Goal: Information Seeking & Learning: Check status

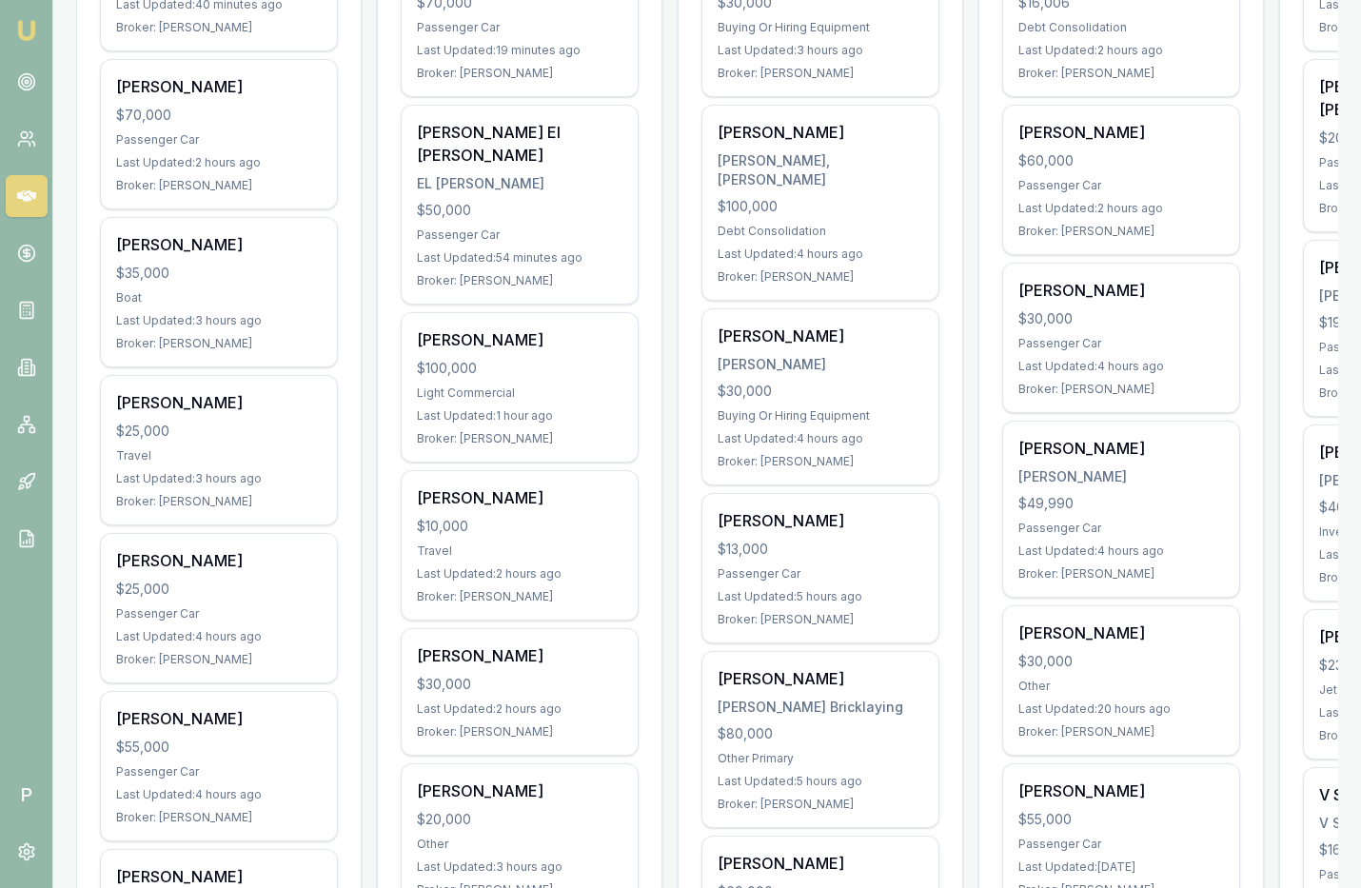
scroll to position [740, 0]
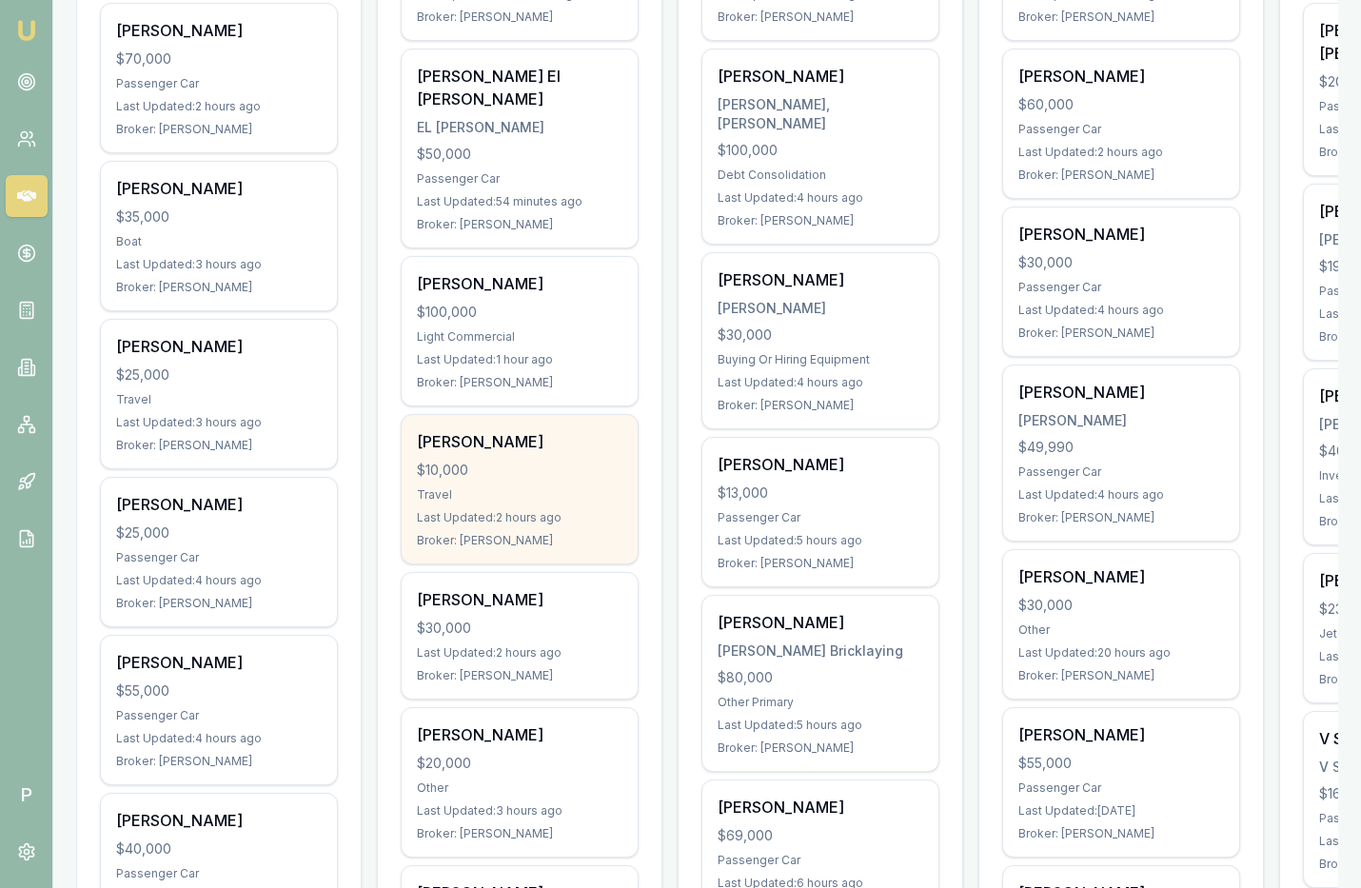
click at [523, 461] on div "$10,000" at bounding box center [520, 470] width 206 height 19
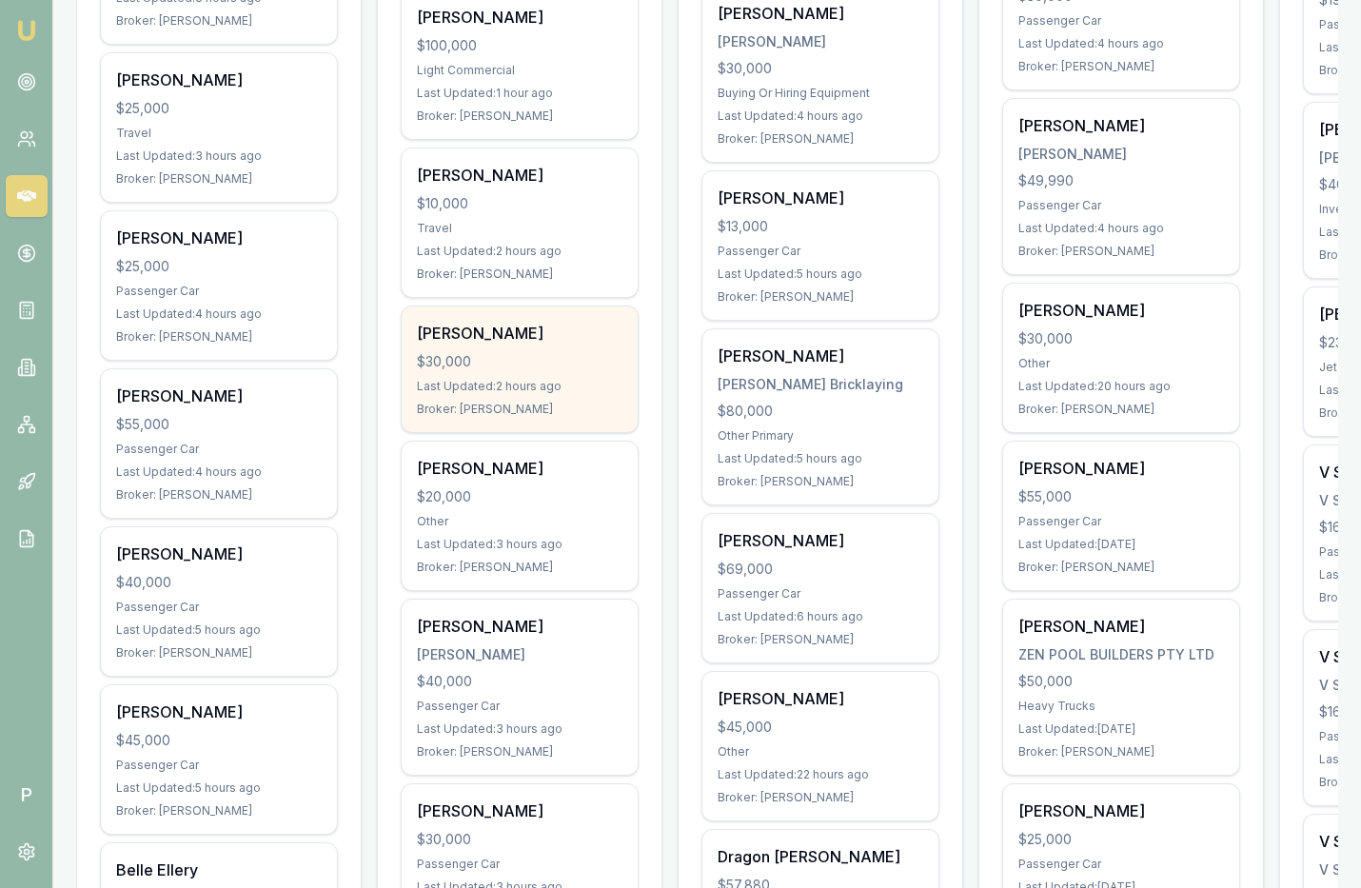
scroll to position [1196, 0]
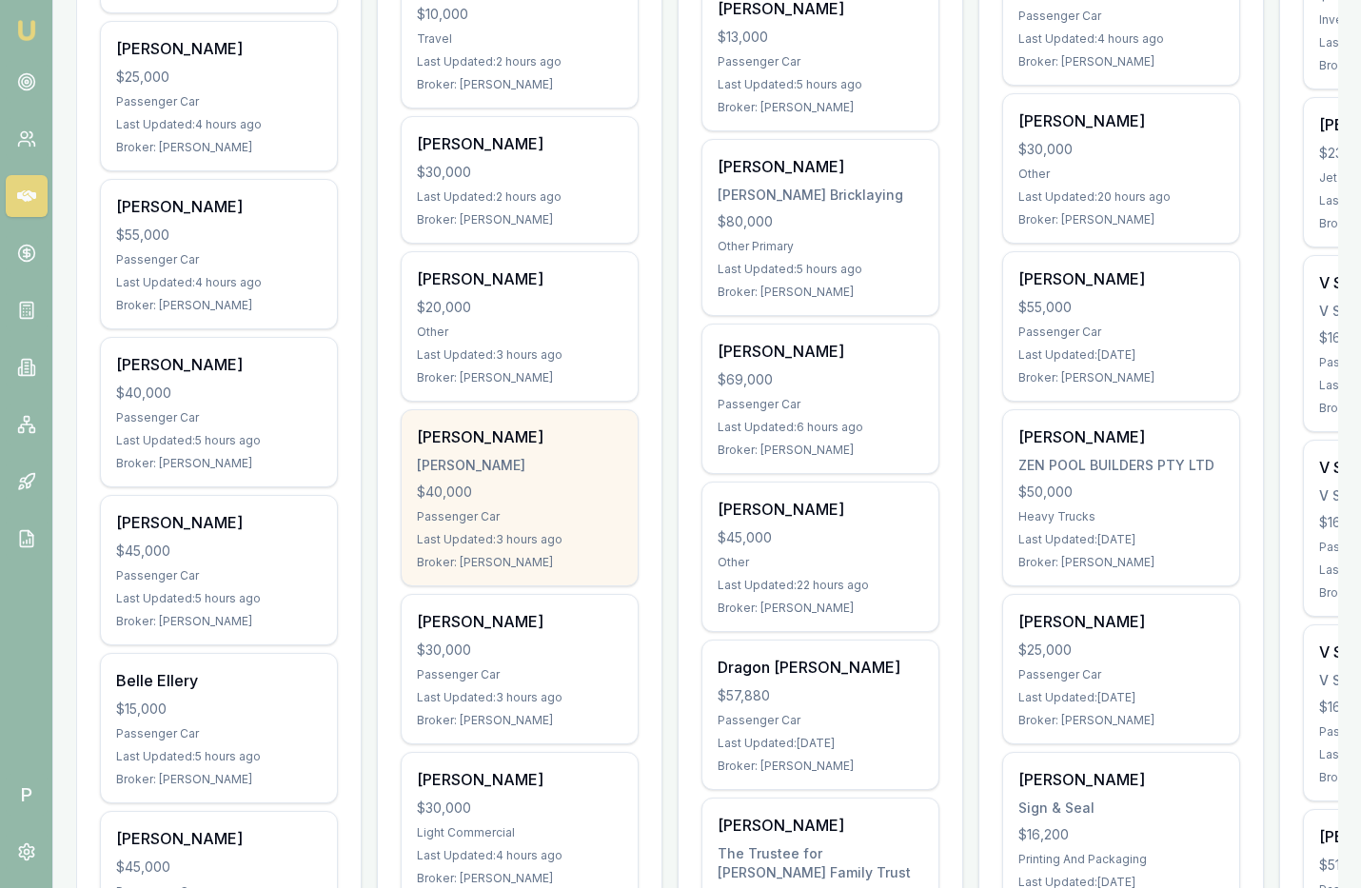
click at [551, 483] on div "$40,000" at bounding box center [520, 492] width 206 height 19
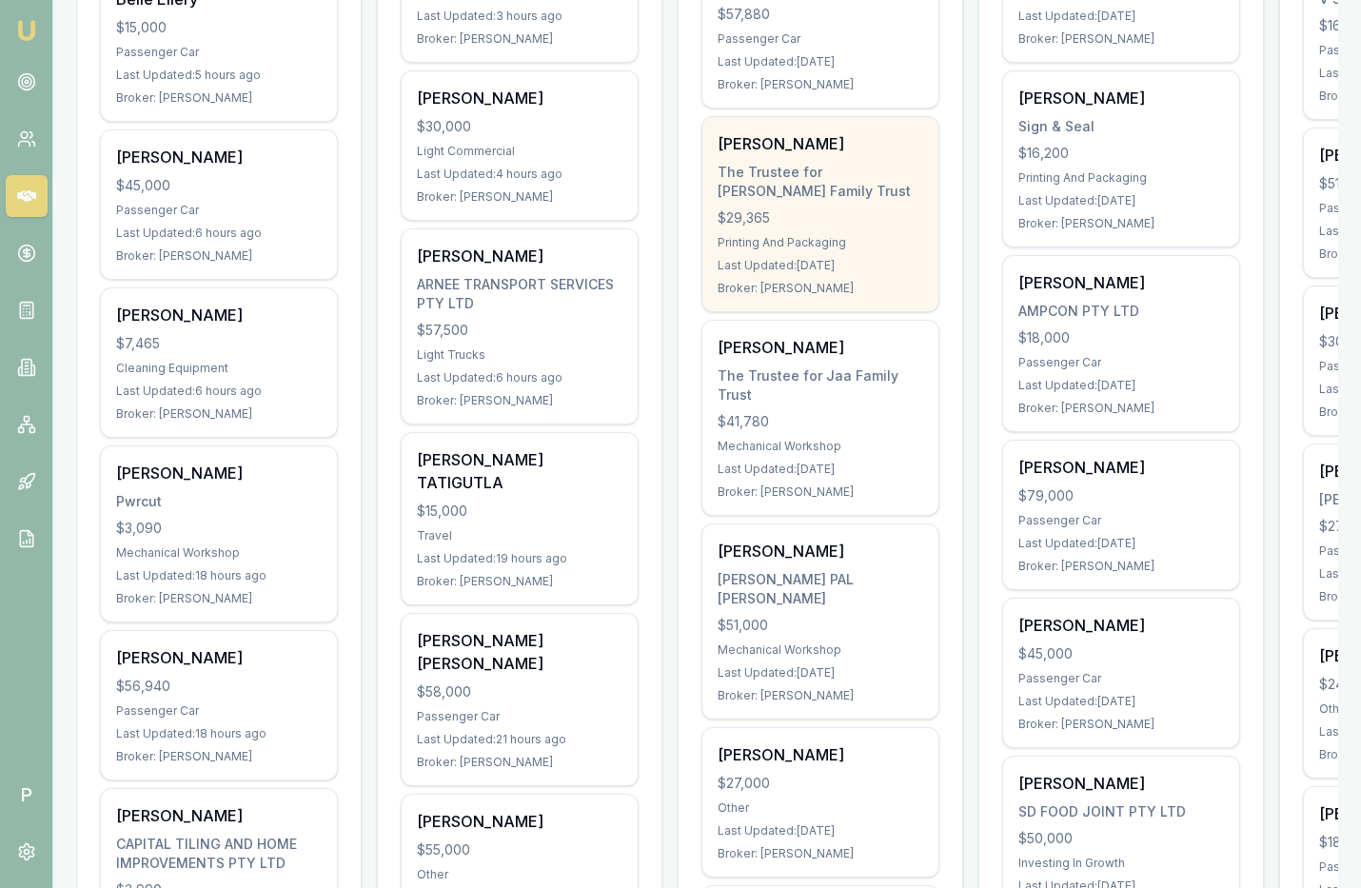
scroll to position [1889, 0]
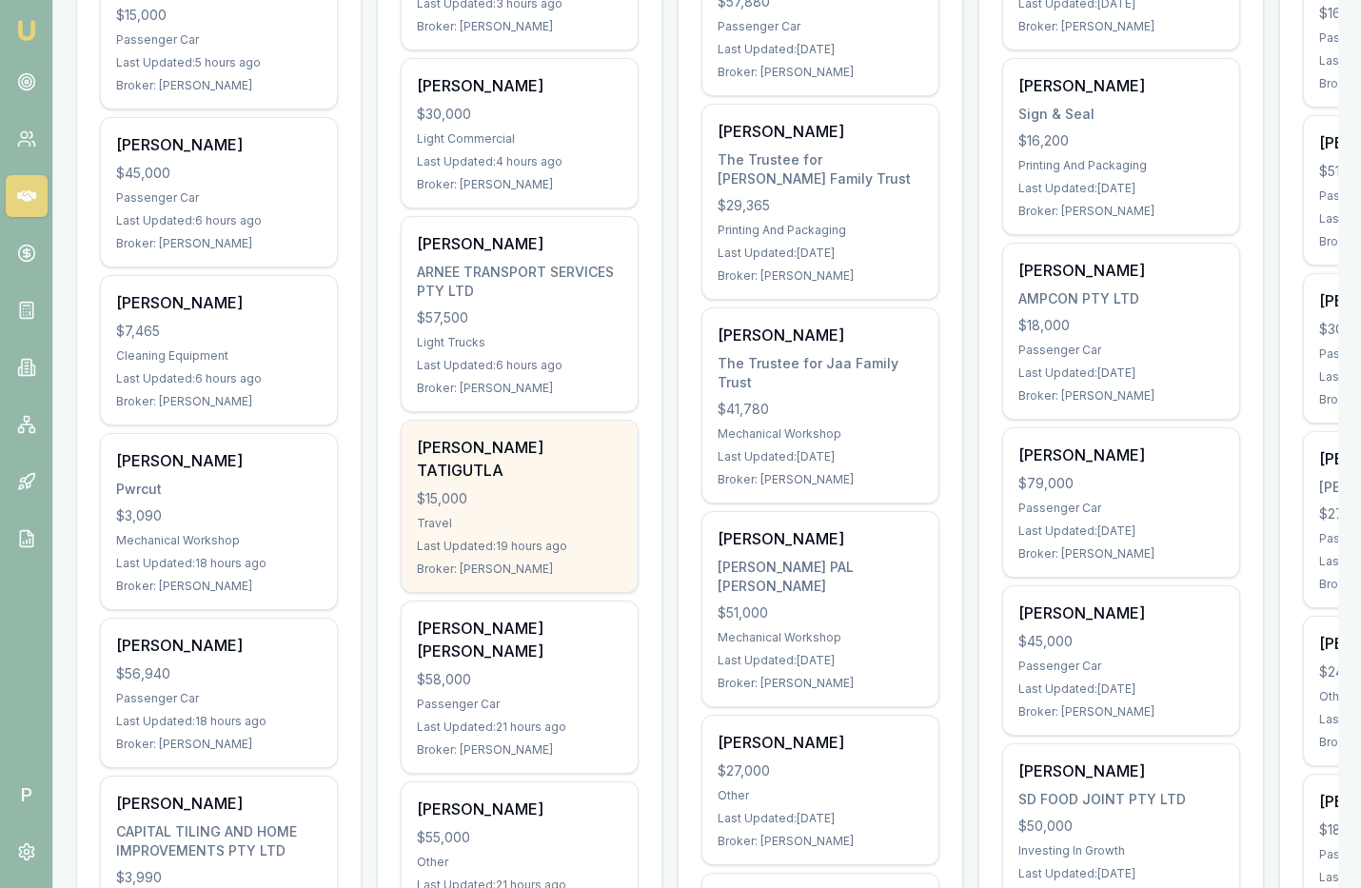
click at [557, 421] on div "AKHILA TATIGUTLA $15,000 Travel Last Updated: 19 hours ago Broker: Krish Babu" at bounding box center [520, 506] width 236 height 171
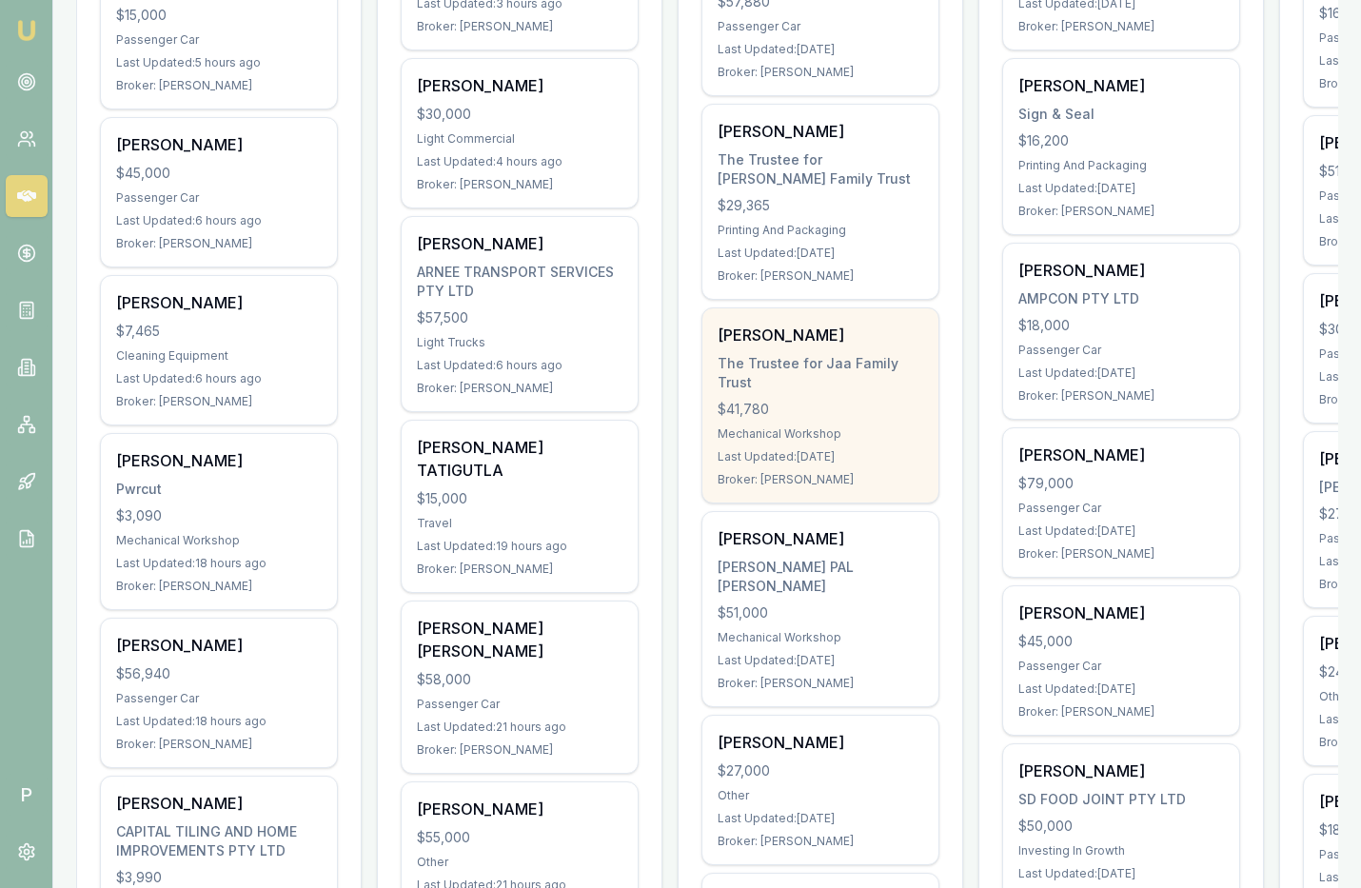
click at [863, 400] on div "$41,780" at bounding box center [821, 409] width 206 height 19
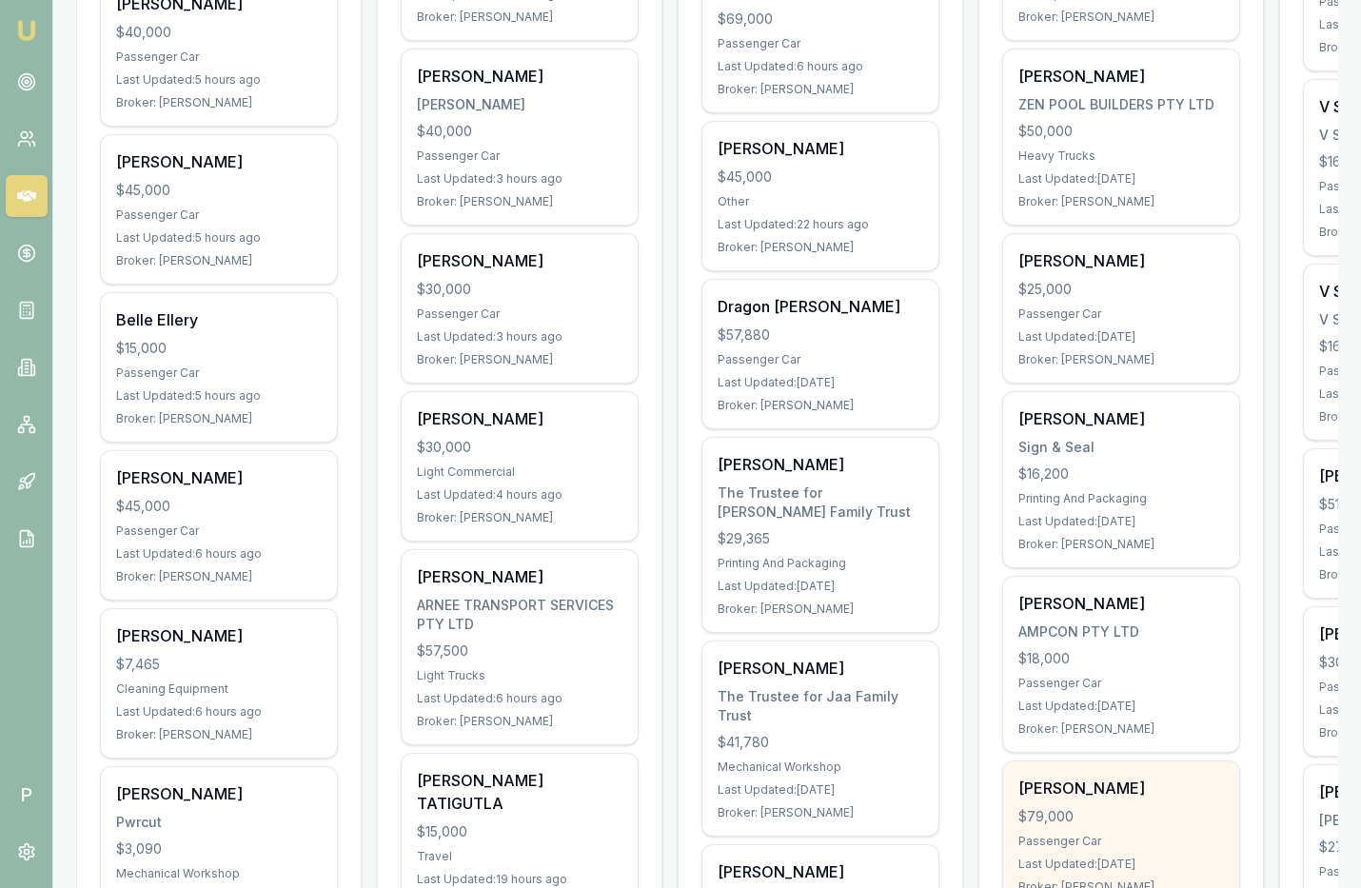
scroll to position [1554, 0]
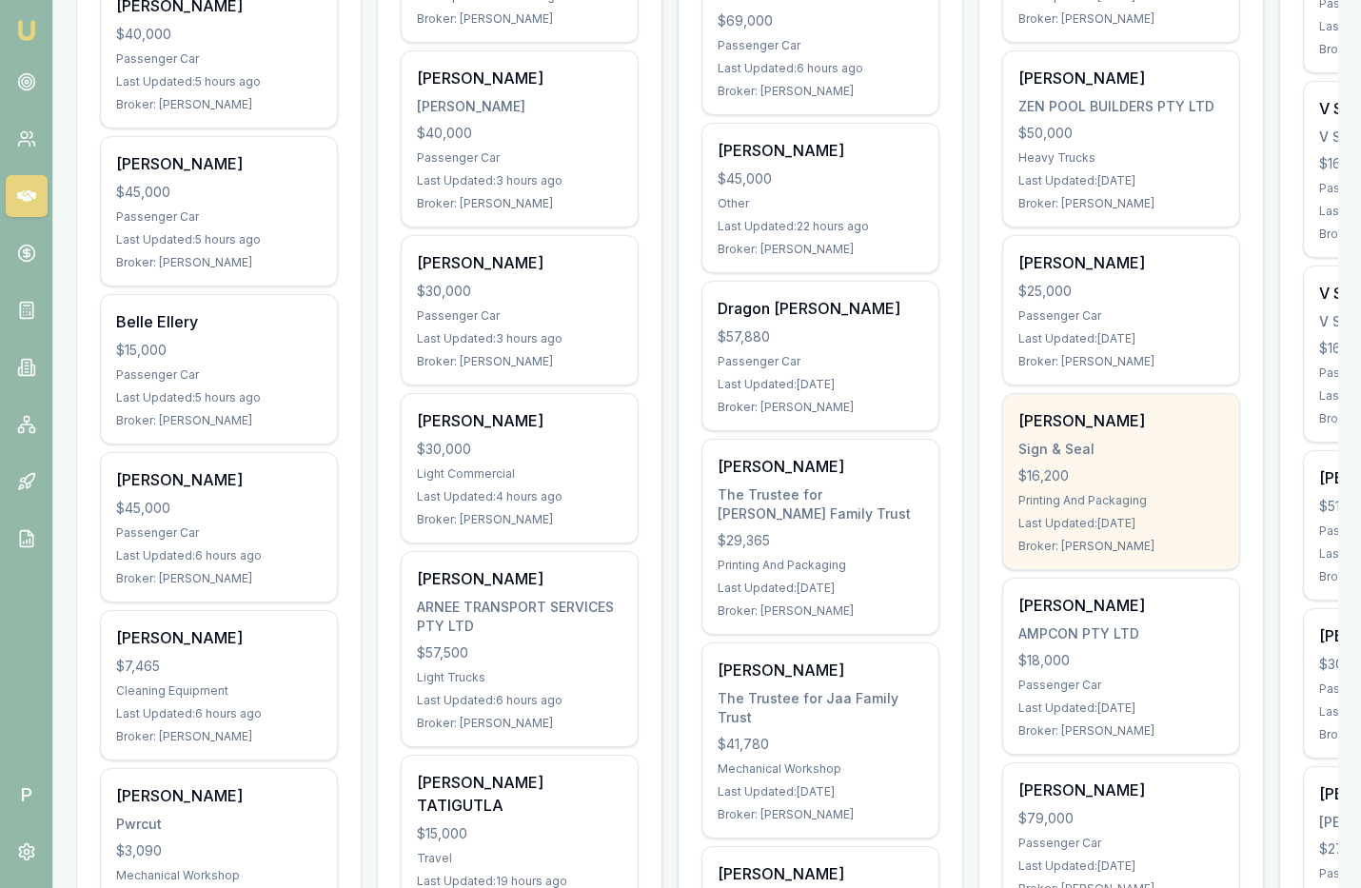
click at [1153, 440] on div "Sign & Seal" at bounding box center [1121, 449] width 206 height 19
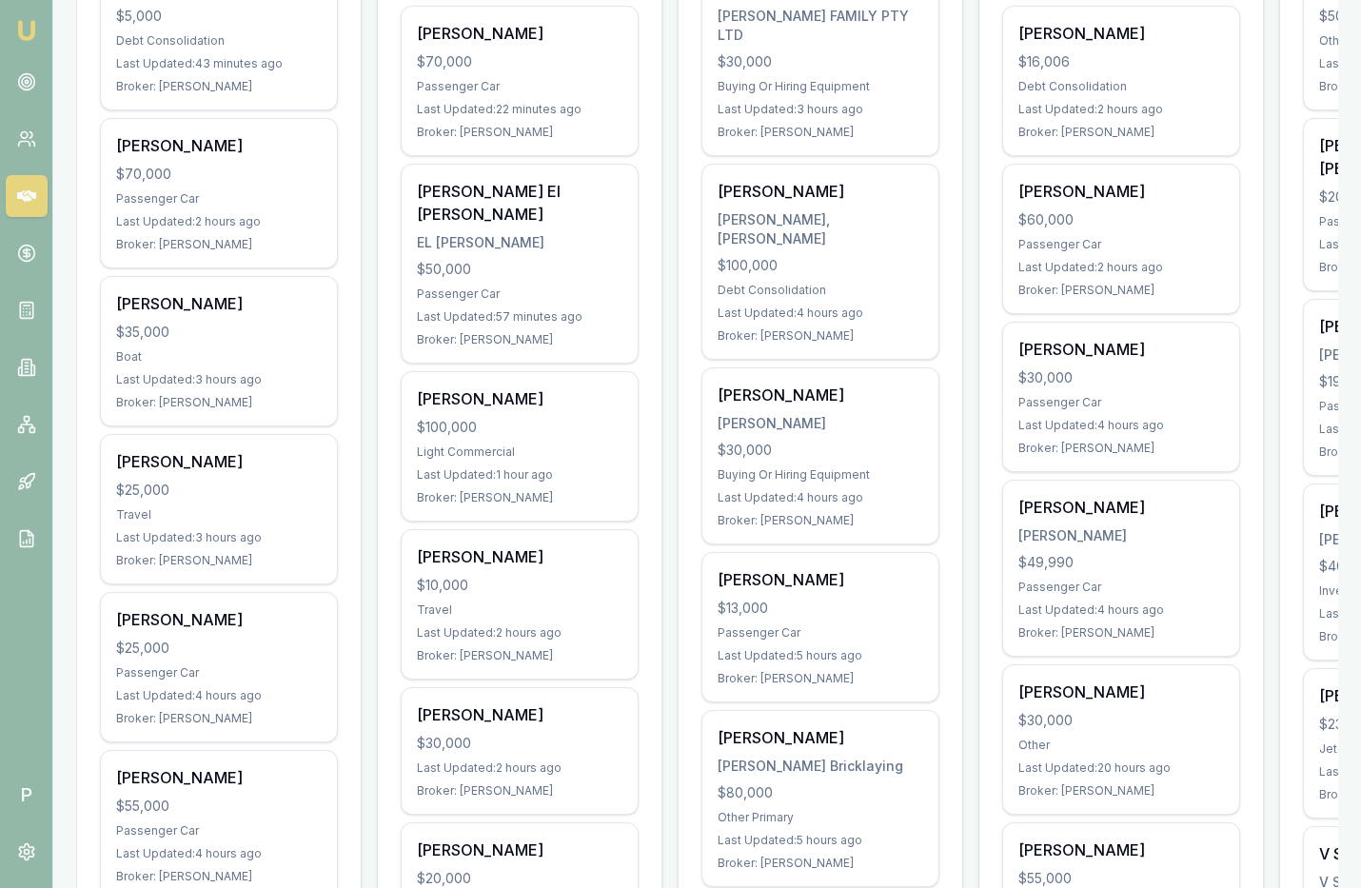
scroll to position [640, 0]
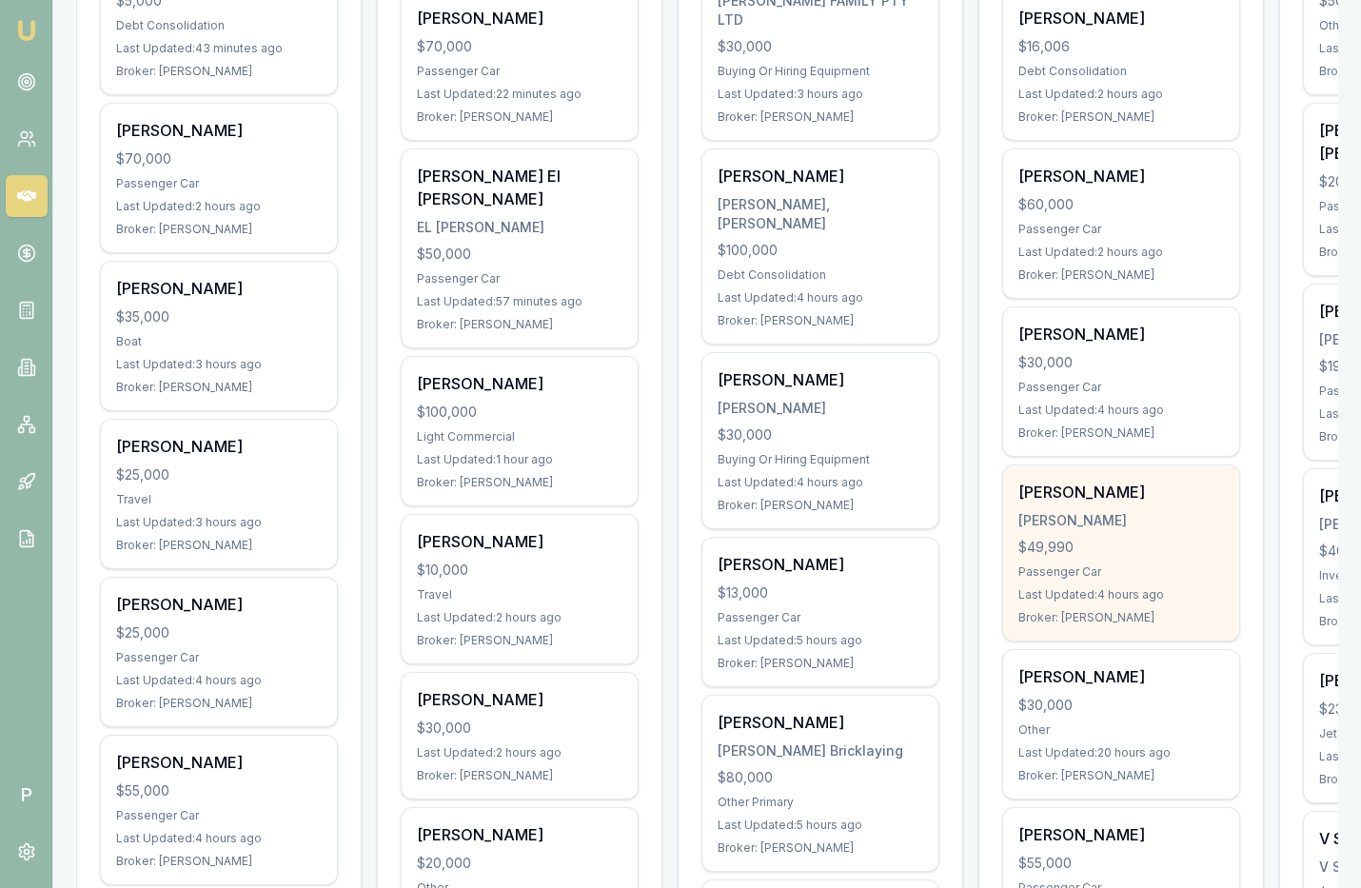
click at [1154, 511] on div "SCHULZE, FRANZ LESLIE" at bounding box center [1121, 520] width 206 height 19
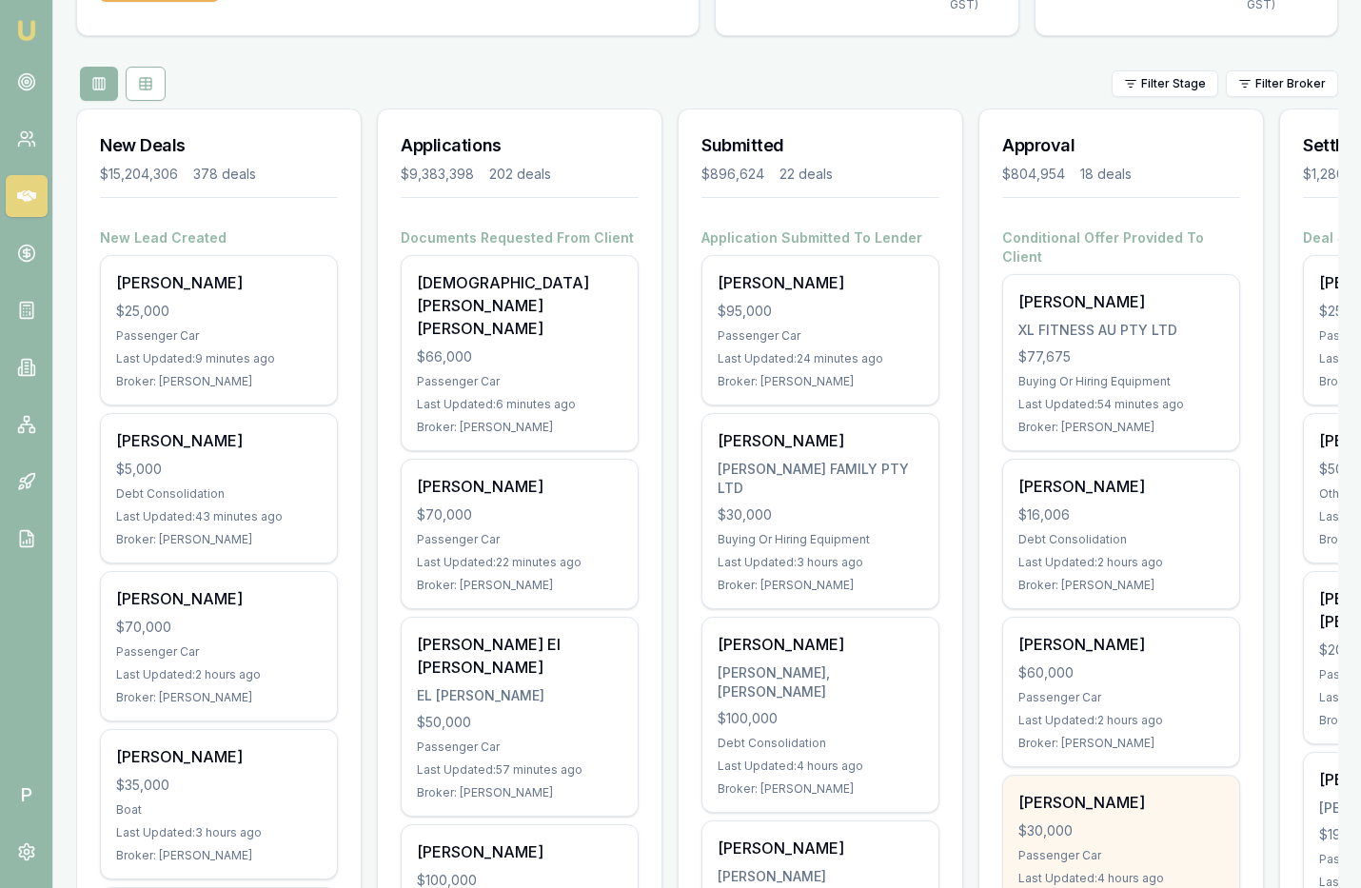
scroll to position [0, 0]
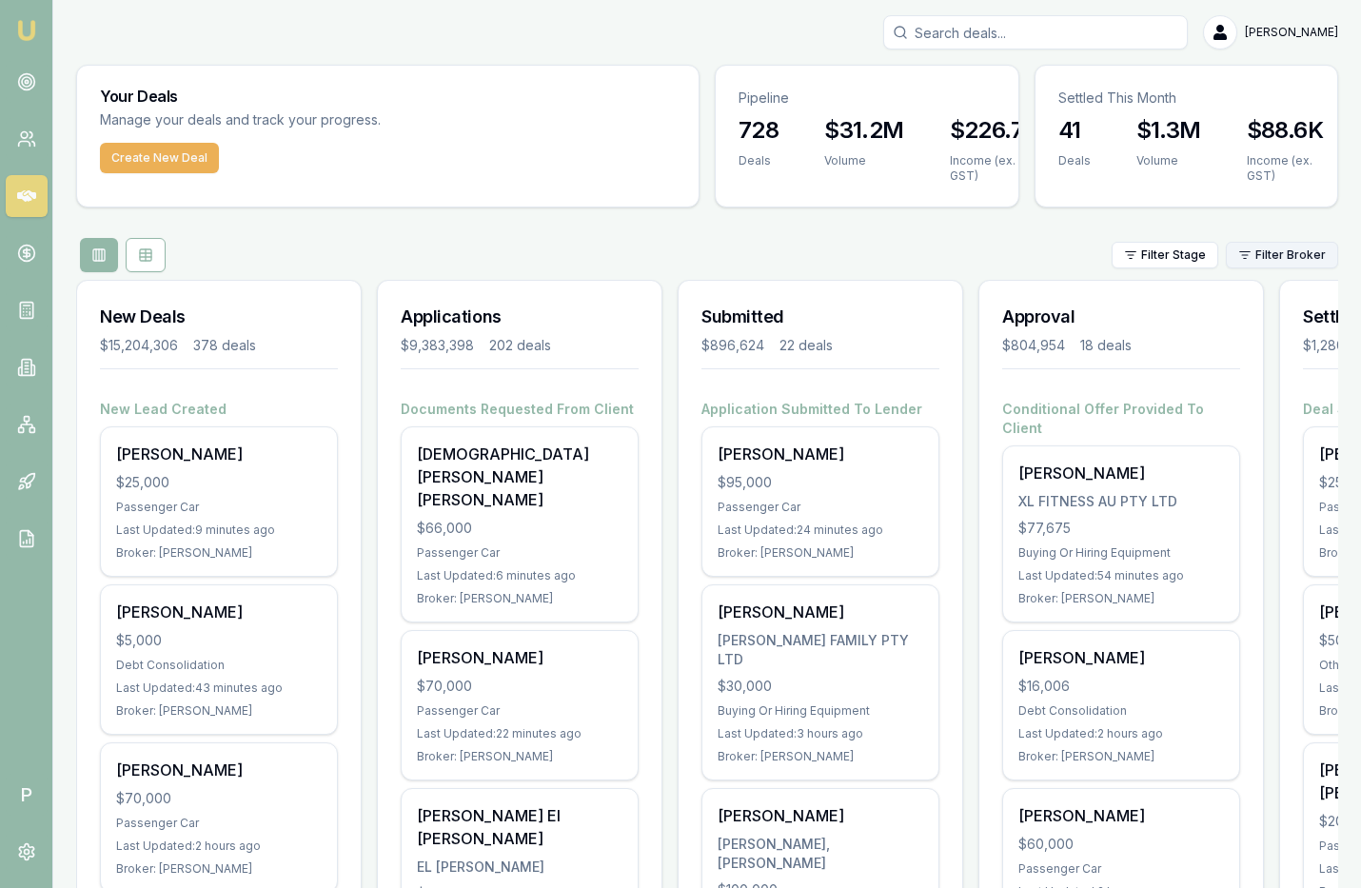
click at [1291, 249] on html "Emu Broker P Matt Leeburn Toggle Menu Your Deals Manage your deals and track yo…" at bounding box center [680, 444] width 1361 height 888
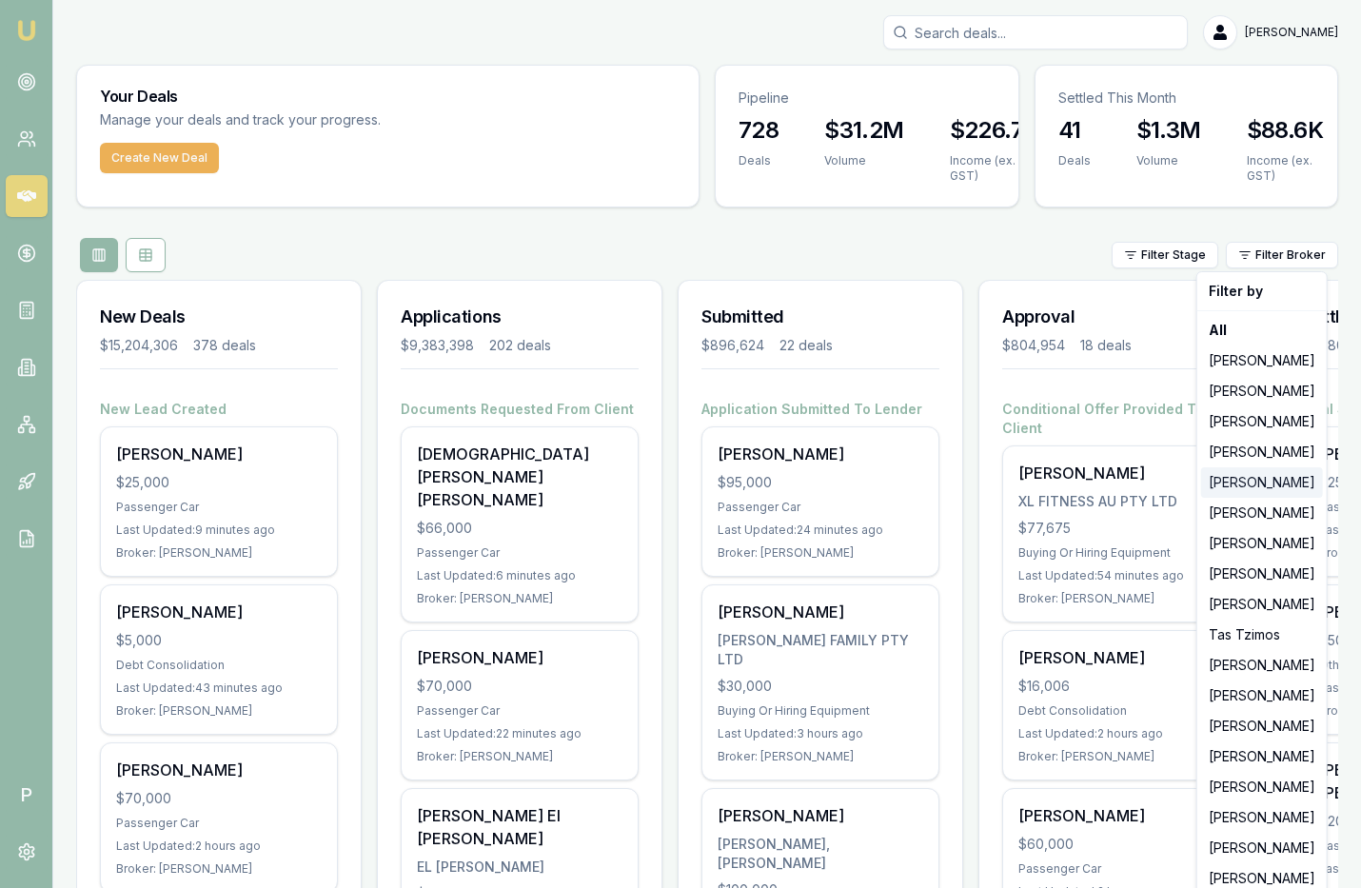
click at [1255, 486] on div "[PERSON_NAME]" at bounding box center [1262, 482] width 122 height 30
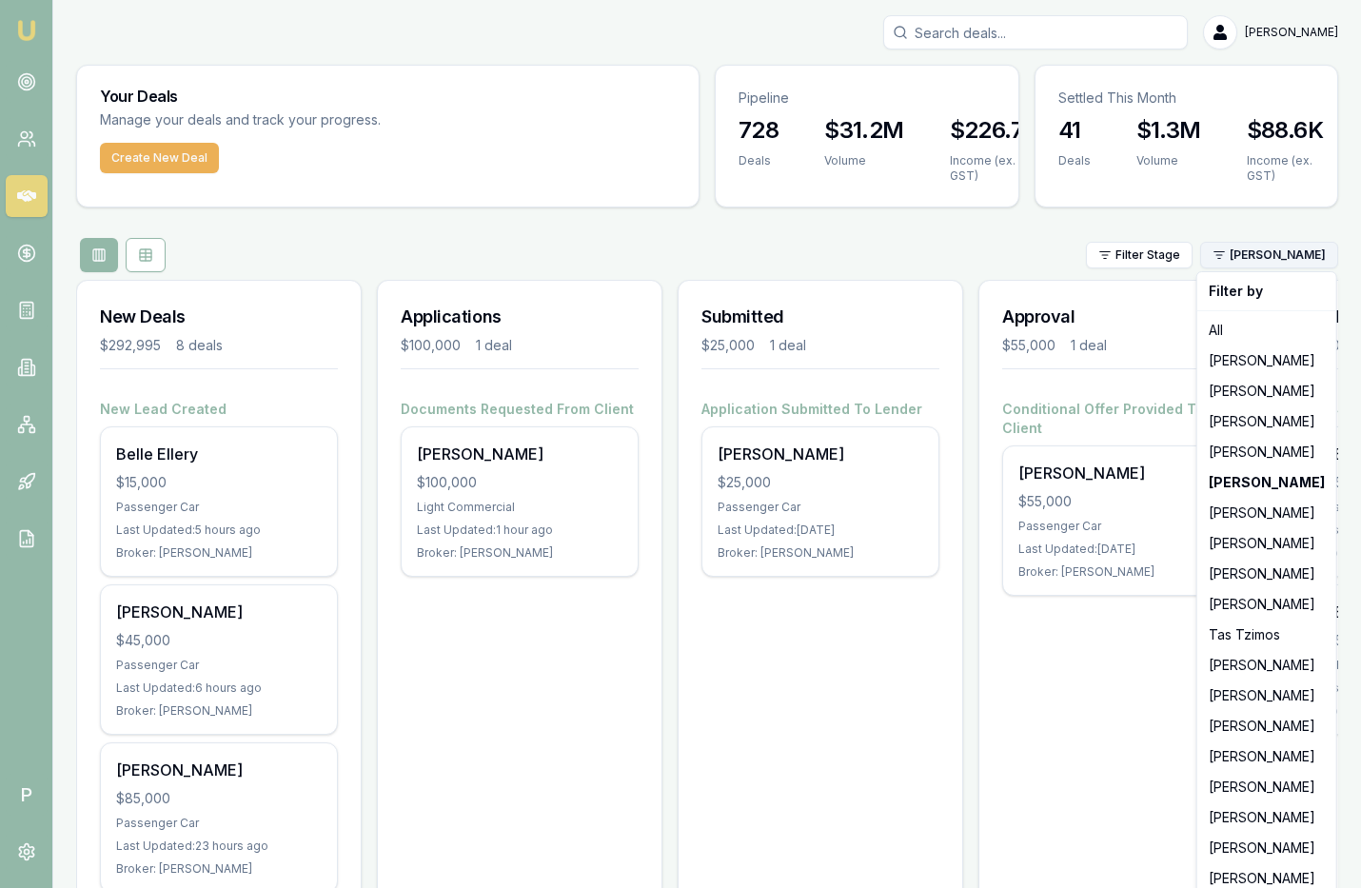
click at [1295, 251] on html "Emu Broker P Matt Leeburn Toggle Menu Your Deals Manage your deals and track yo…" at bounding box center [680, 444] width 1361 height 888
click at [1244, 545] on div "[PERSON_NAME]" at bounding box center [1266, 543] width 131 height 30
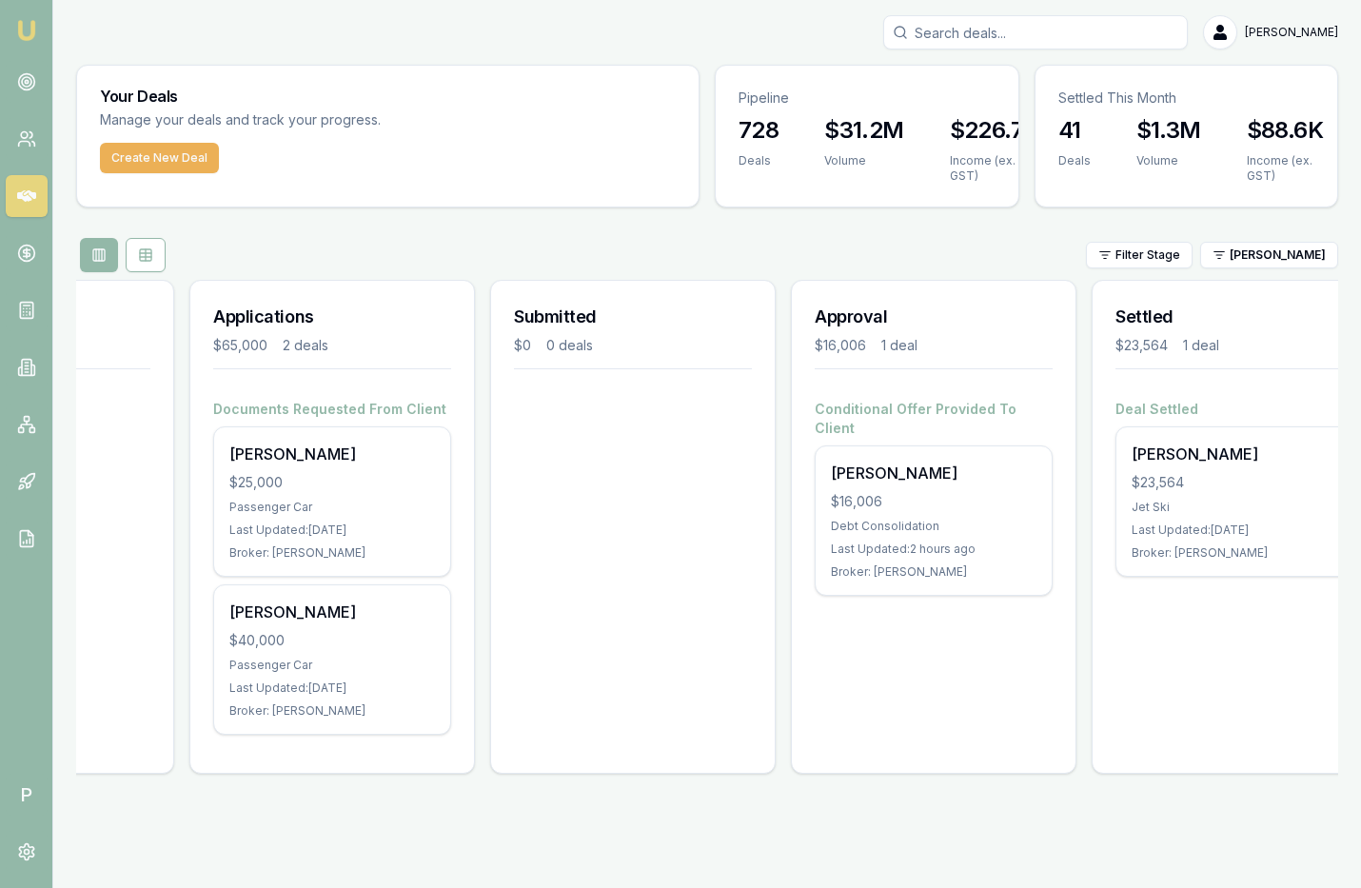
scroll to position [0, 192]
click at [1259, 252] on html "Emu Broker P Matt Leeburn Toggle Menu Your Deals Manage your deals and track yo…" at bounding box center [680, 444] width 1361 height 888
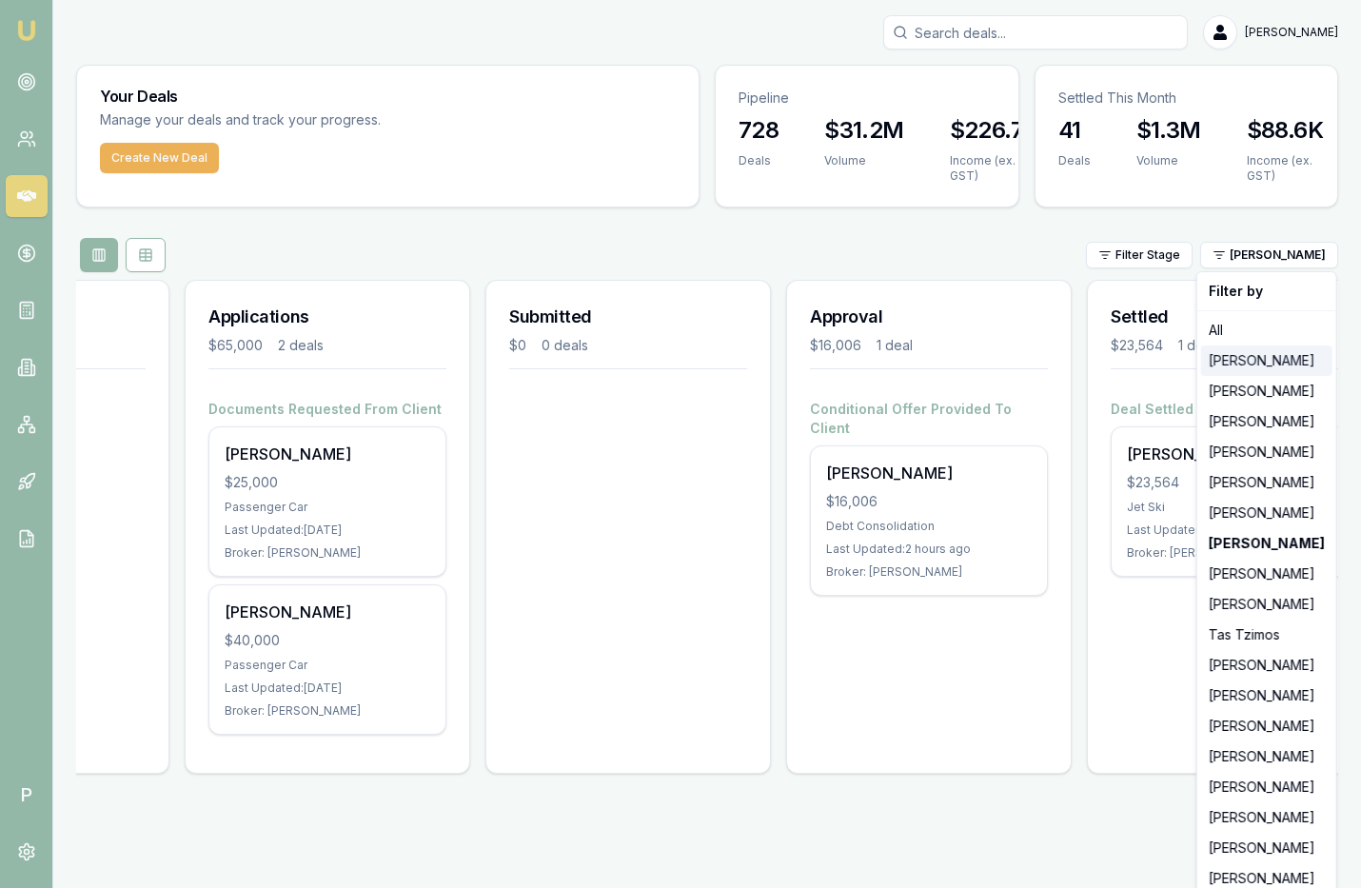
click at [1248, 355] on div "[PERSON_NAME]" at bounding box center [1266, 361] width 131 height 30
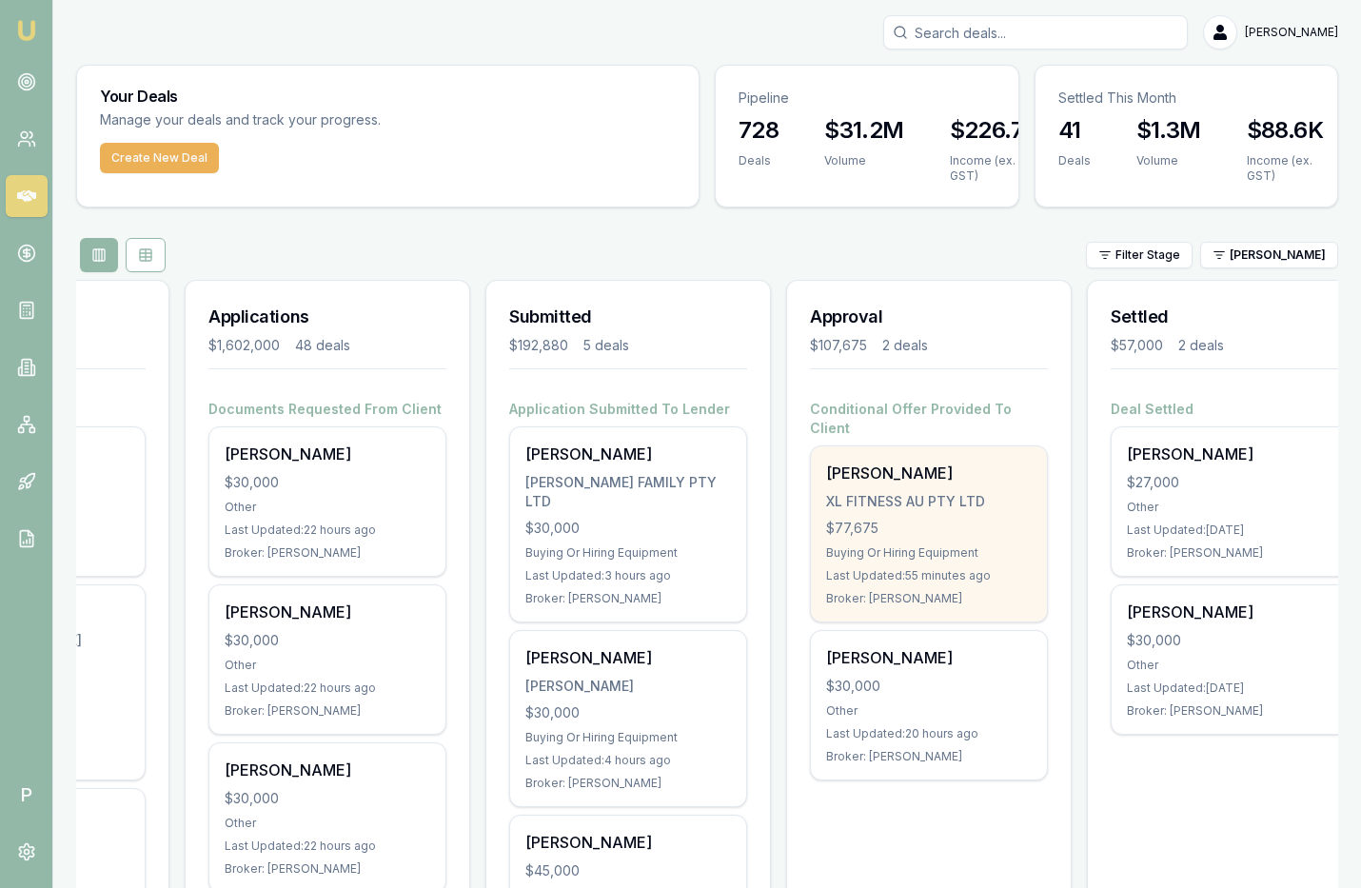
click at [928, 492] on div "XL FITNESS AU PTY LTD" at bounding box center [929, 501] width 206 height 19
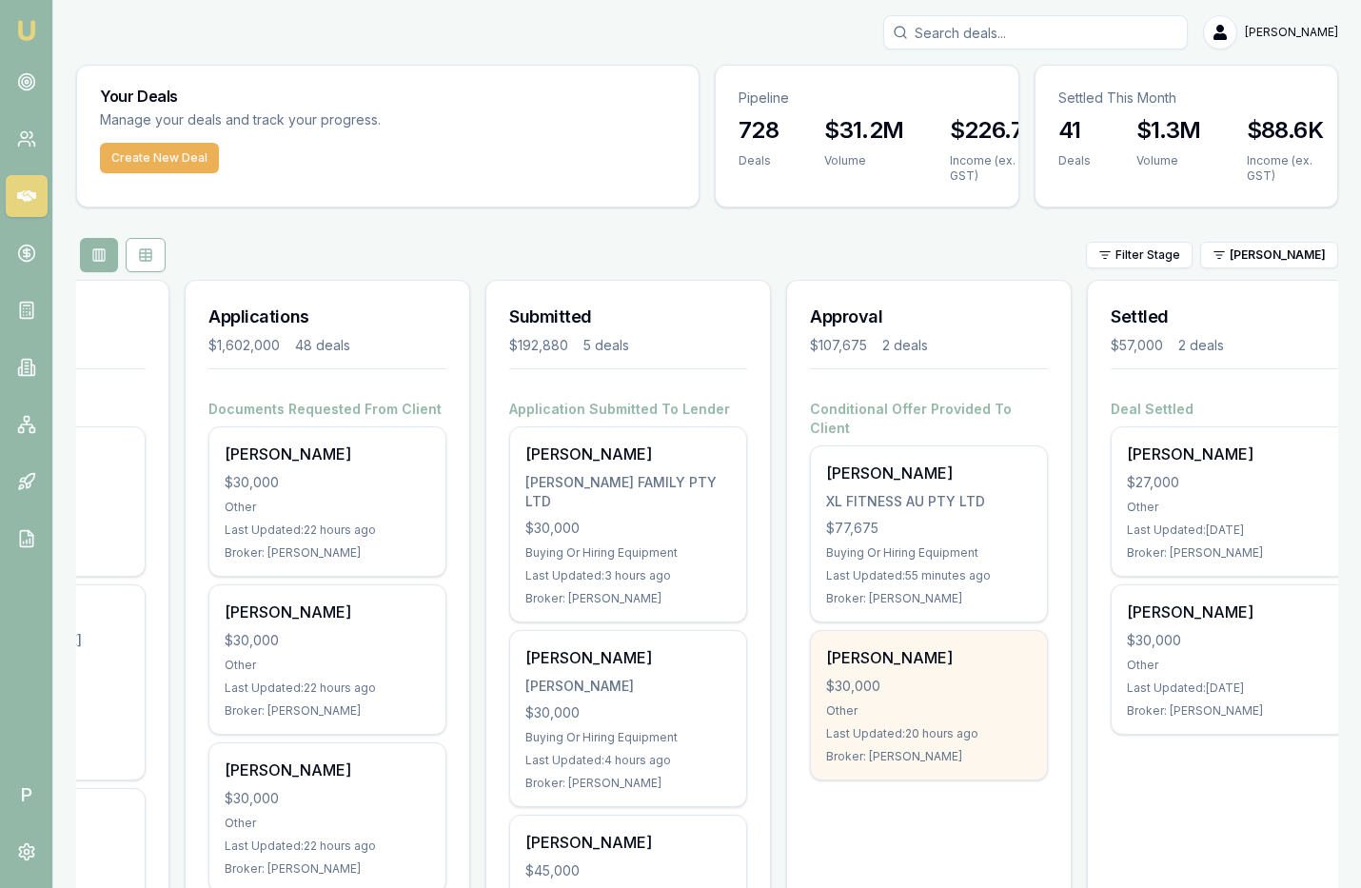
click at [932, 646] on div "Bernie Cordukes" at bounding box center [929, 657] width 206 height 23
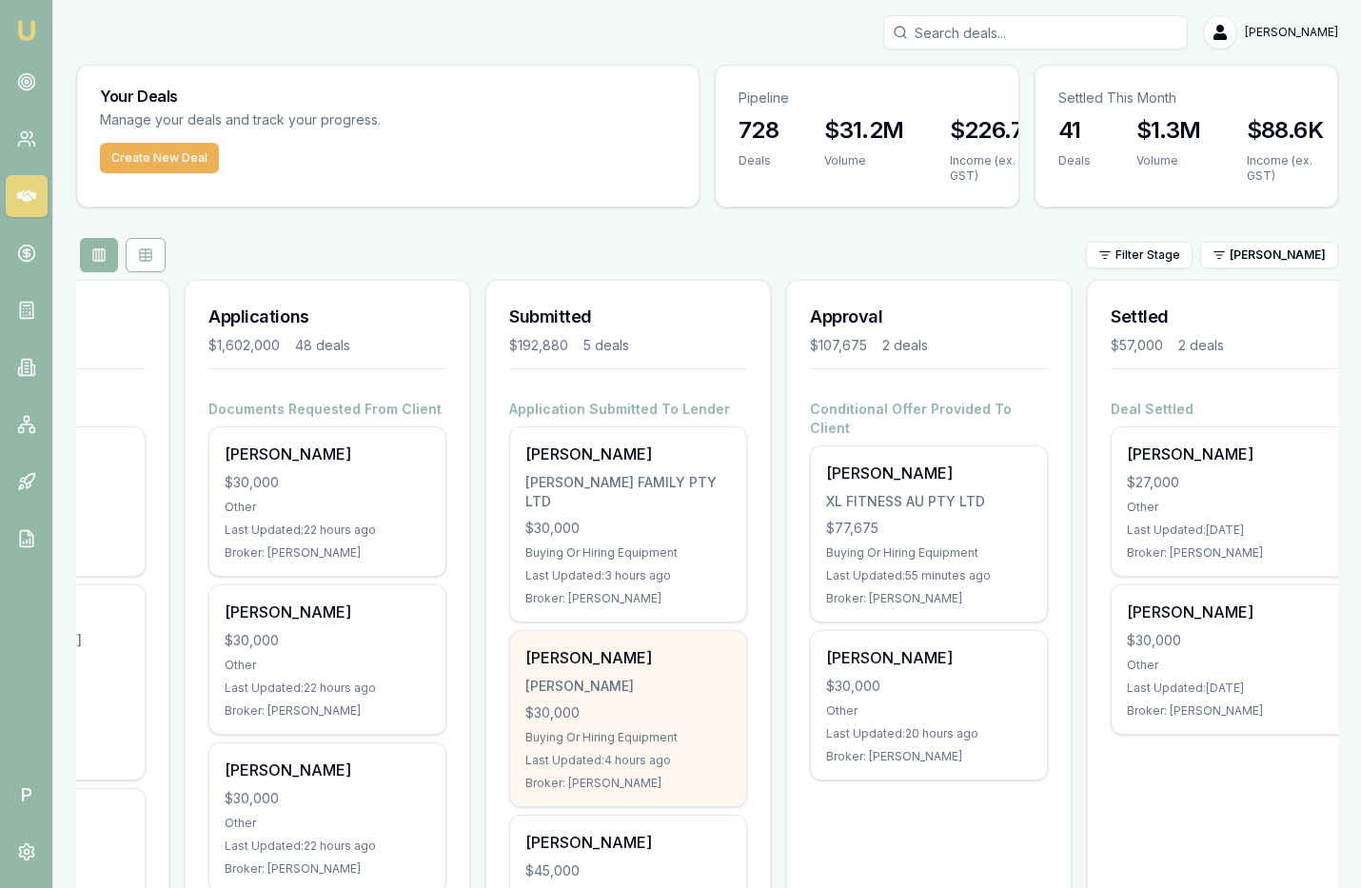
click at [662, 646] on div "Christopher Lenthall" at bounding box center [628, 657] width 206 height 23
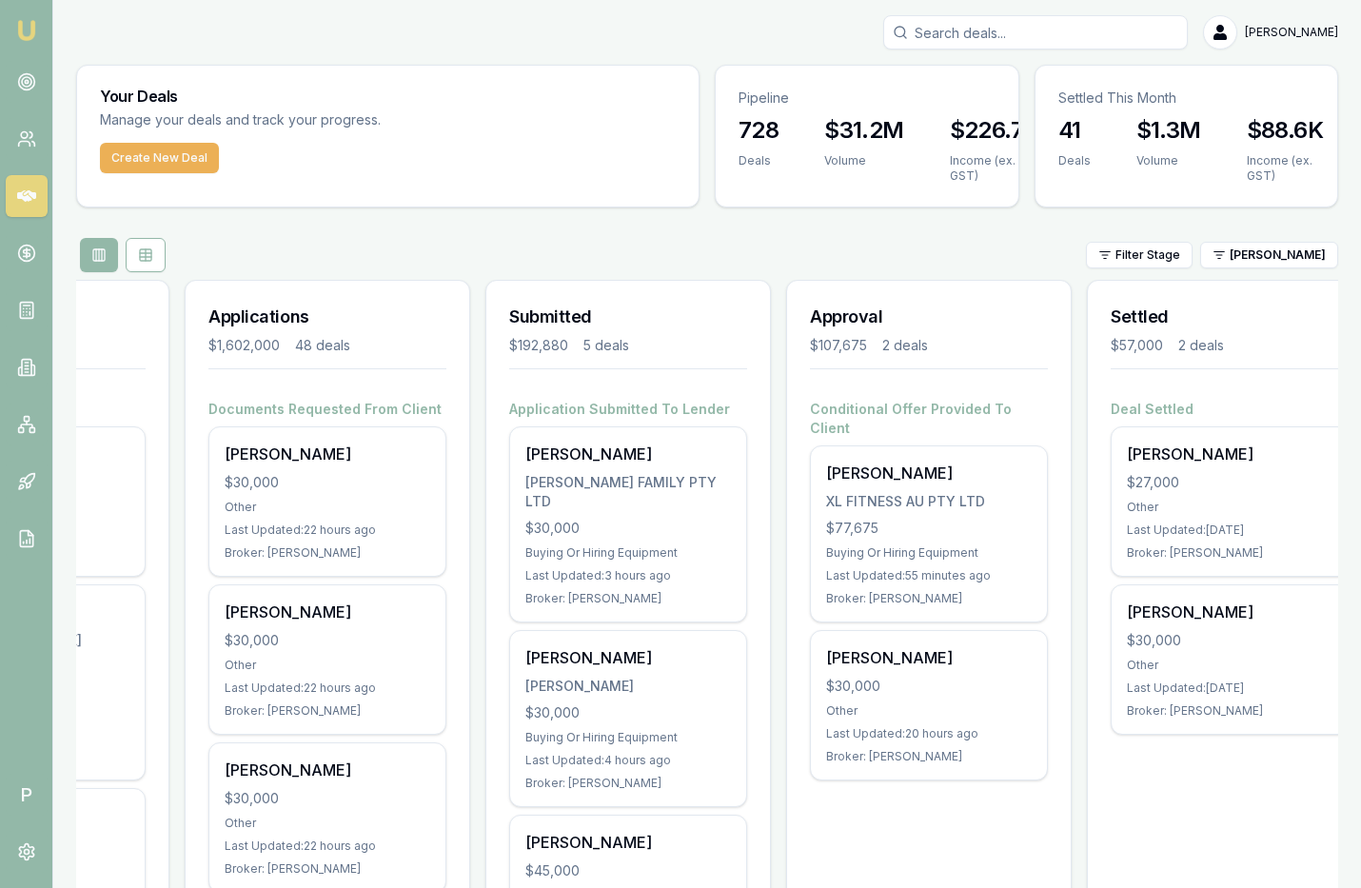
click at [1266, 240] on div "Filter Stage Jackson Fanfulla" at bounding box center [707, 255] width 1262 height 34
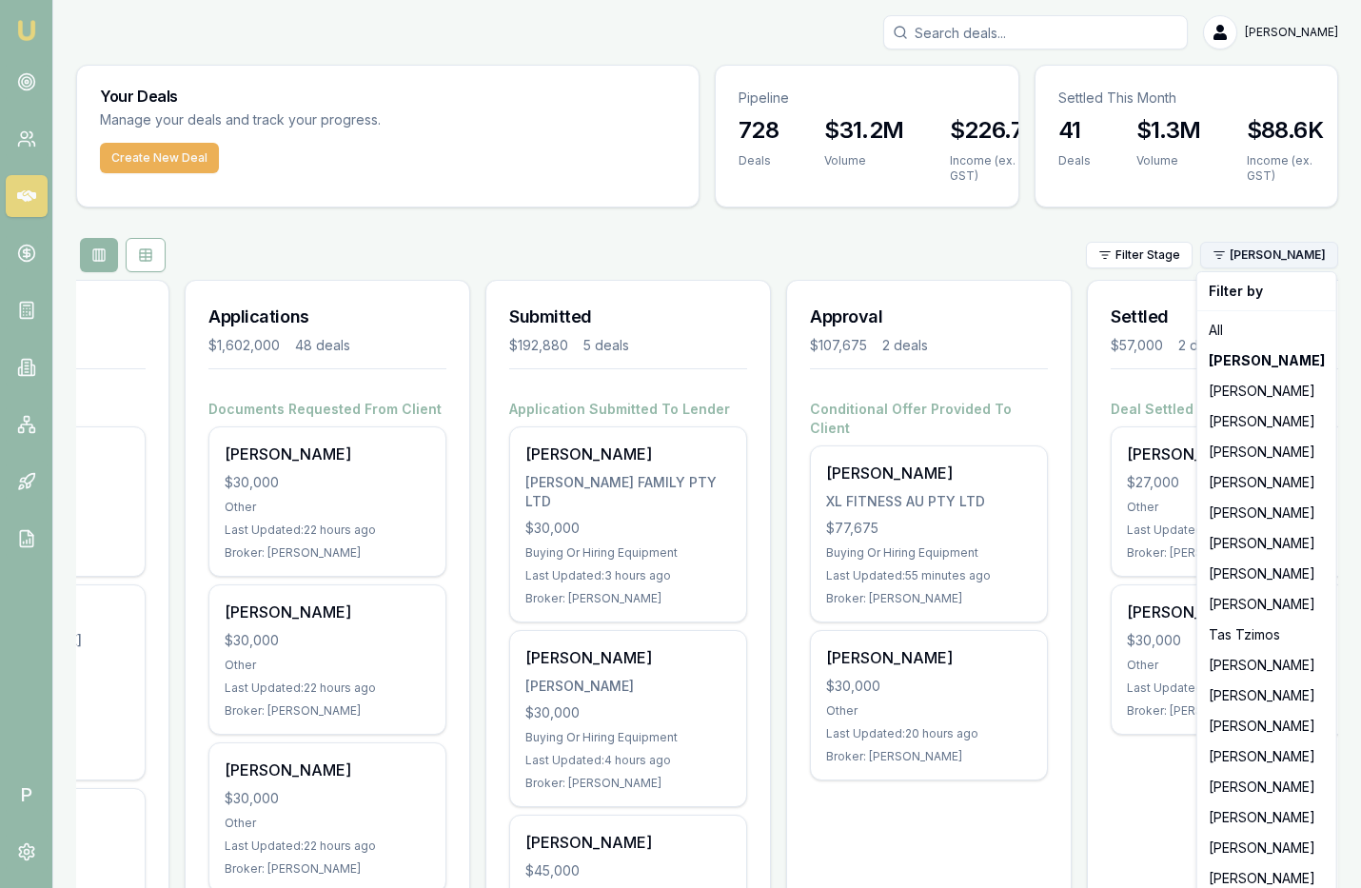
click at [1267, 264] on html "Emu Broker P Matt Leeburn Toggle Menu Your Deals Manage your deals and track yo…" at bounding box center [680, 444] width 1361 height 888
click at [1257, 421] on div "[PERSON_NAME]" at bounding box center [1266, 421] width 131 height 30
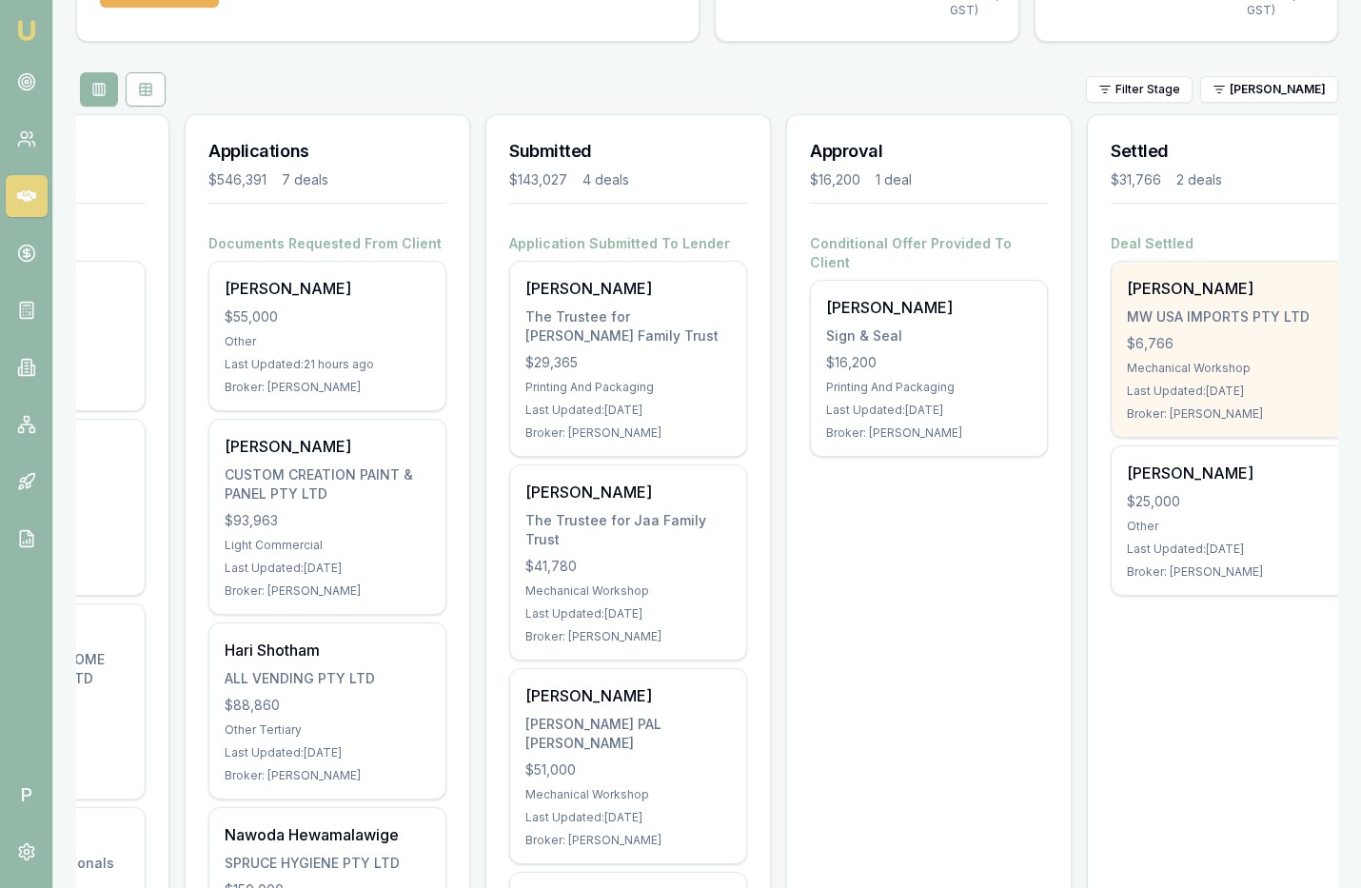
scroll to position [0, 0]
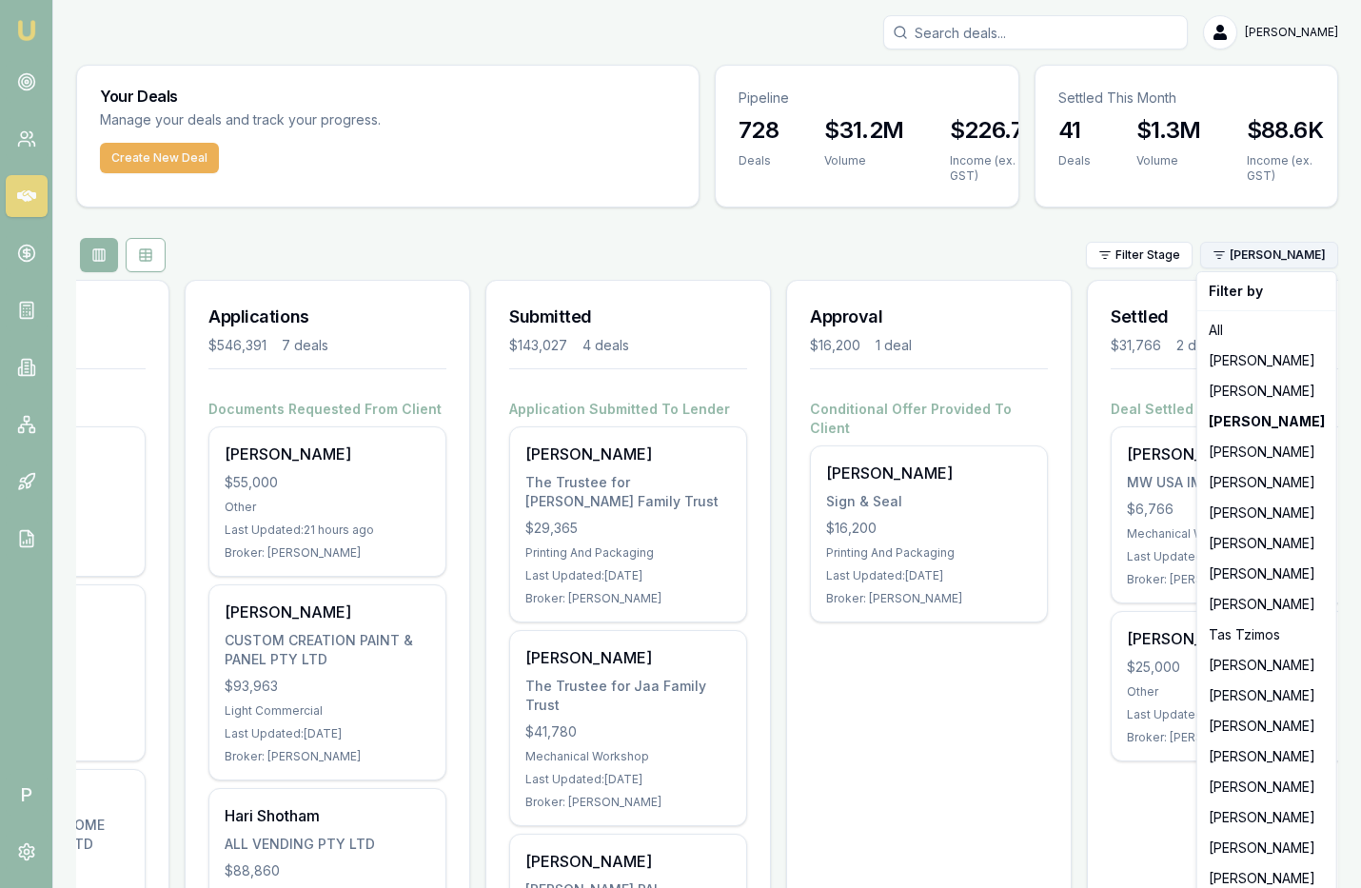
click at [1265, 248] on html "Emu Broker P Matt Leeburn Toggle Menu Your Deals Manage your deals and track yo…" at bounding box center [680, 444] width 1361 height 888
click at [1241, 549] on div "[PERSON_NAME]" at bounding box center [1266, 543] width 131 height 30
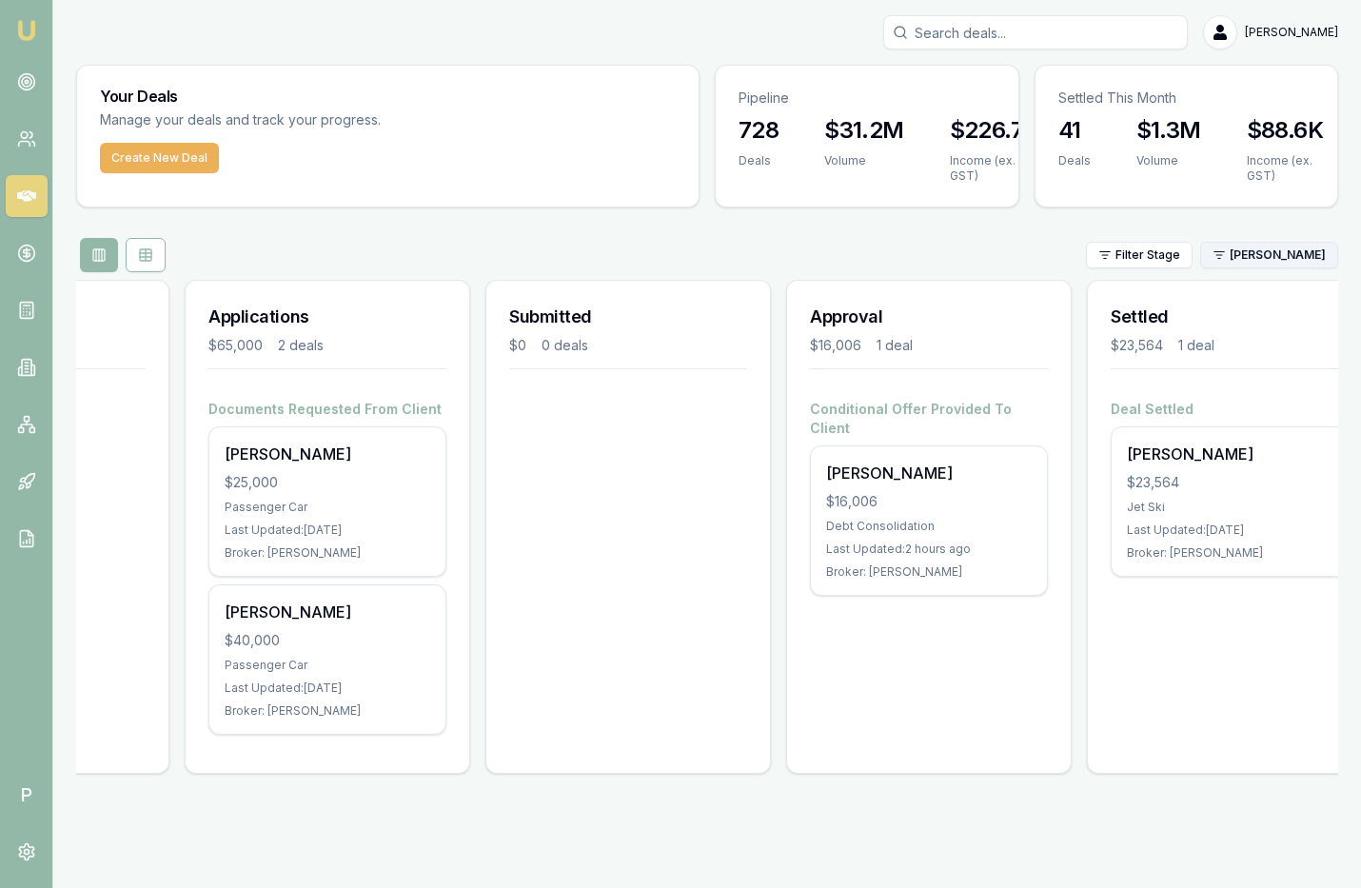
click at [1267, 257] on html "Emu Broker P Matt Leeburn Toggle Menu Your Deals Manage your deals and track yo…" at bounding box center [680, 444] width 1361 height 888
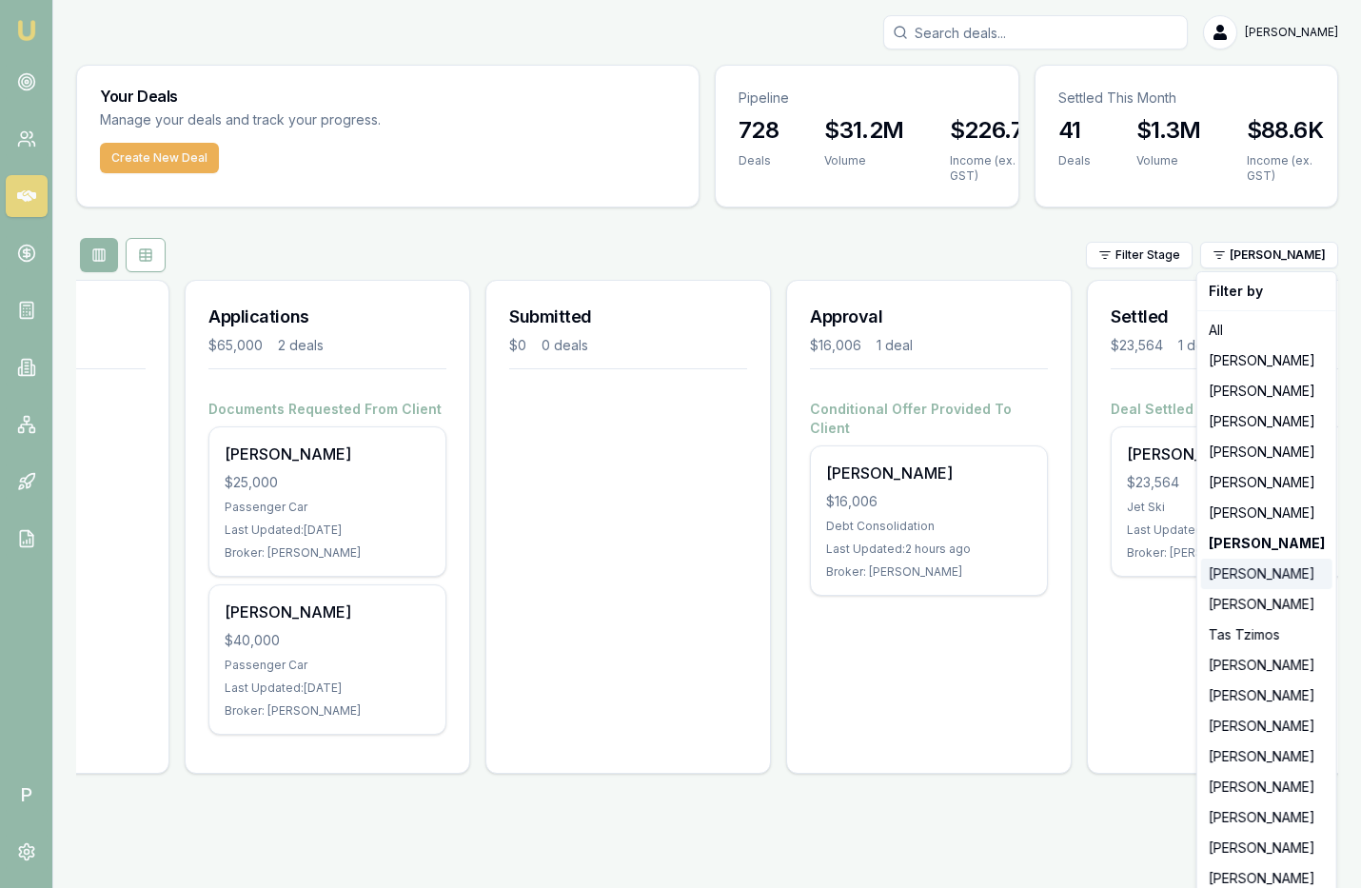
click at [1259, 580] on div "[PERSON_NAME]" at bounding box center [1266, 574] width 131 height 30
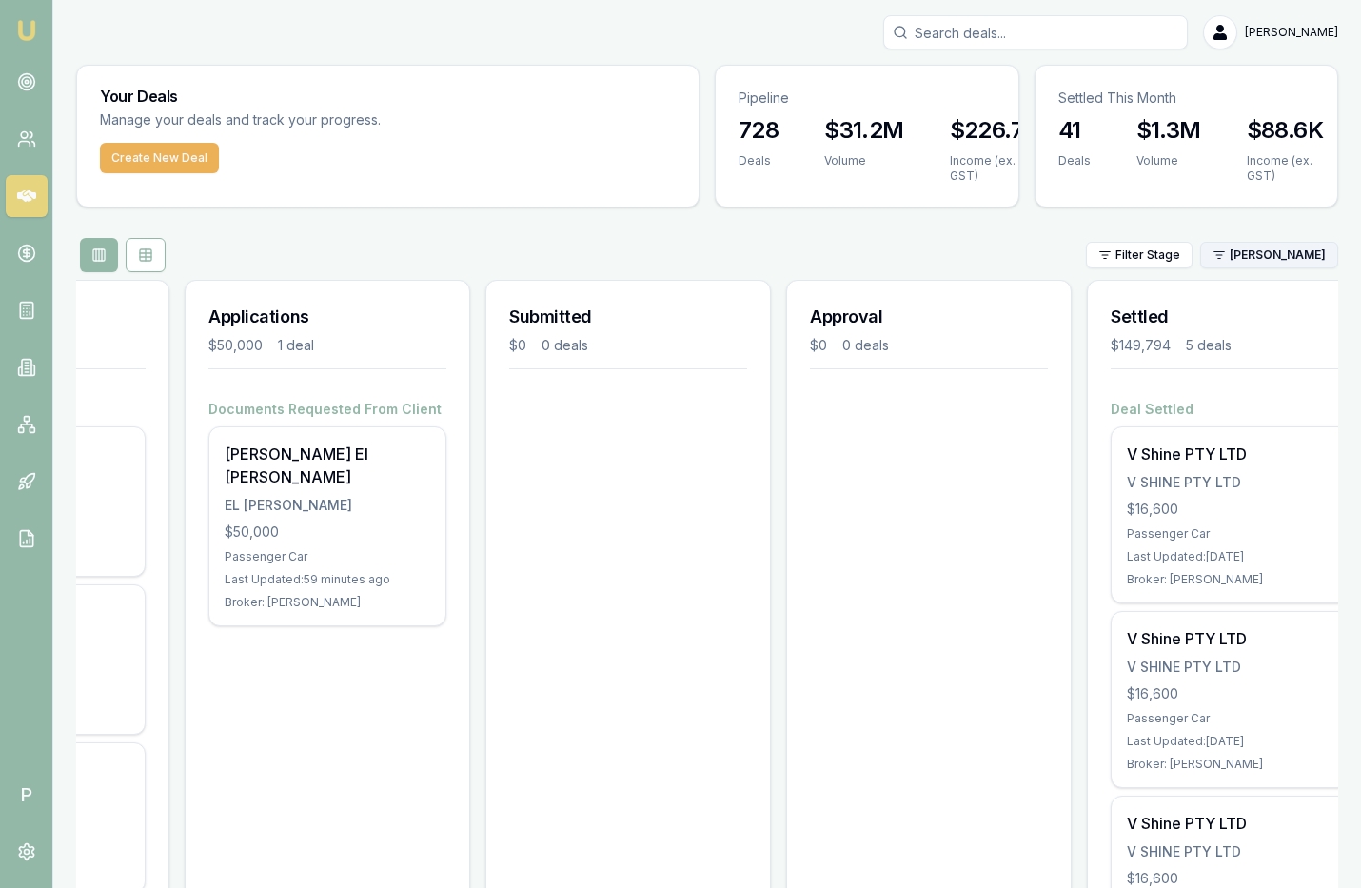
click at [1266, 251] on html "Emu Broker P Matt Leeburn Toggle Menu Your Deals Manage your deals and track yo…" at bounding box center [680, 444] width 1361 height 888
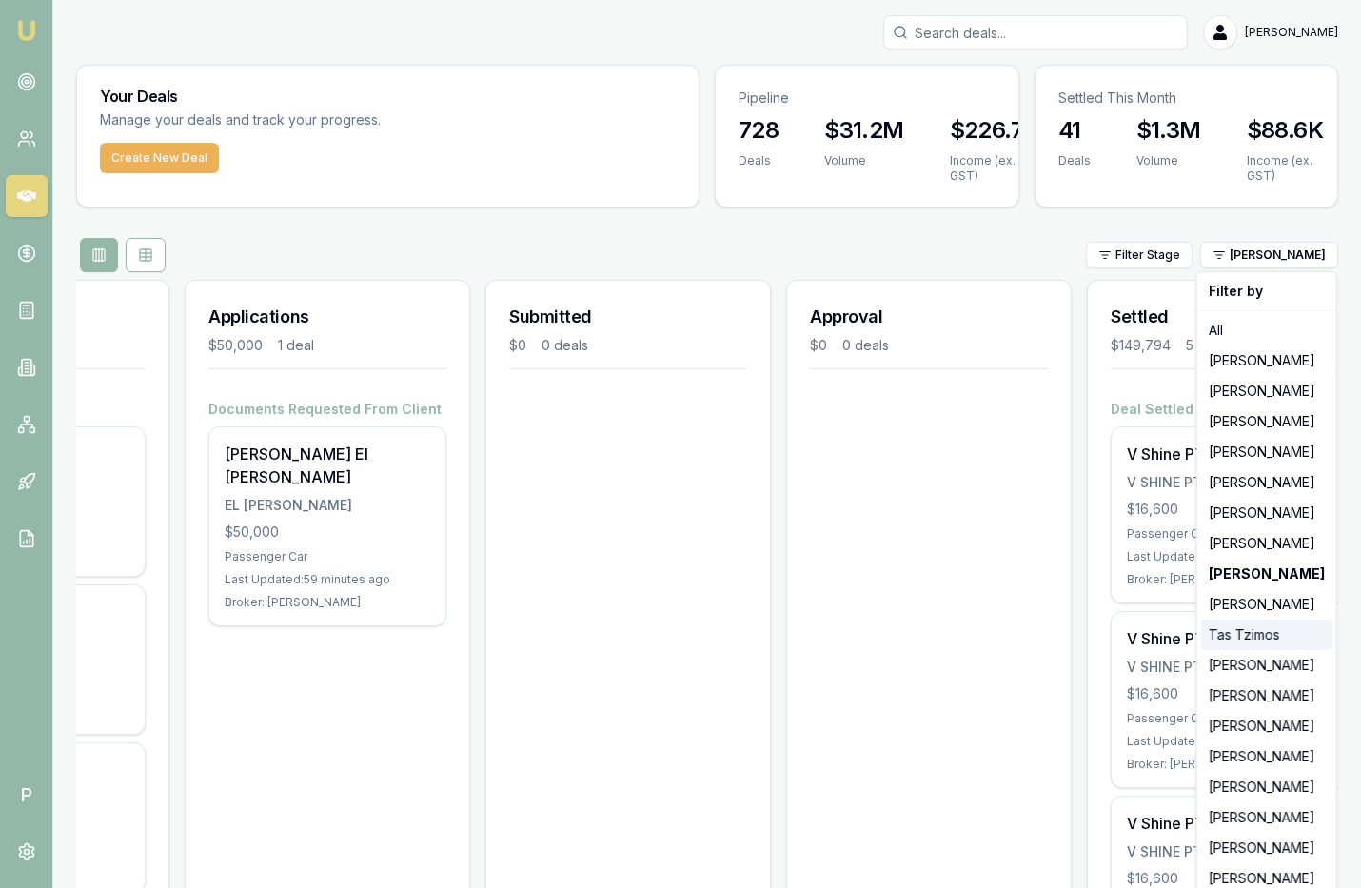
click at [1252, 636] on div "Tas Tzimos" at bounding box center [1266, 635] width 131 height 30
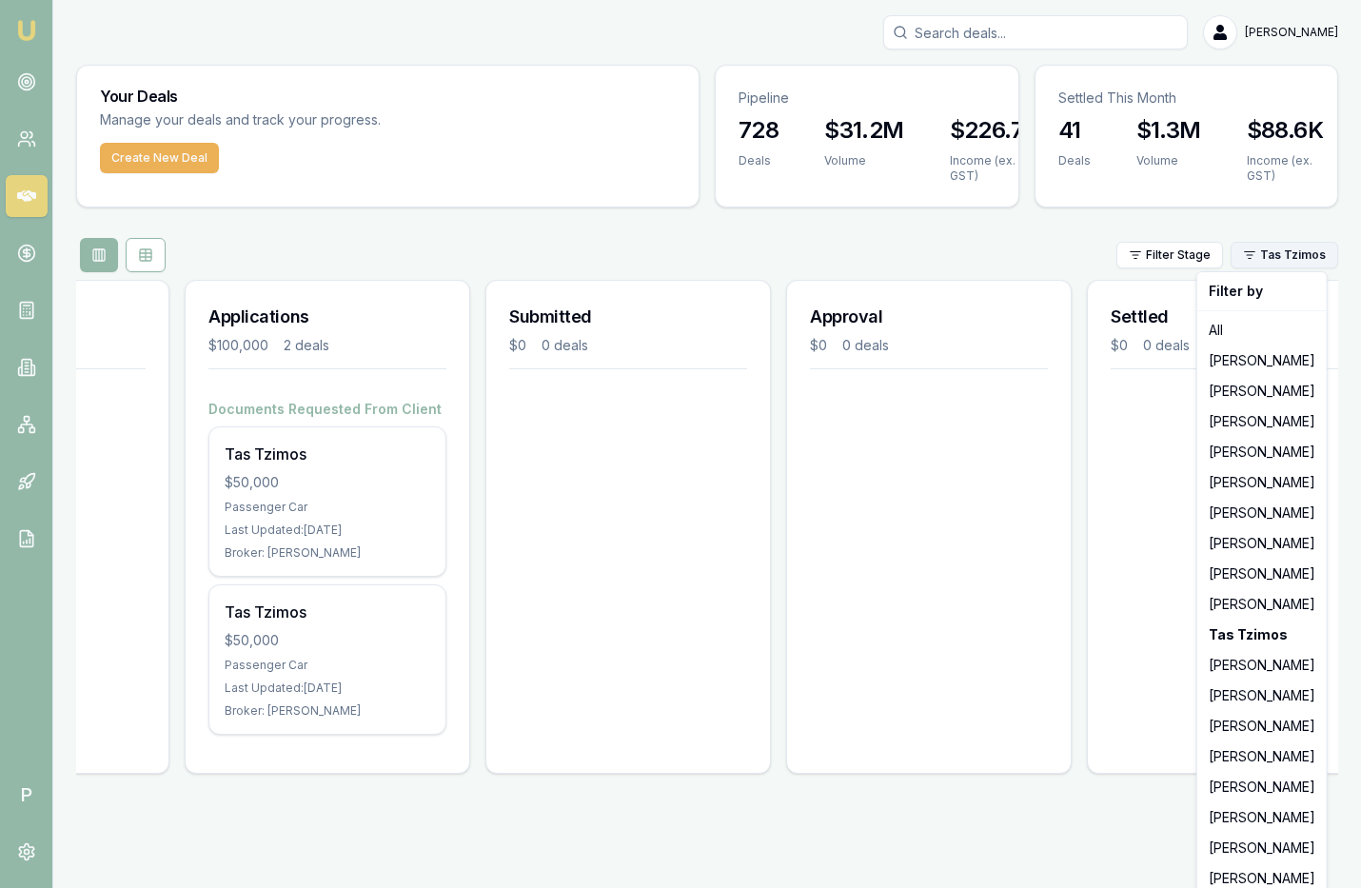
click at [1275, 260] on html "Emu Broker P Matt Leeburn Toggle Menu Your Deals Manage your deals and track yo…" at bounding box center [680, 444] width 1361 height 888
click at [1253, 663] on div "Andrew Sutyono" at bounding box center [1262, 665] width 122 height 30
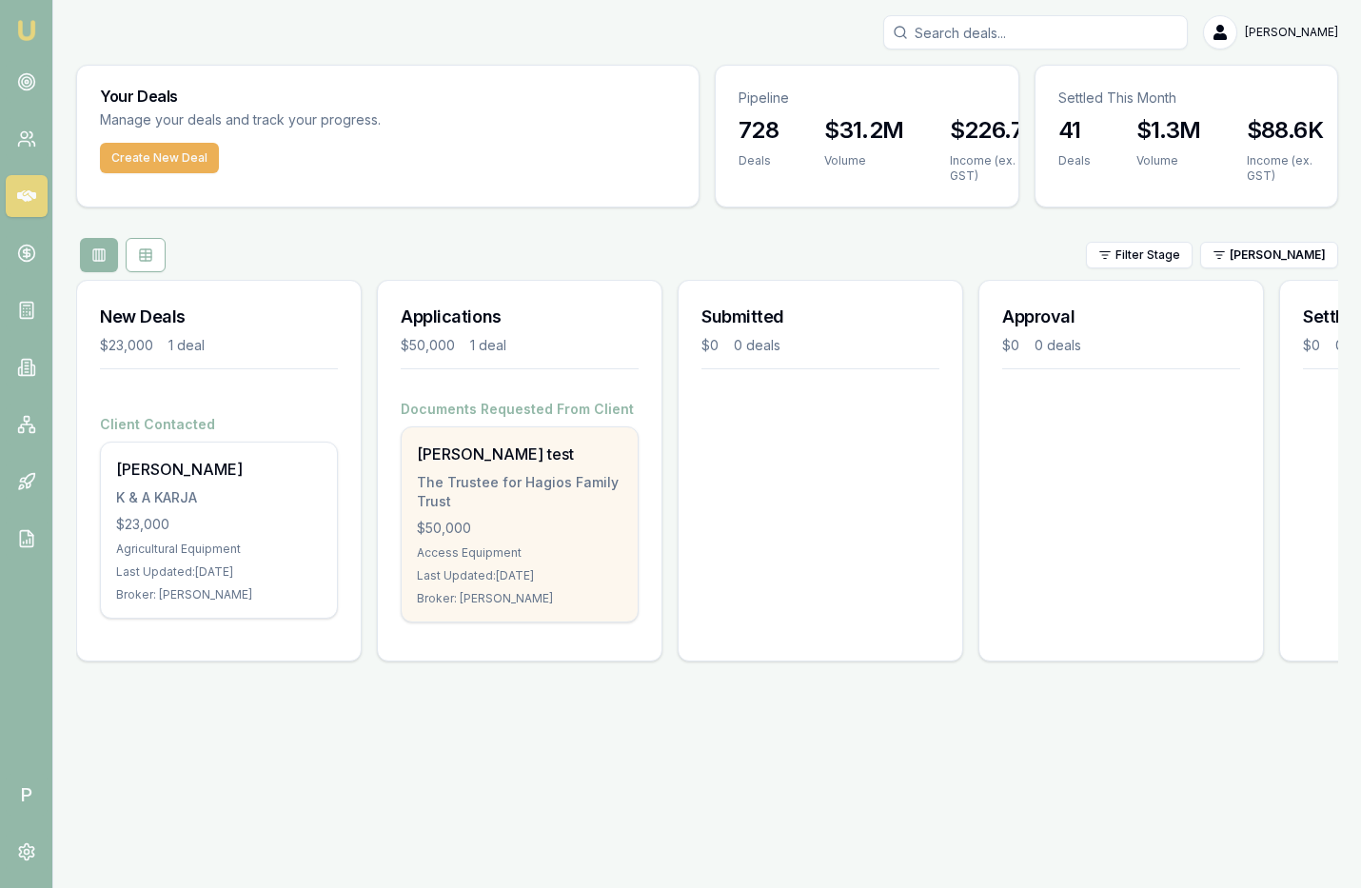
click at [560, 524] on div "$50,000" at bounding box center [520, 528] width 206 height 19
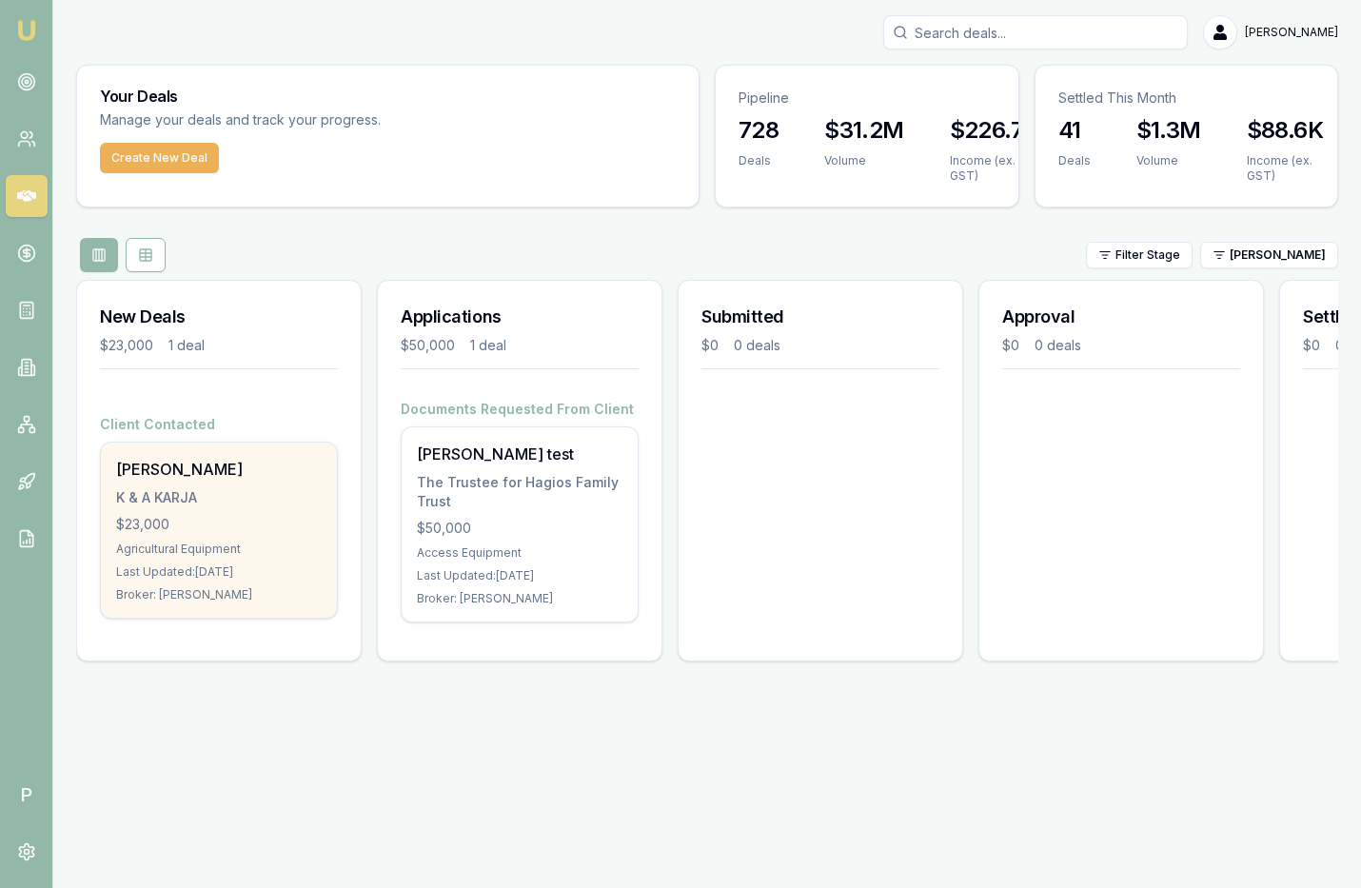
click at [248, 504] on div "K & A KARJA" at bounding box center [219, 497] width 206 height 19
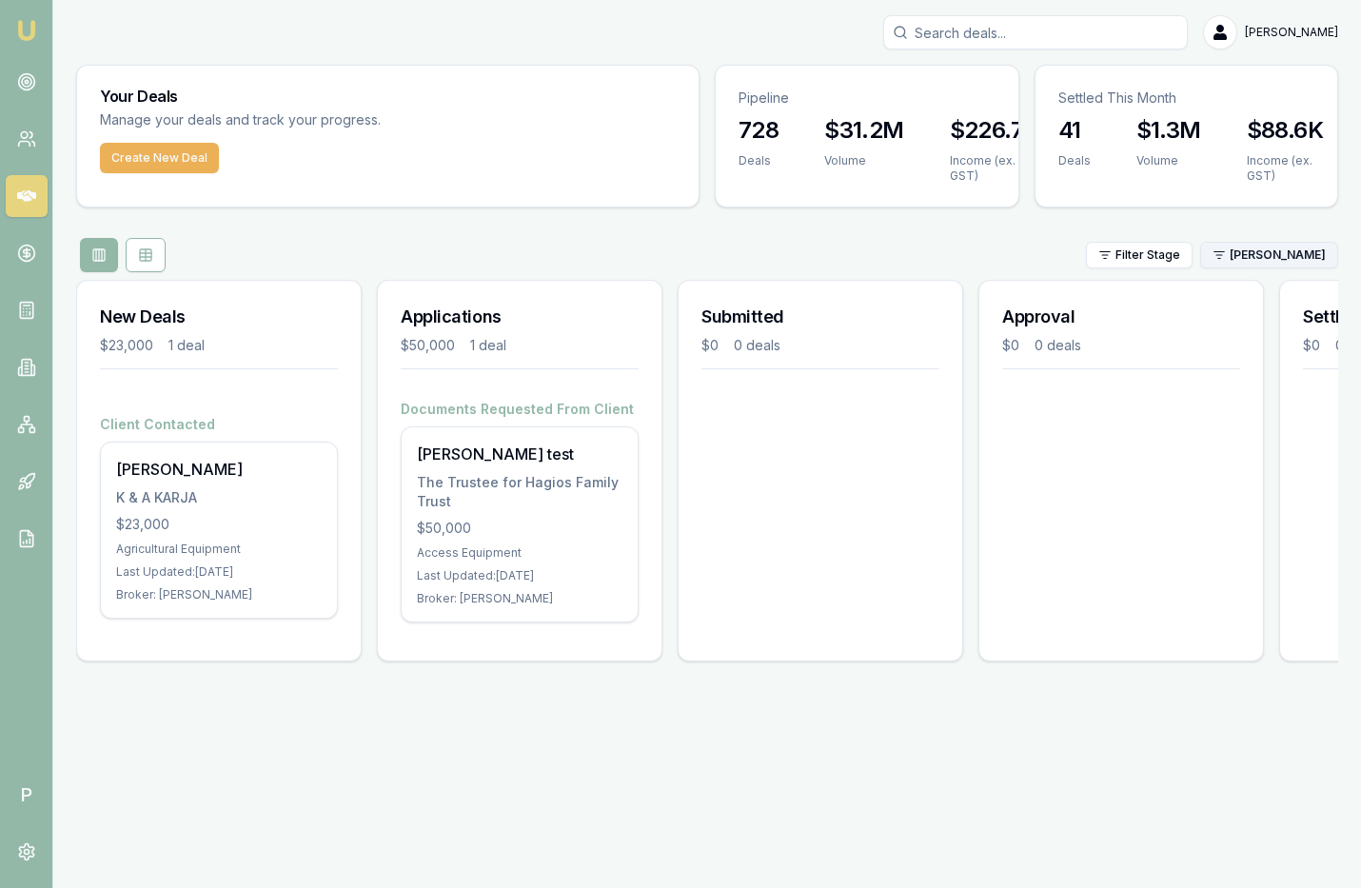
click at [1289, 253] on html "Emu Broker P Matt Leeburn Toggle Menu Your Deals Manage your deals and track yo…" at bounding box center [680, 444] width 1361 height 888
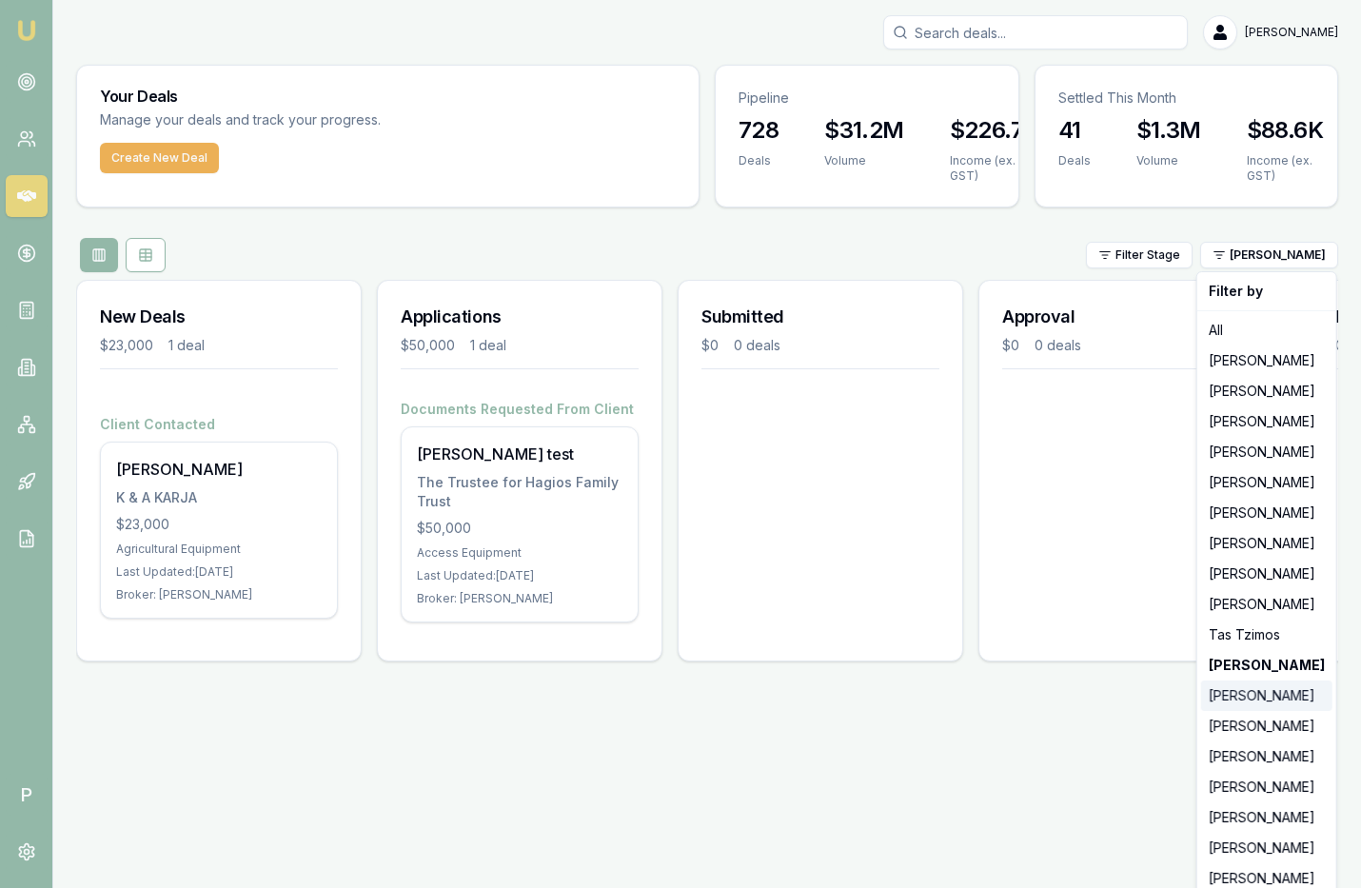
click at [1249, 699] on div "[PERSON_NAME]" at bounding box center [1266, 696] width 131 height 30
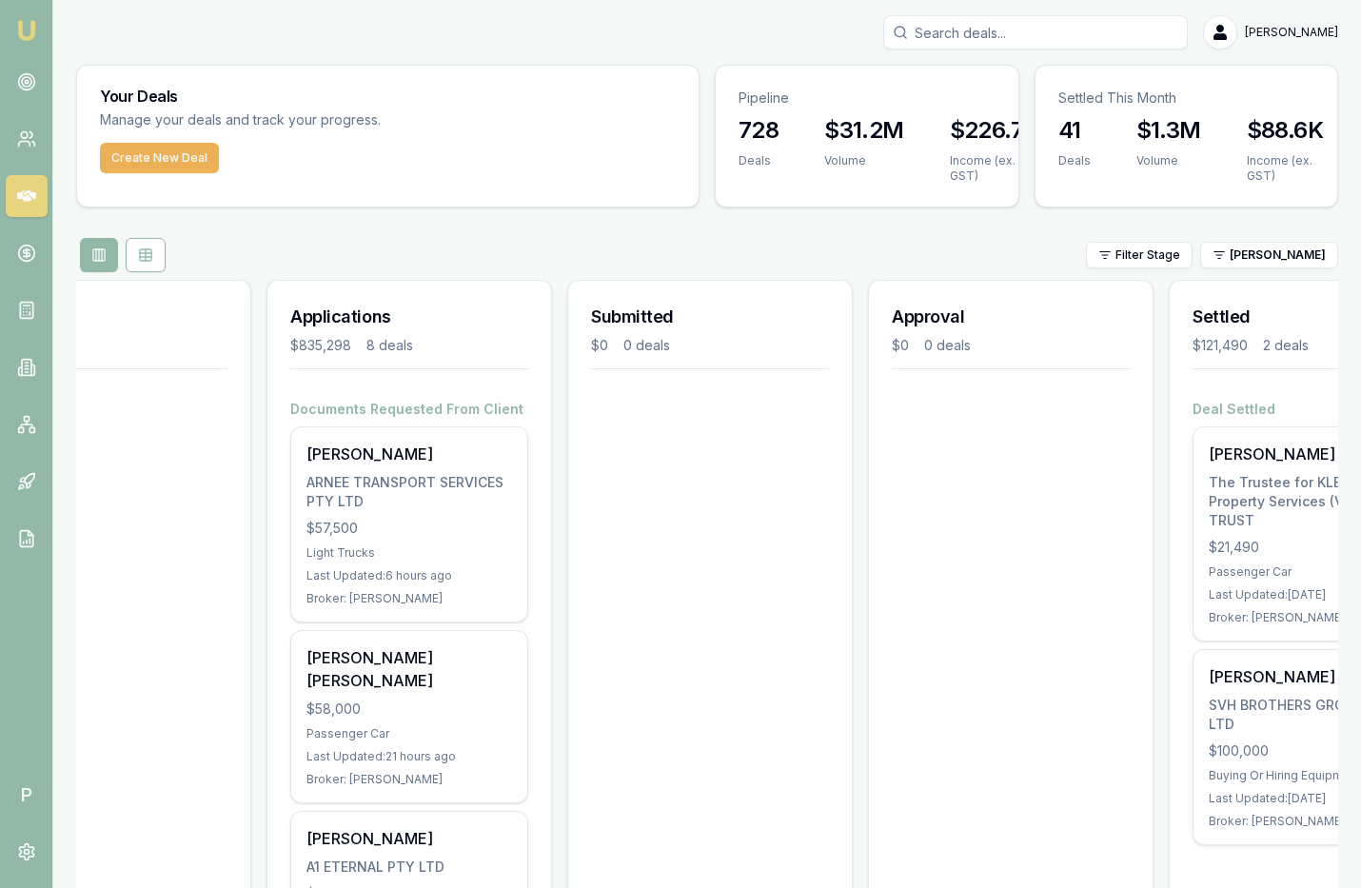
scroll to position [0, 226]
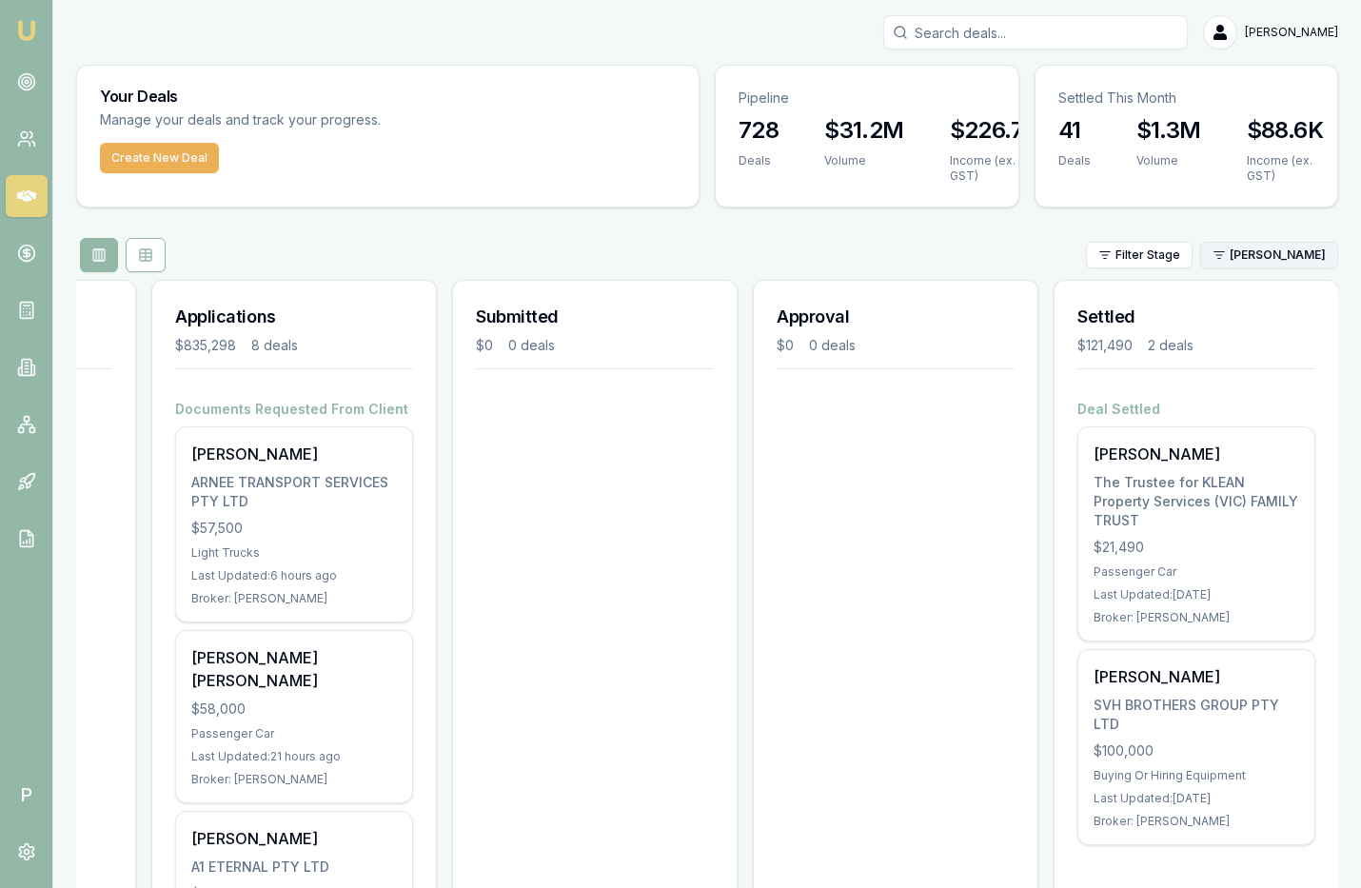
click at [1282, 242] on html "Emu Broker P Matt Leeburn Toggle Menu Your Deals Manage your deals and track yo…" at bounding box center [680, 444] width 1361 height 888
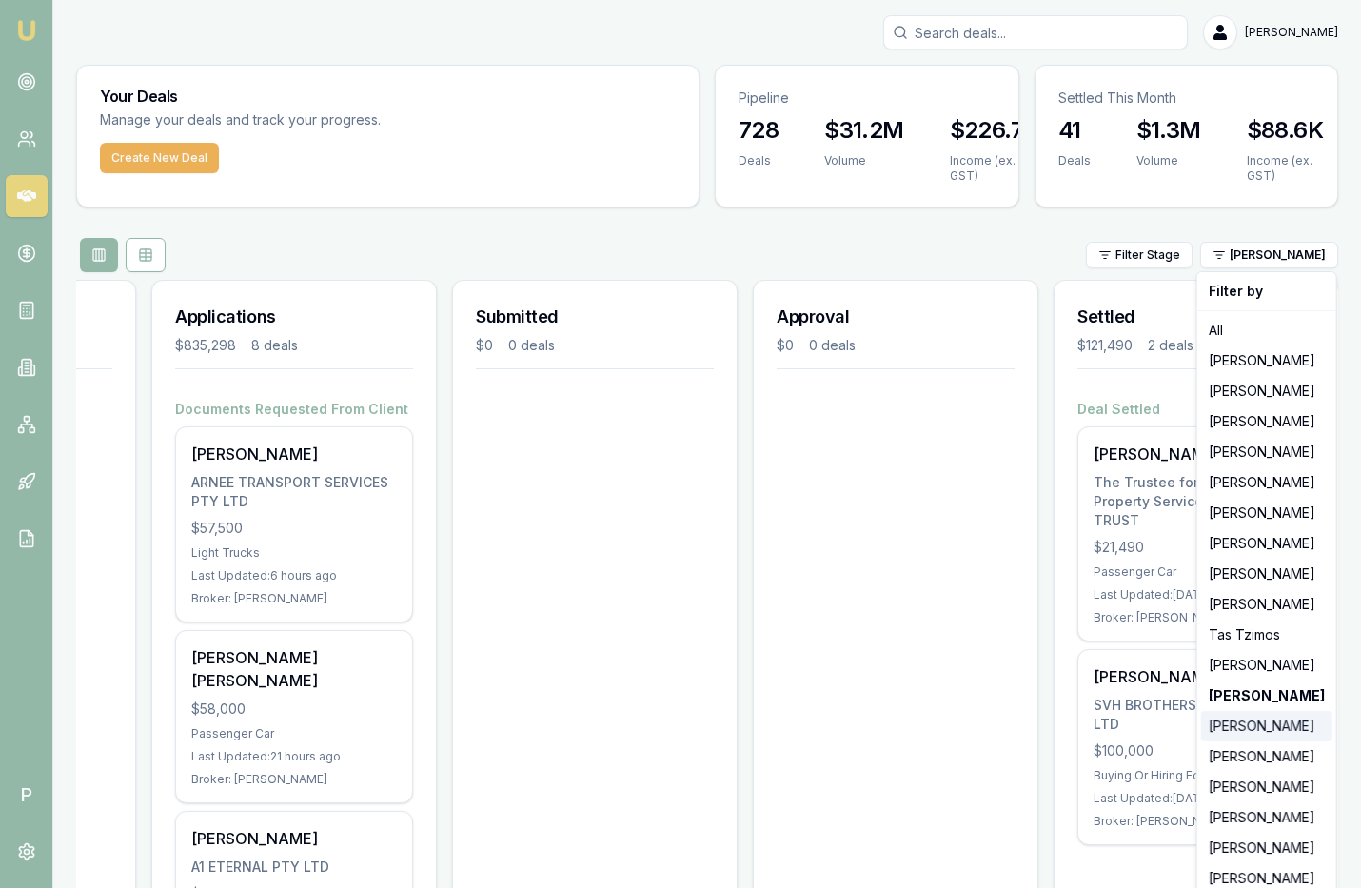
click at [1261, 717] on div "[PERSON_NAME]" at bounding box center [1266, 726] width 131 height 30
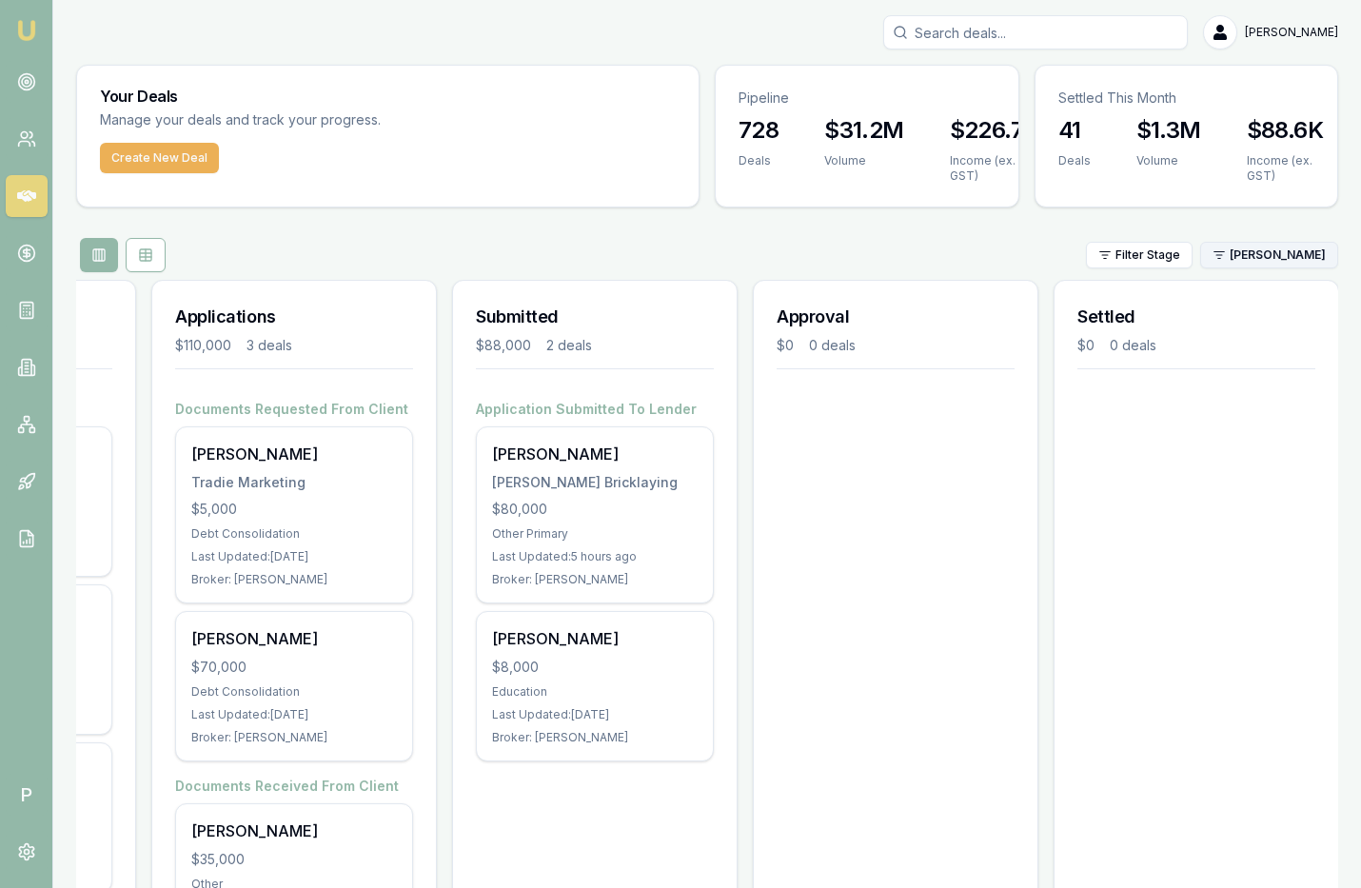
click at [1295, 258] on html "Emu Broker P Matt Leeburn Toggle Menu Your Deals Manage your deals and track yo…" at bounding box center [680, 444] width 1361 height 888
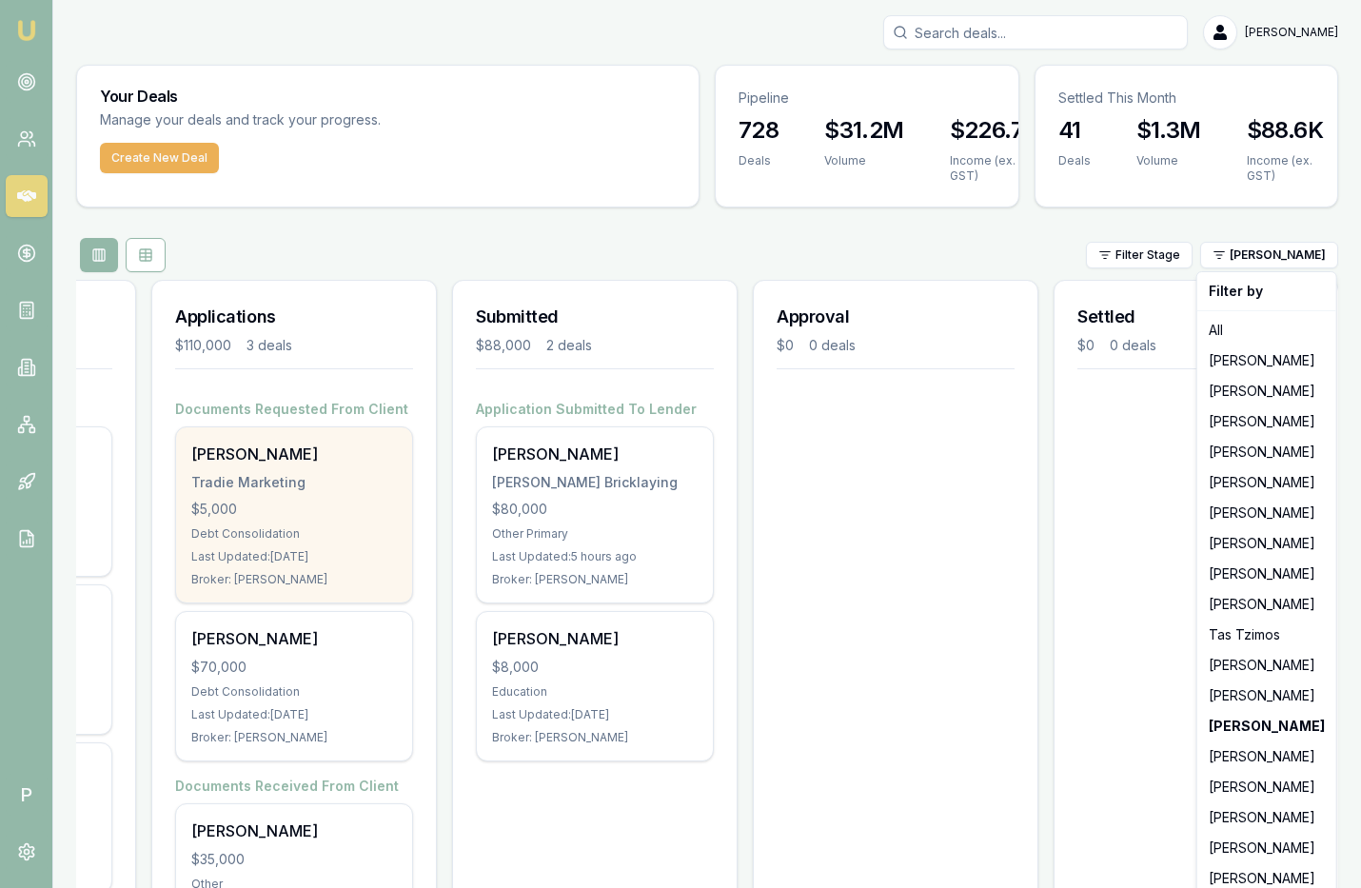
click at [363, 541] on html "Emu Broker P Matt Leeburn Toggle Menu Your Deals Manage your deals and track yo…" at bounding box center [680, 444] width 1361 height 888
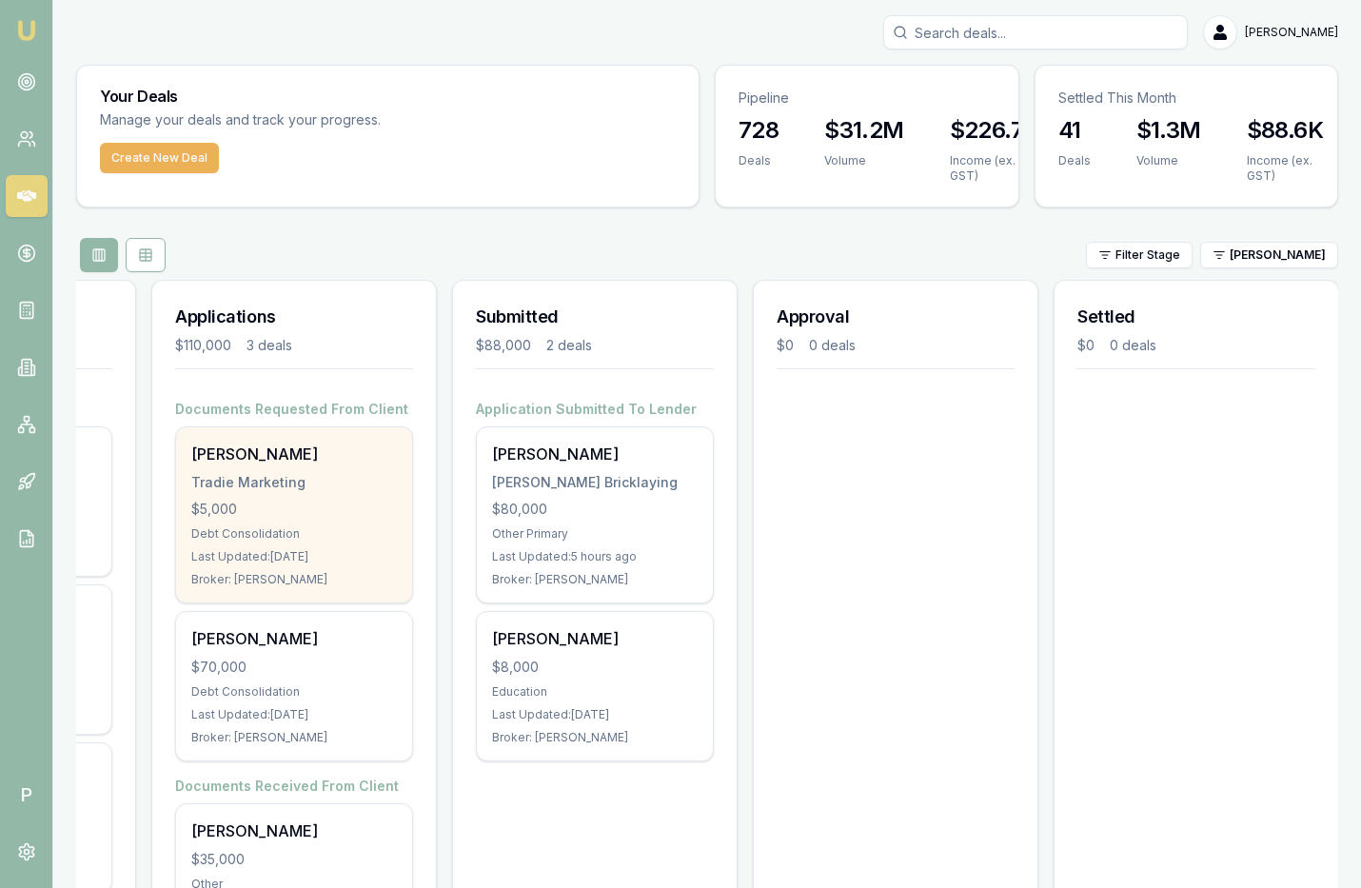
click at [320, 500] on div "$5,000" at bounding box center [294, 509] width 206 height 19
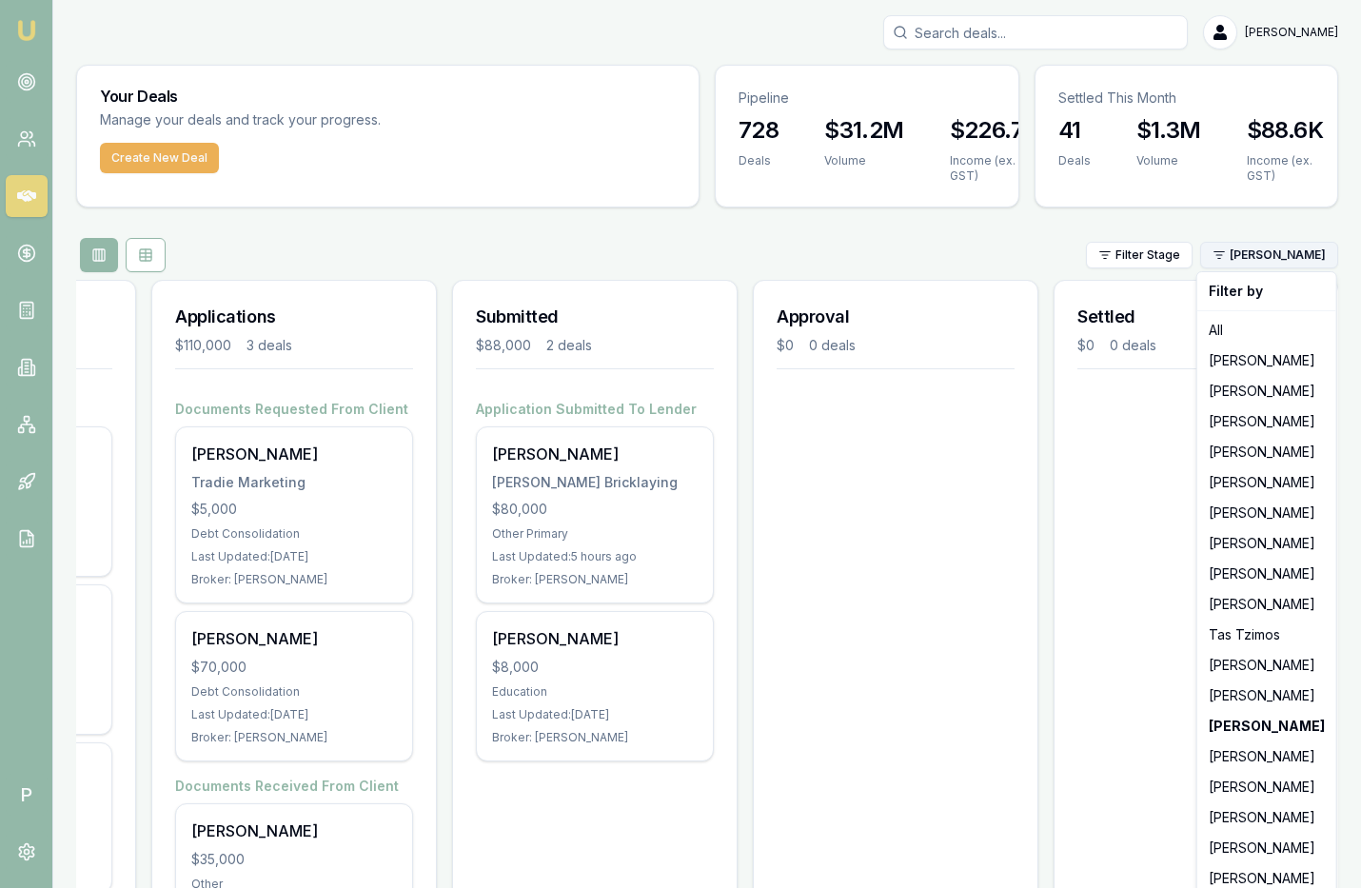
click at [1293, 254] on html "Emu Broker P Matt Leeburn Toggle Menu Your Deals Manage your deals and track yo…" at bounding box center [680, 444] width 1361 height 888
click at [1247, 755] on div "[PERSON_NAME]" at bounding box center [1266, 756] width 131 height 30
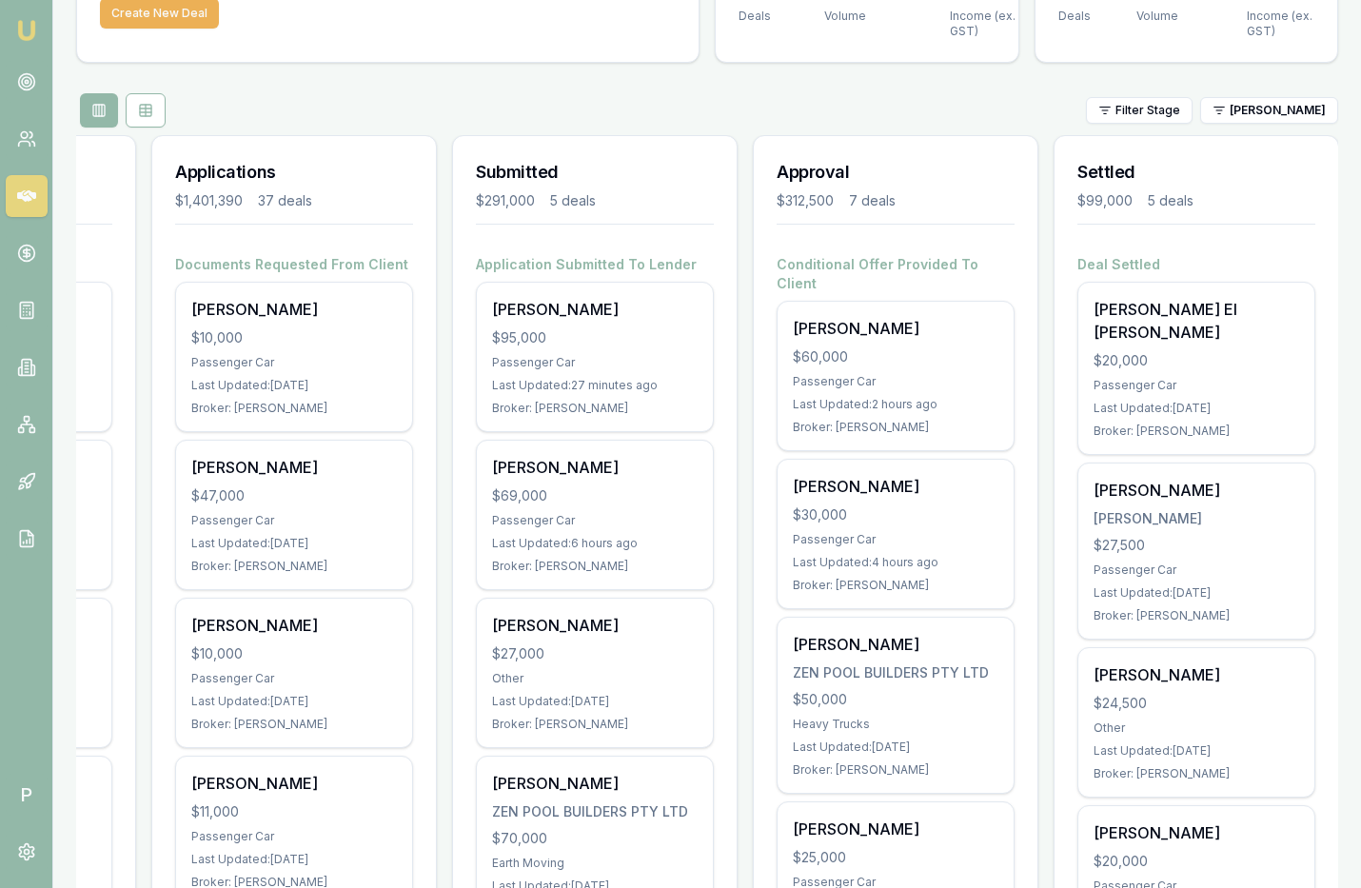
scroll to position [0, 0]
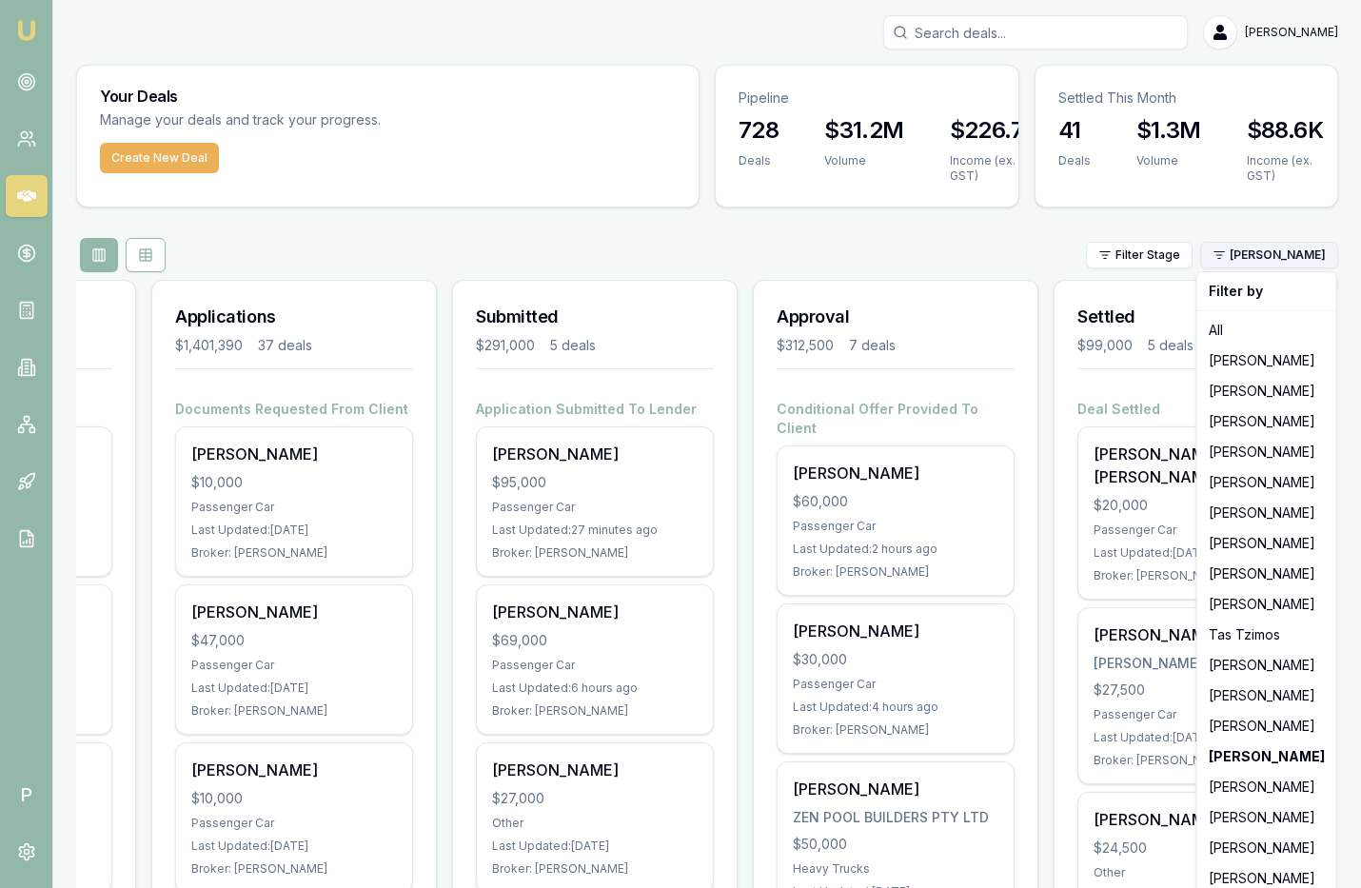
click at [1263, 241] on html "Emu Broker P Matt Leeburn Toggle Menu Your Deals Manage your deals and track yo…" at bounding box center [680, 444] width 1361 height 888
click at [1259, 790] on div "[PERSON_NAME]" at bounding box center [1266, 787] width 131 height 30
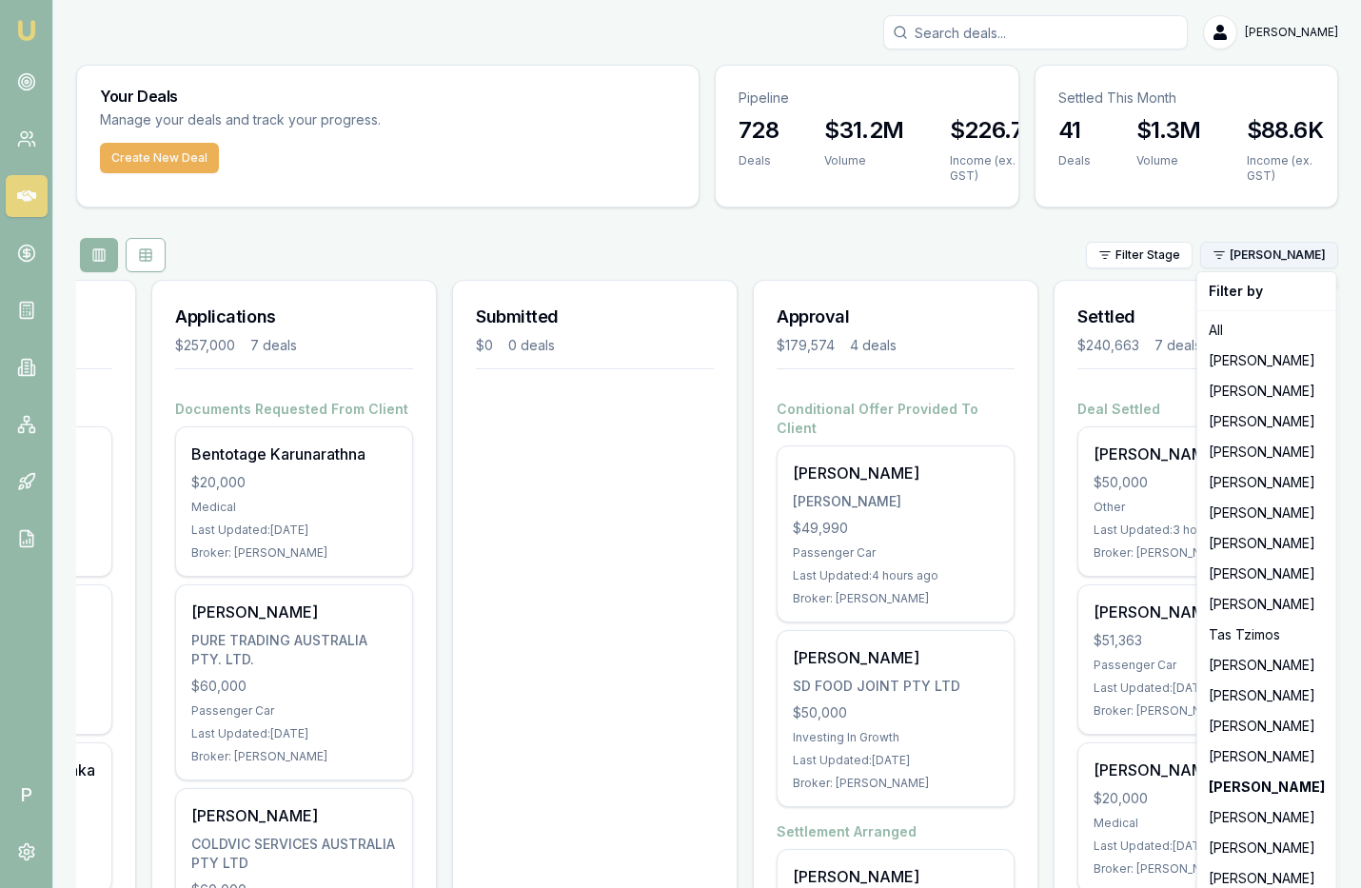
click at [1286, 245] on html "Emu Broker P Matt Leeburn Toggle Menu Your Deals Manage your deals and track yo…" at bounding box center [680, 444] width 1361 height 888
click at [1258, 815] on div "[PERSON_NAME]" at bounding box center [1266, 817] width 131 height 30
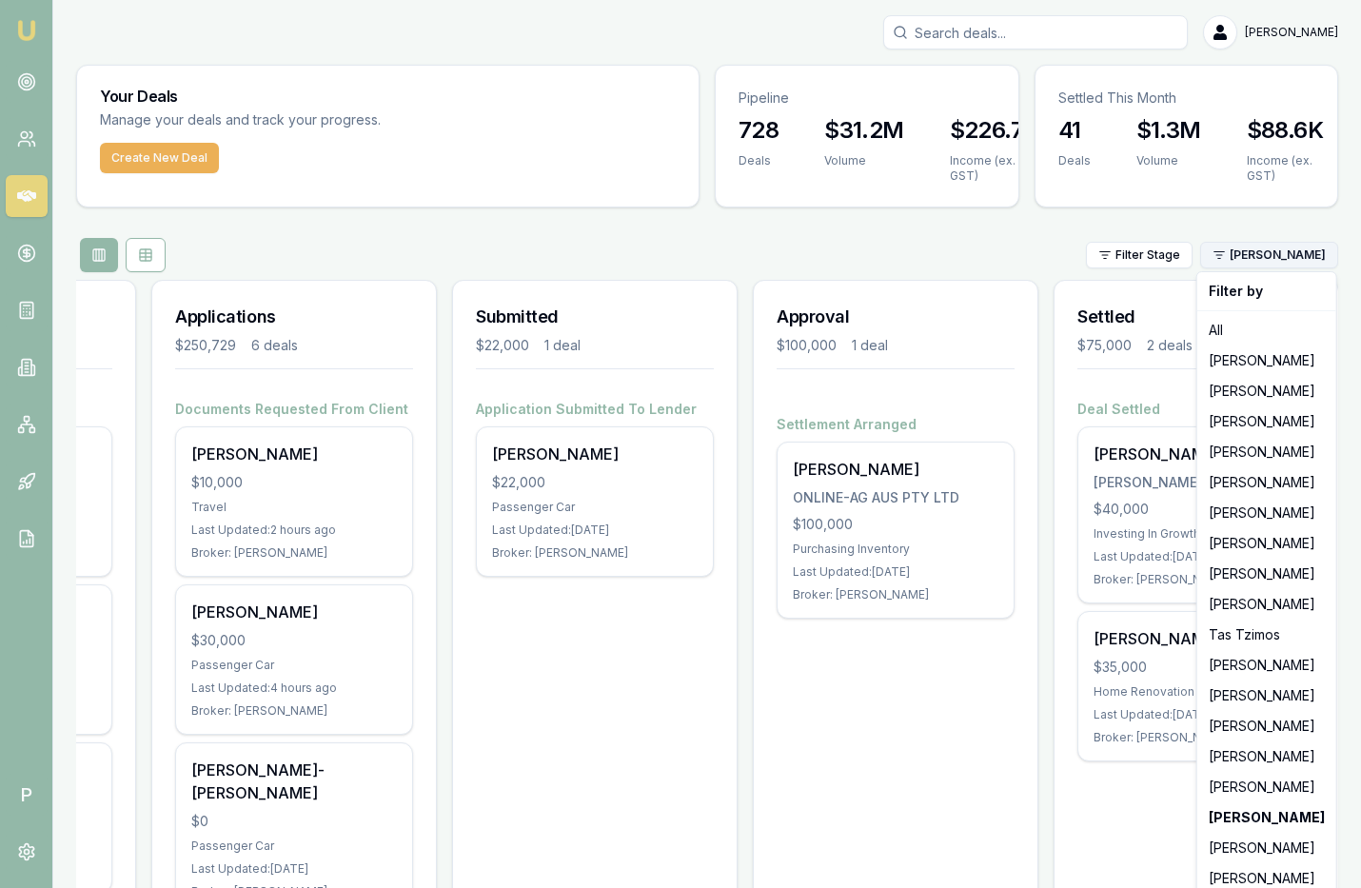
click at [1273, 259] on html "Emu Broker P Matt Leeburn Toggle Menu Your Deals Manage your deals and track yo…" at bounding box center [680, 444] width 1361 height 888
click at [1265, 849] on div "[PERSON_NAME]" at bounding box center [1266, 848] width 131 height 30
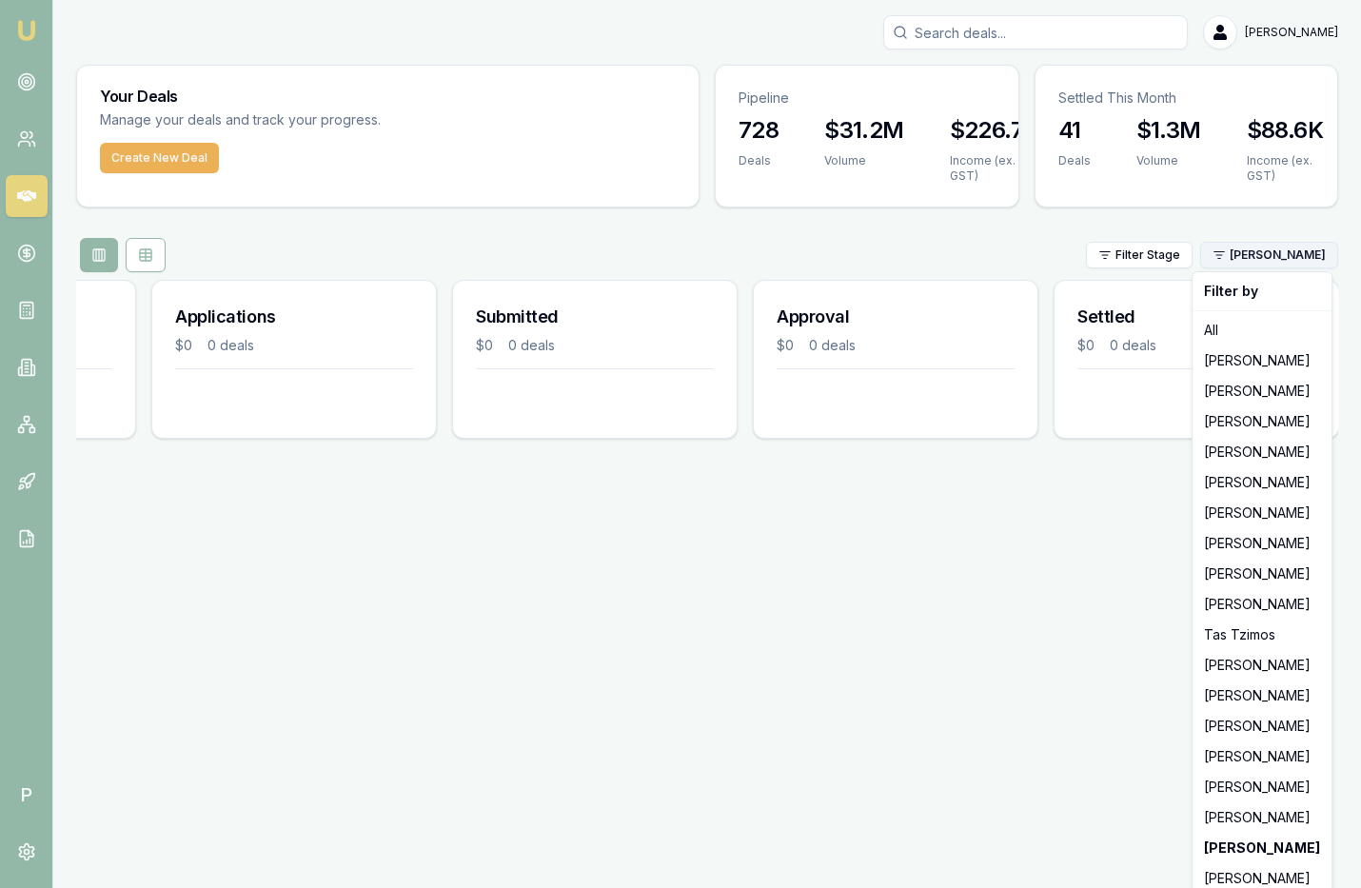
click at [1261, 254] on html "Emu Broker P Matt Leeburn Toggle Menu Your Deals Manage your deals and track yo…" at bounding box center [680, 444] width 1361 height 888
click at [1270, 870] on div "[PERSON_NAME]" at bounding box center [1261, 878] width 131 height 30
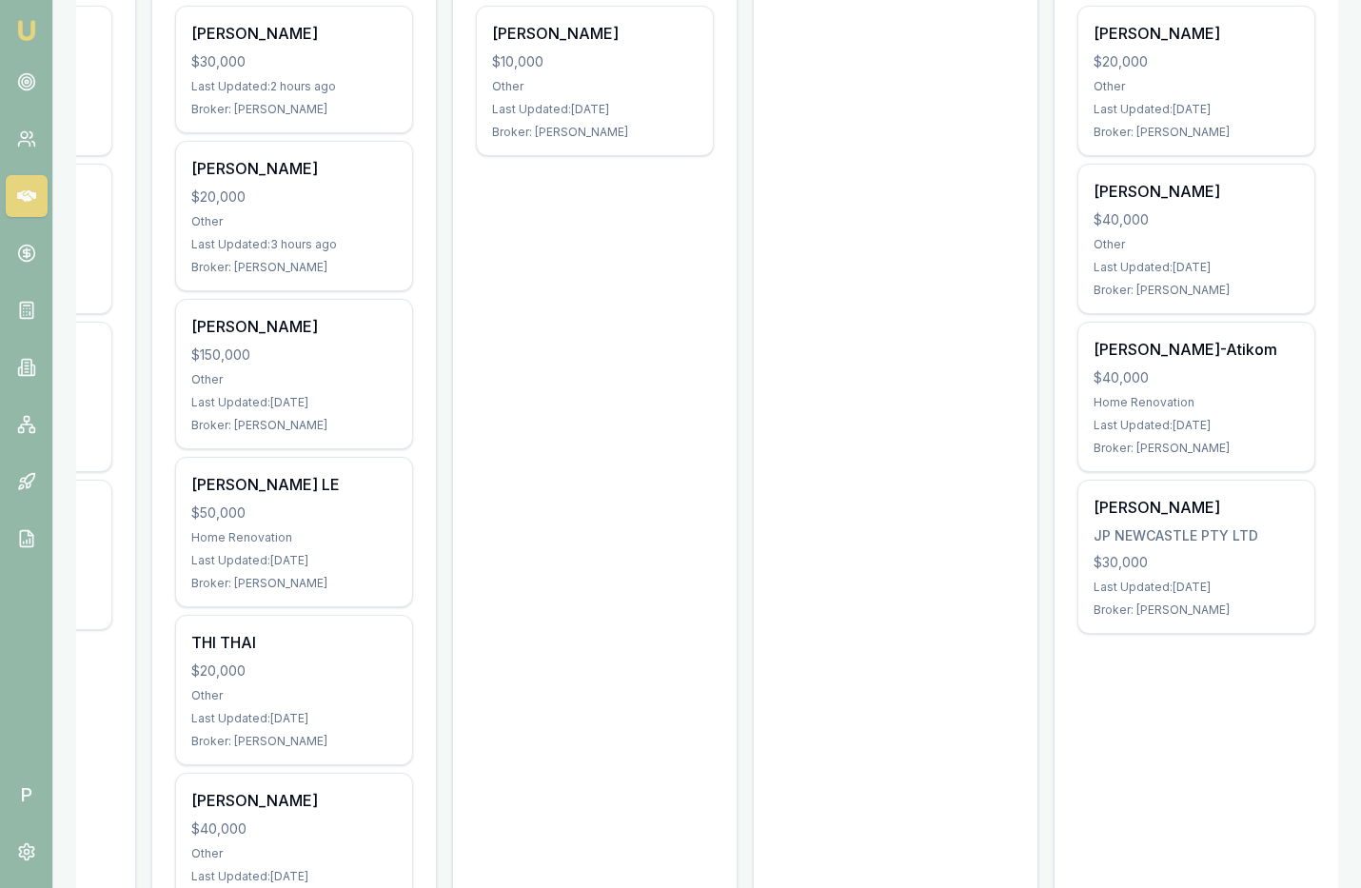
scroll to position [442, 0]
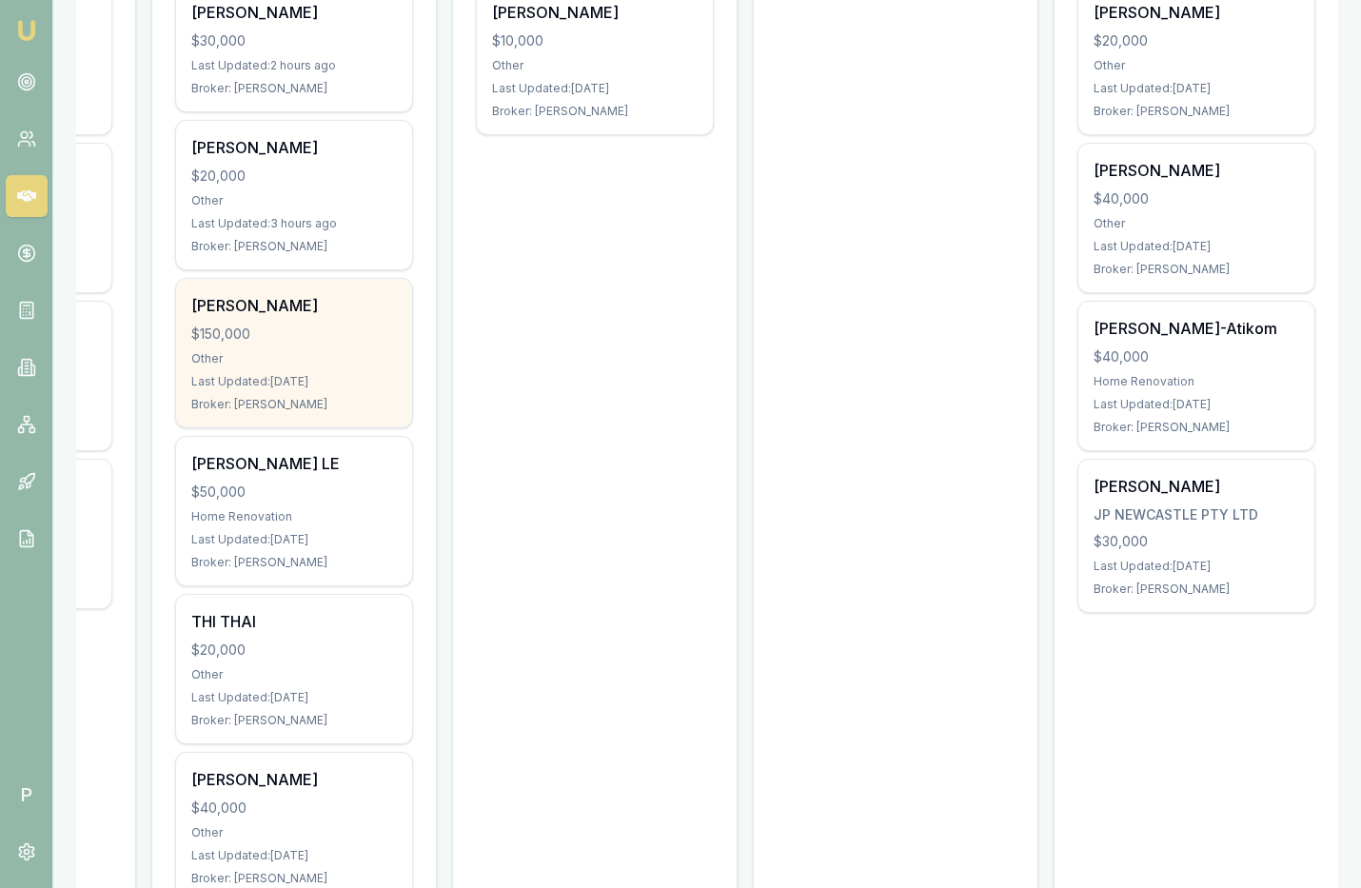
click at [293, 337] on div "$150,000" at bounding box center [294, 334] width 206 height 19
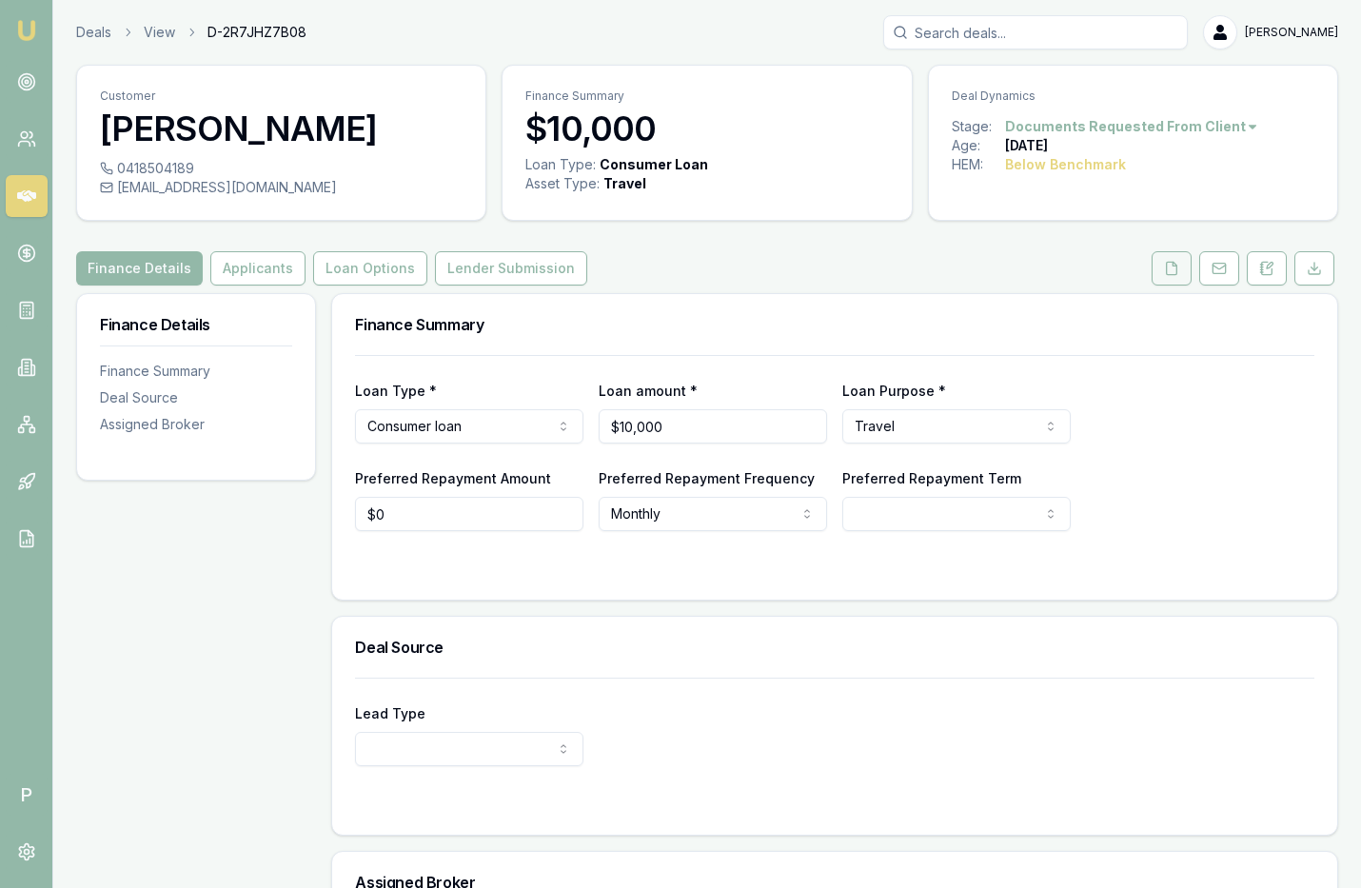
click at [1176, 265] on polyline at bounding box center [1175, 264] width 4 height 4
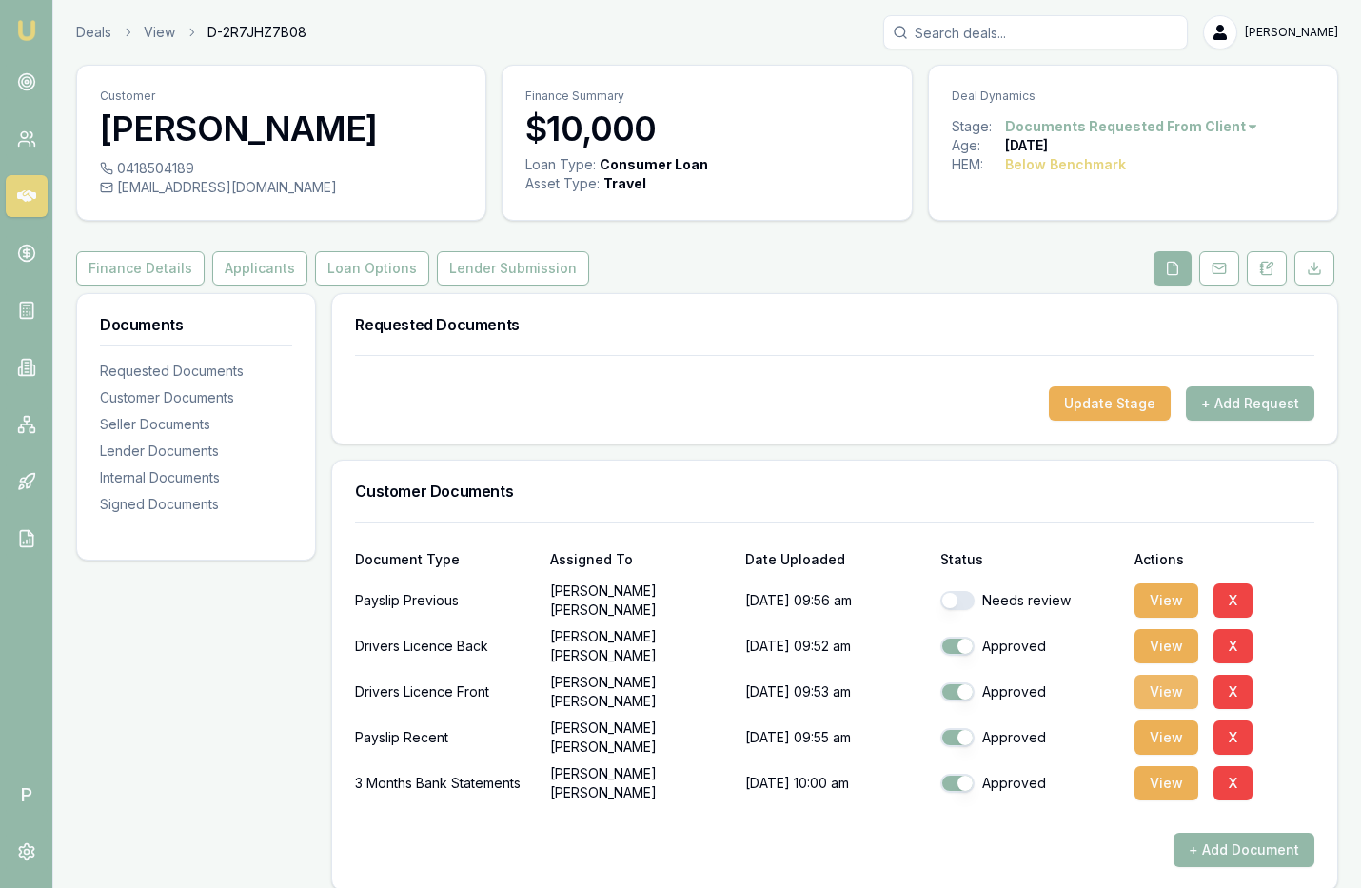
click at [1161, 690] on button "View" at bounding box center [1167, 692] width 64 height 34
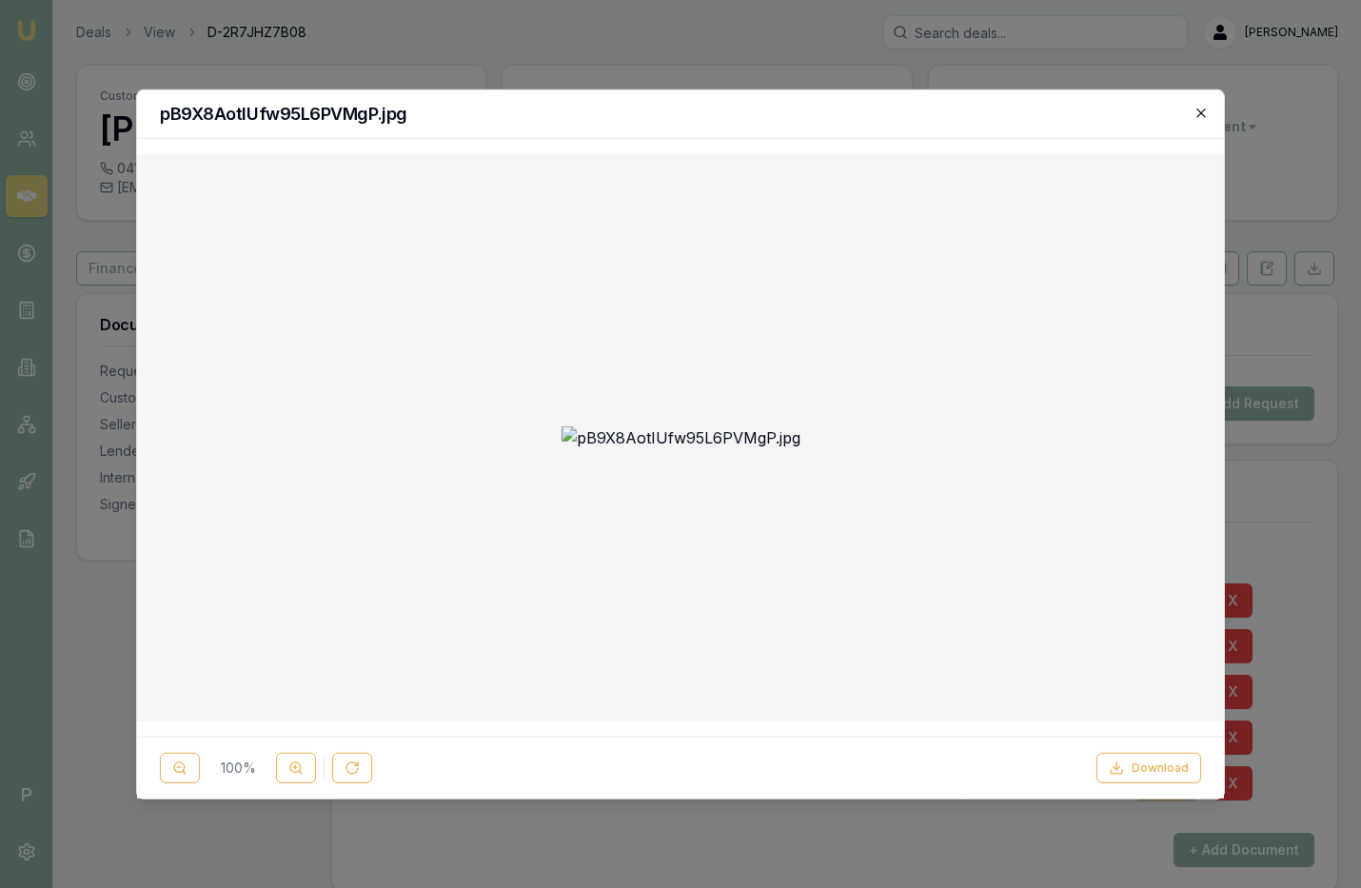
click at [1199, 107] on icon "button" at bounding box center [1201, 112] width 15 height 15
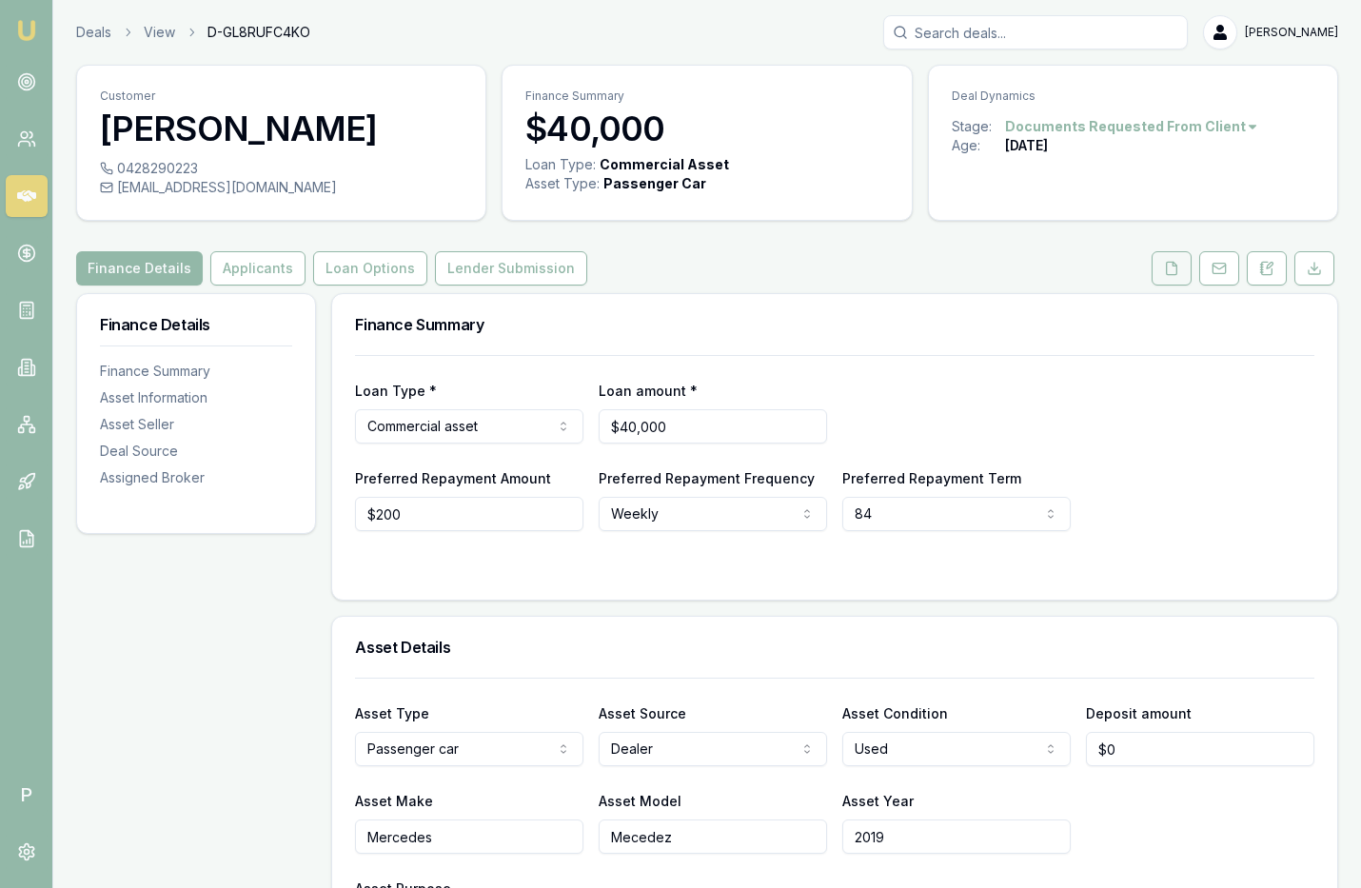
click at [1164, 262] on button at bounding box center [1172, 268] width 40 height 34
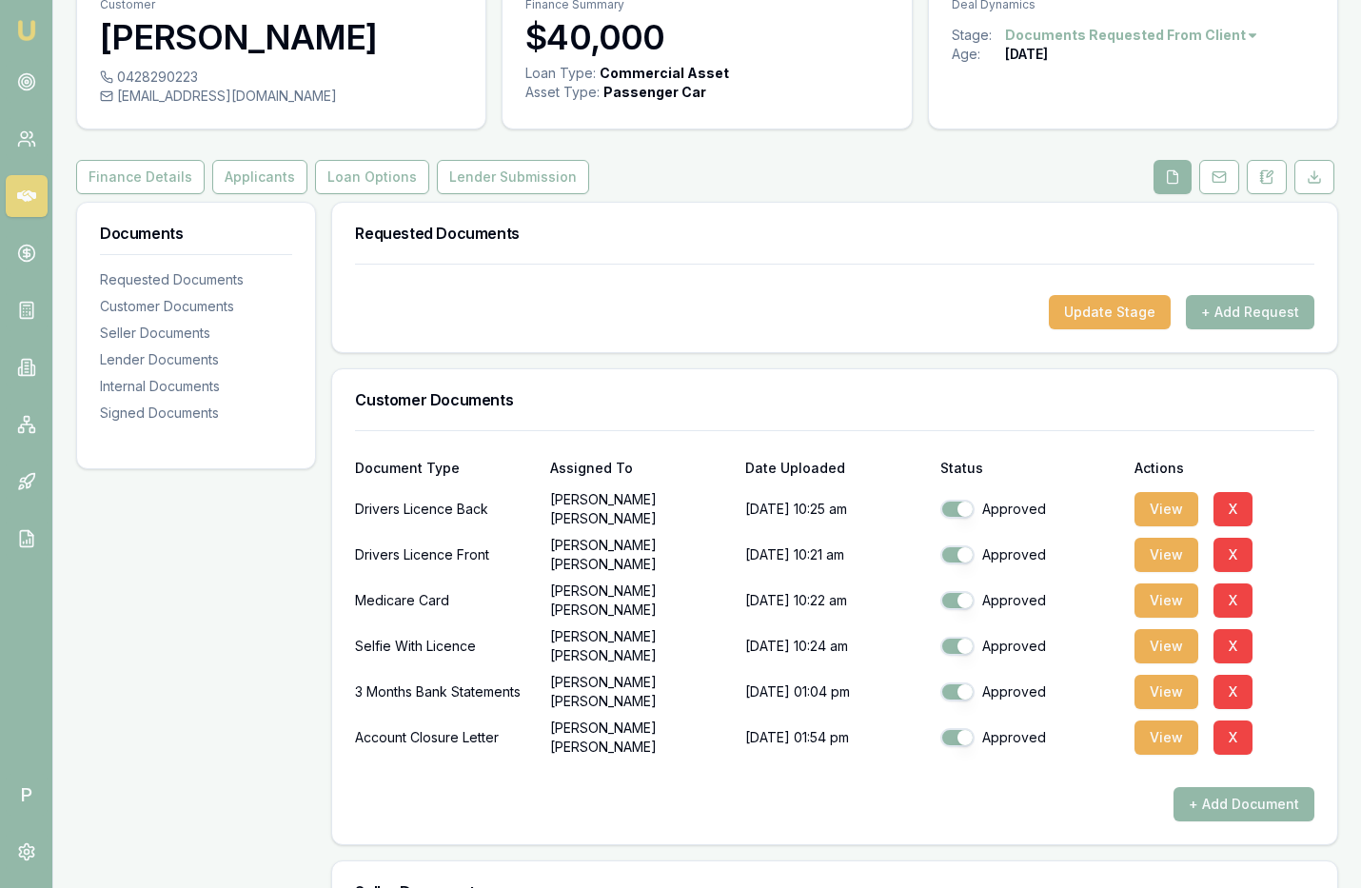
scroll to position [179, 0]
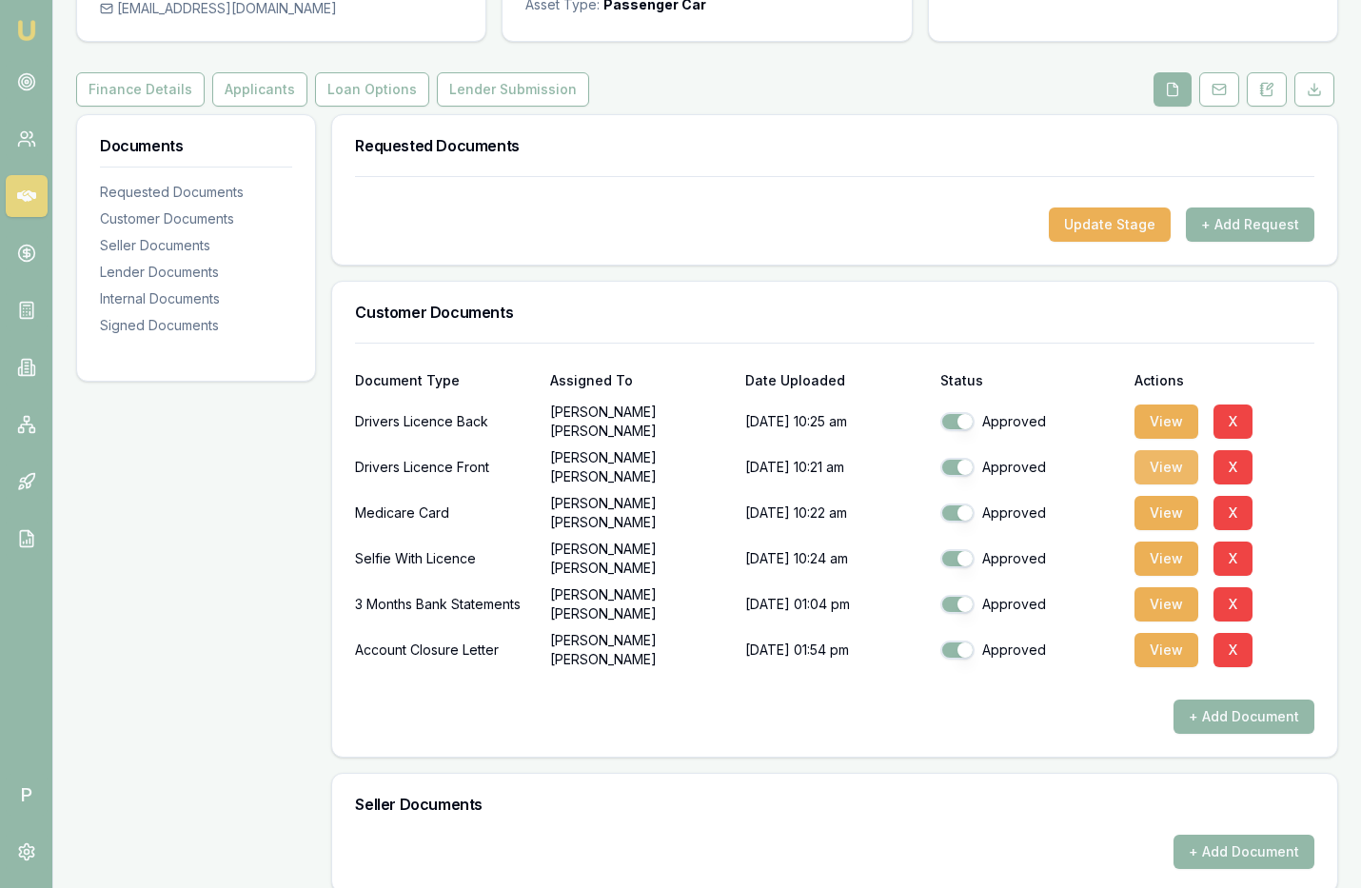
click at [1177, 459] on button "View" at bounding box center [1167, 467] width 64 height 34
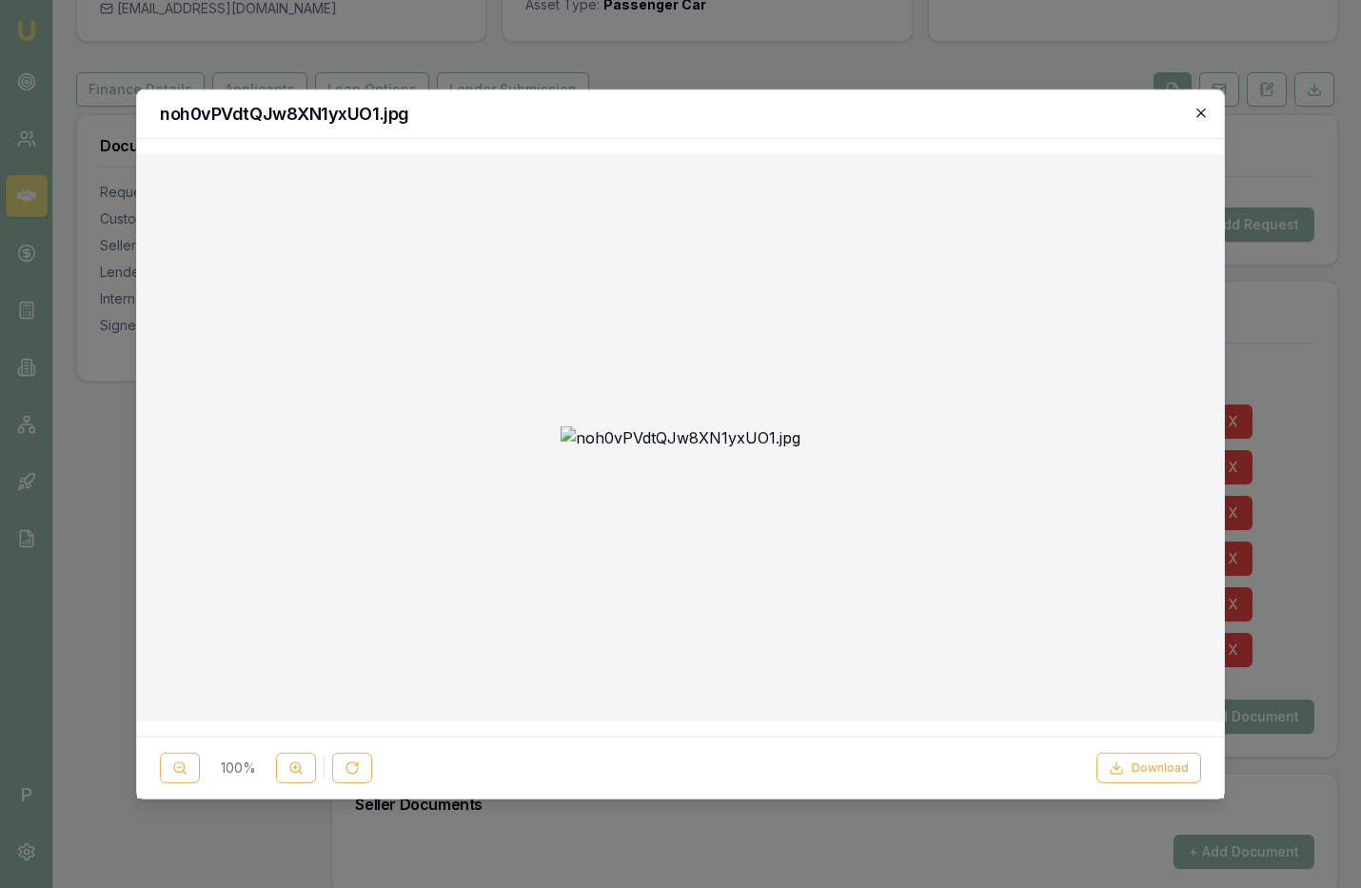
click at [1200, 114] on icon "button" at bounding box center [1201, 112] width 15 height 15
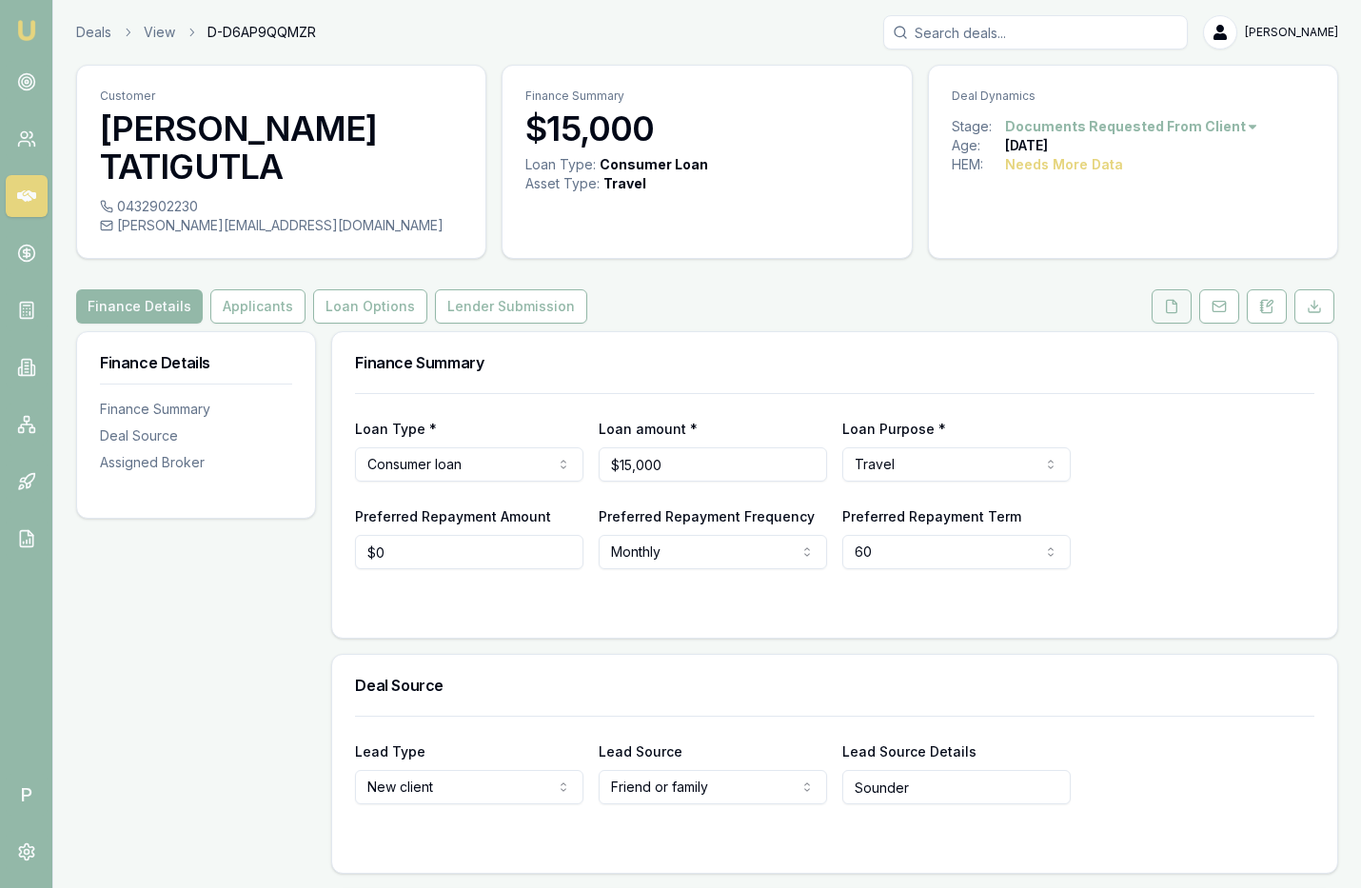
click at [1165, 289] on button at bounding box center [1172, 306] width 40 height 34
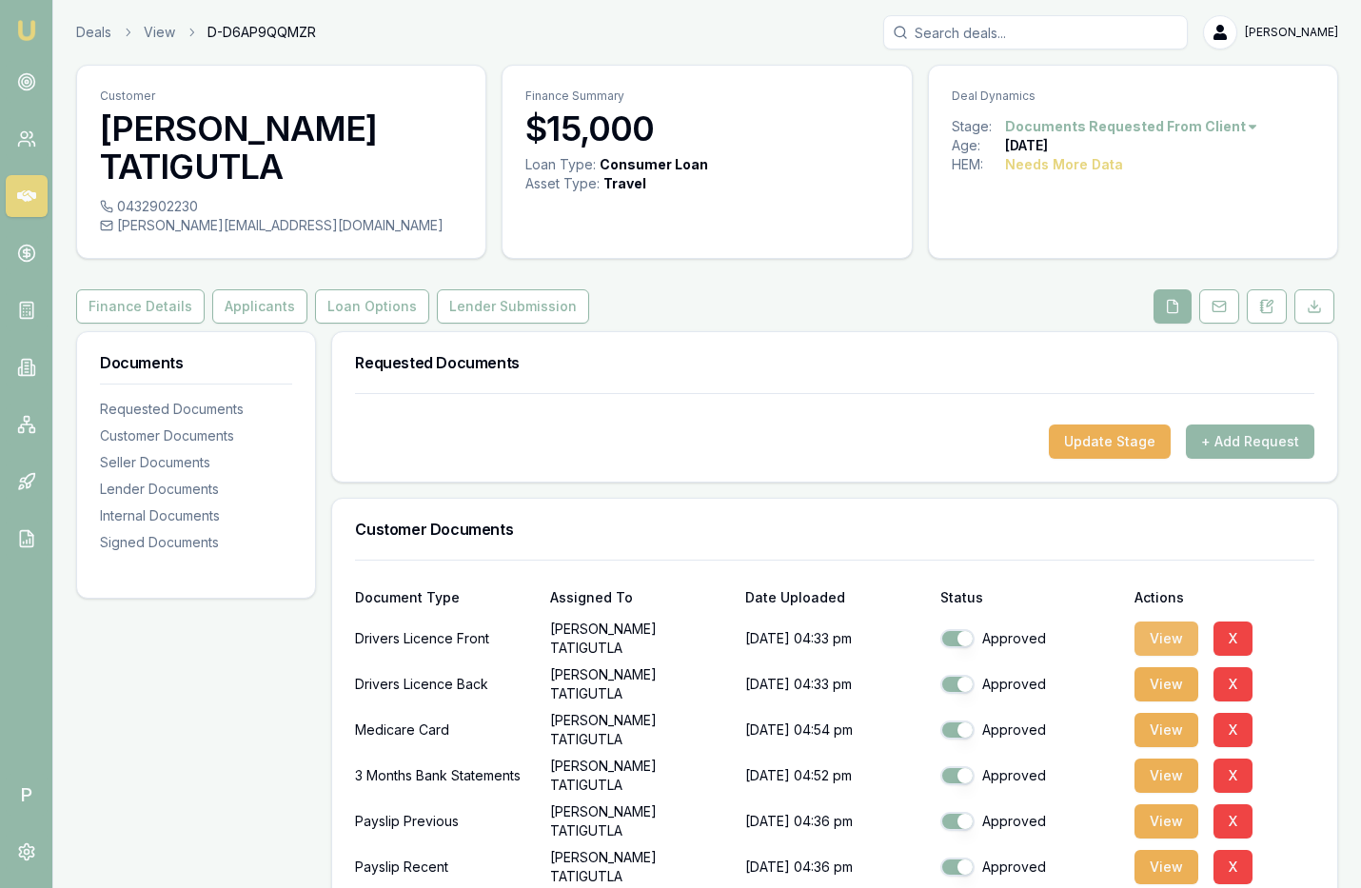
click at [1162, 622] on button "View" at bounding box center [1167, 639] width 64 height 34
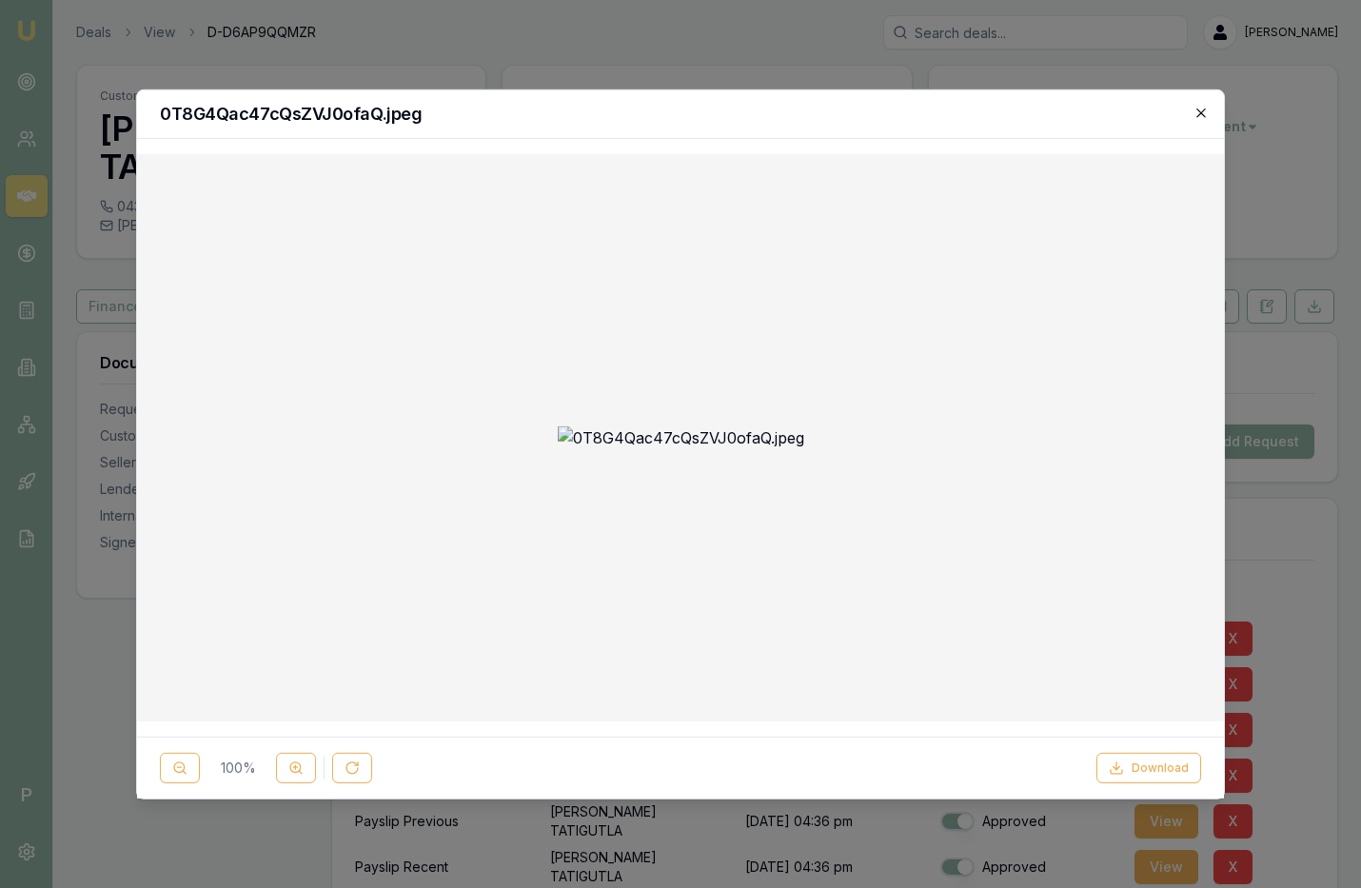
click at [1196, 110] on icon "button" at bounding box center [1201, 112] width 15 height 15
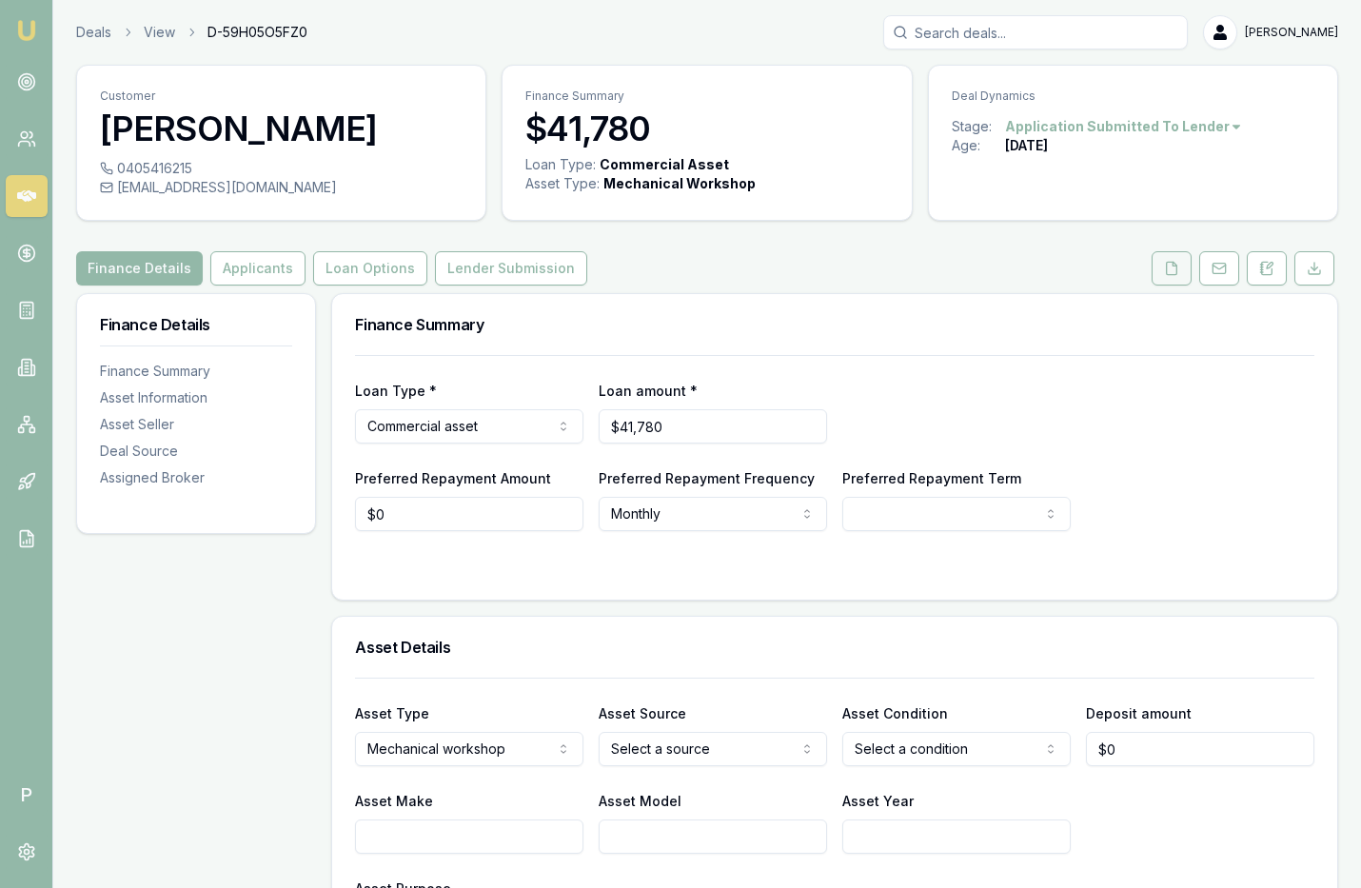
click at [1178, 266] on icon at bounding box center [1171, 268] width 15 height 15
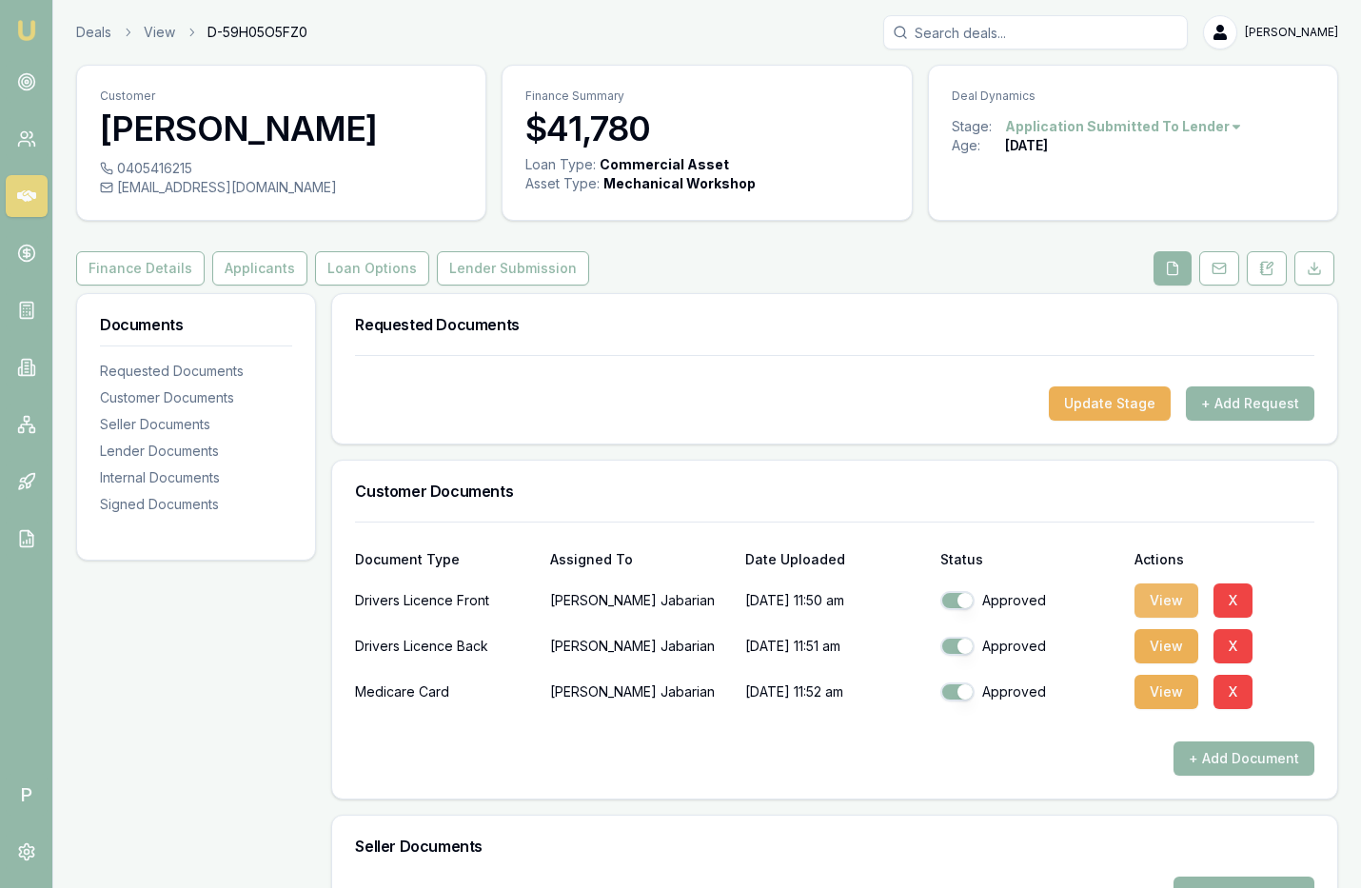
click at [1150, 593] on button "View" at bounding box center [1167, 600] width 64 height 34
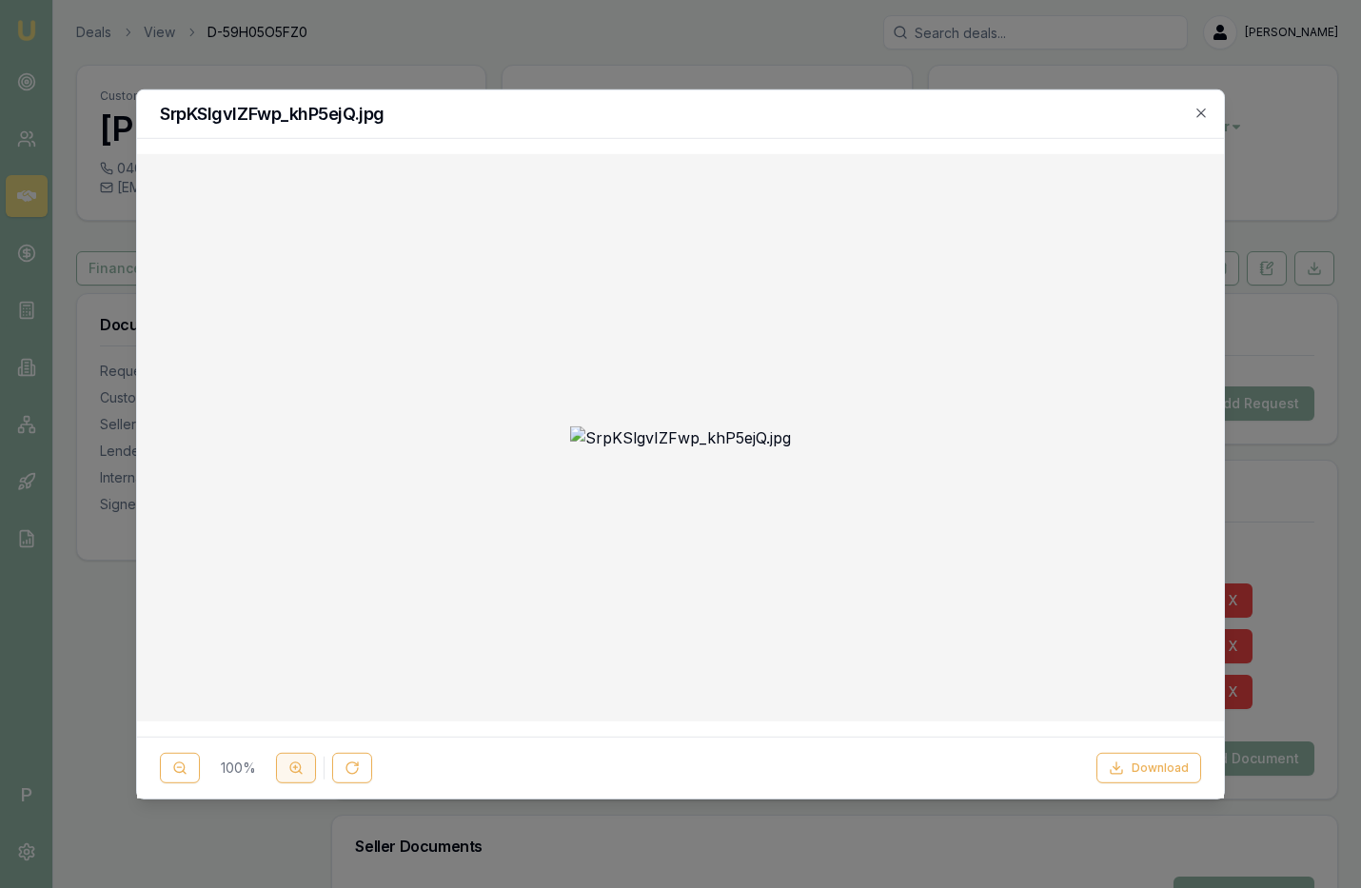
click at [295, 759] on button at bounding box center [296, 768] width 40 height 30
click at [1196, 115] on icon "button" at bounding box center [1201, 112] width 15 height 15
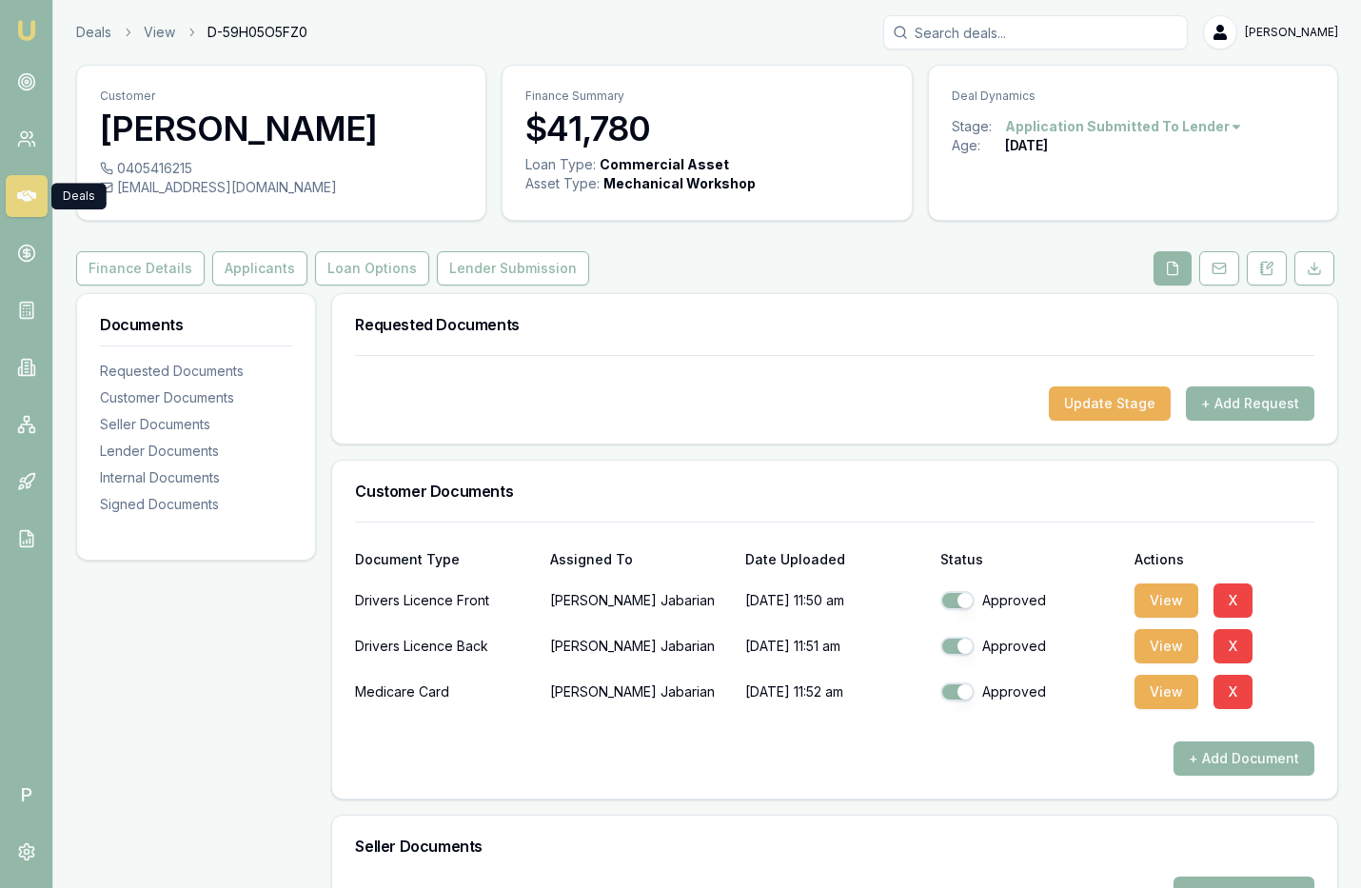
click at [24, 201] on icon at bounding box center [26, 195] width 19 height 11
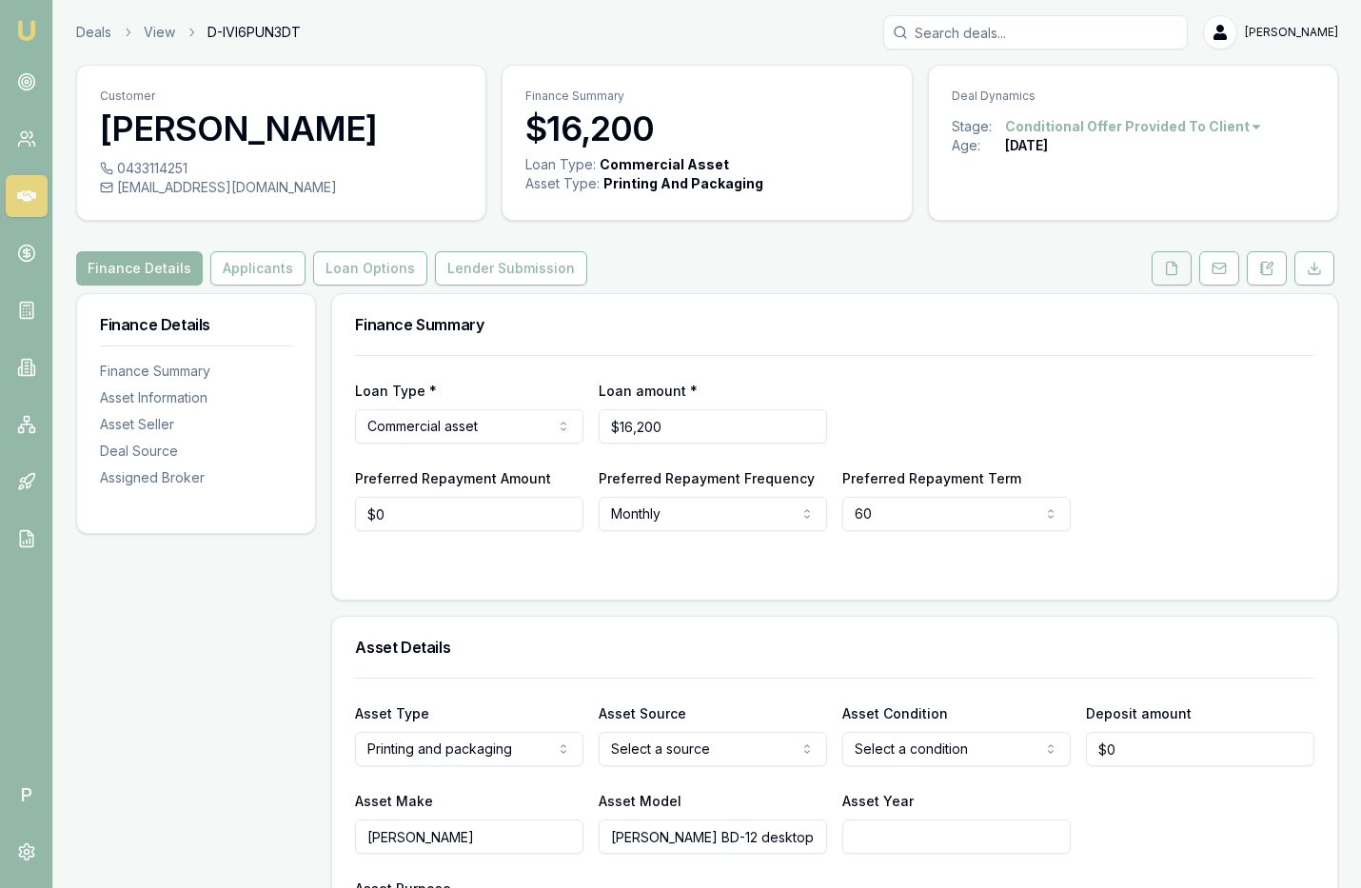
click at [1169, 258] on button at bounding box center [1172, 268] width 40 height 34
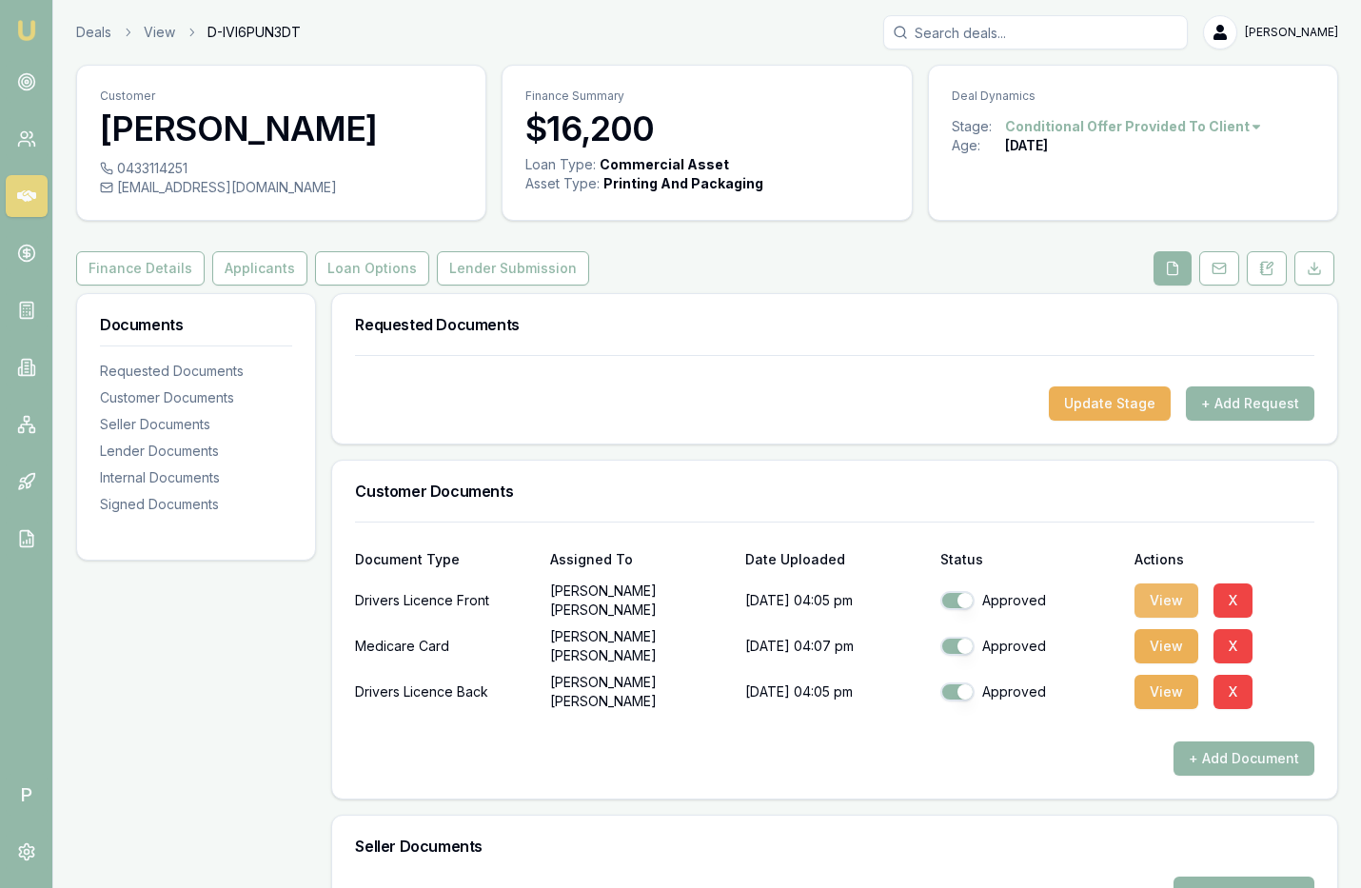
click at [1155, 593] on button "View" at bounding box center [1167, 600] width 64 height 34
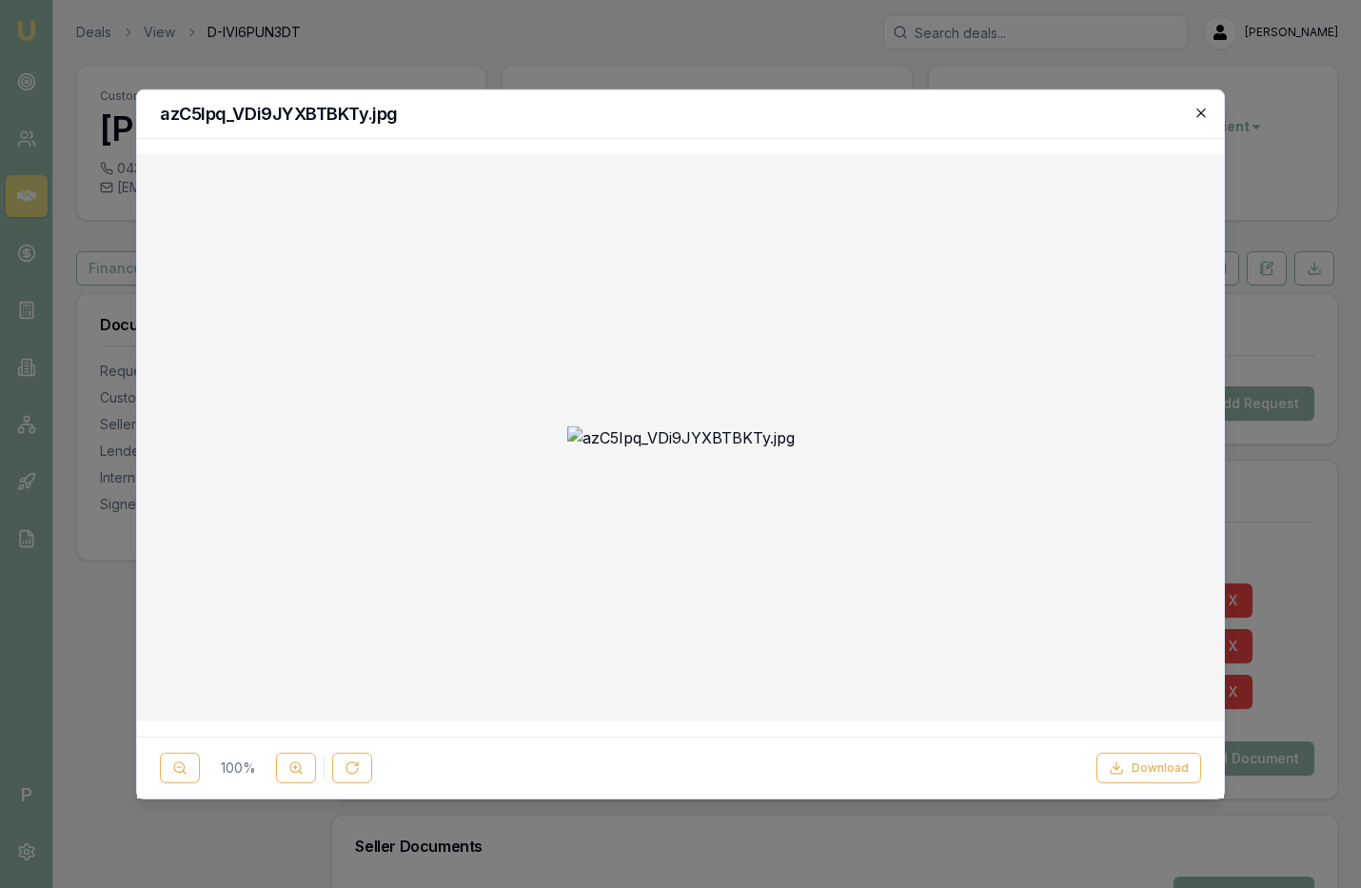
click at [1201, 115] on icon "button" at bounding box center [1201, 112] width 15 height 15
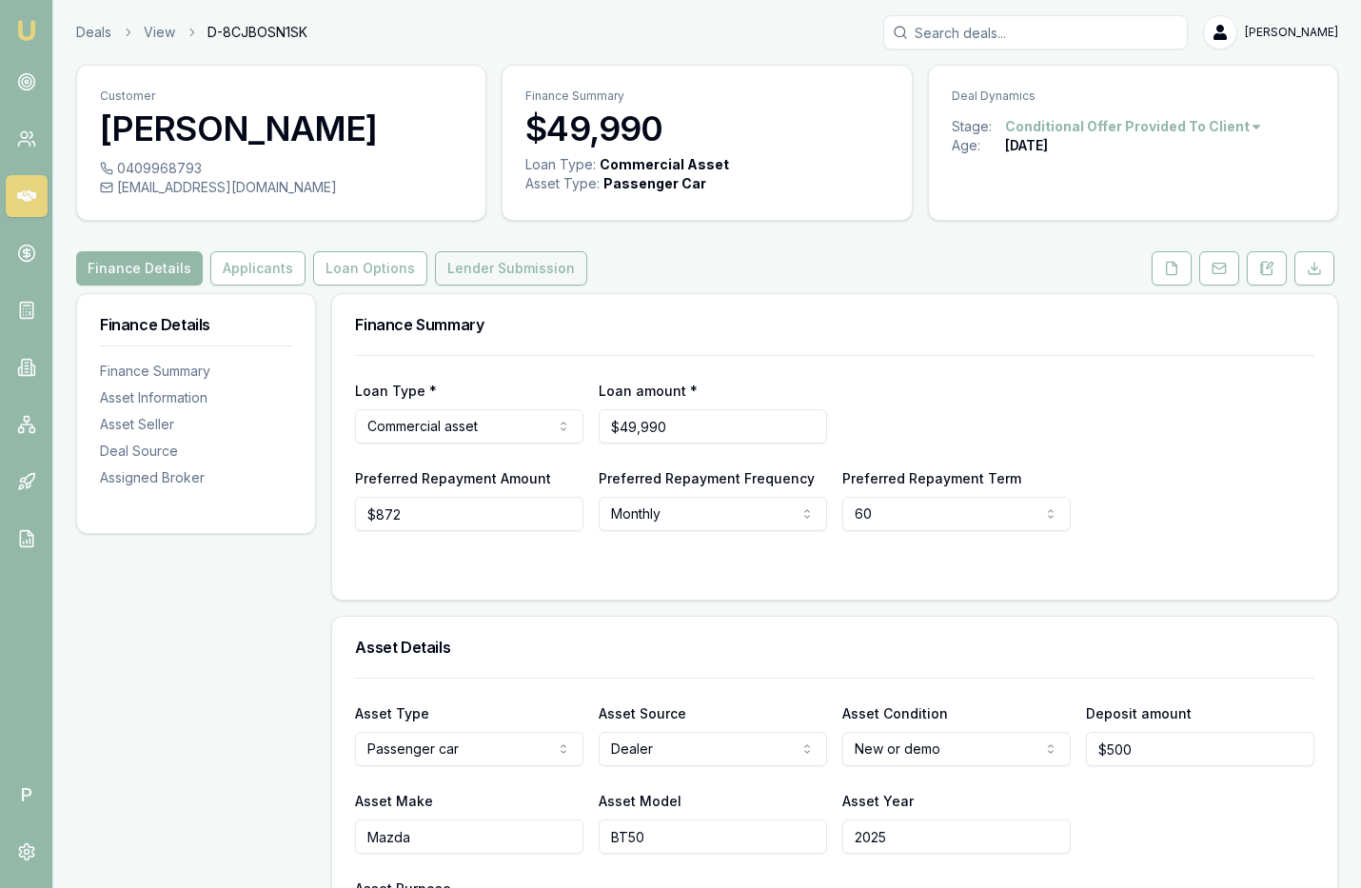
click at [525, 268] on button "Lender Submission" at bounding box center [511, 268] width 152 height 34
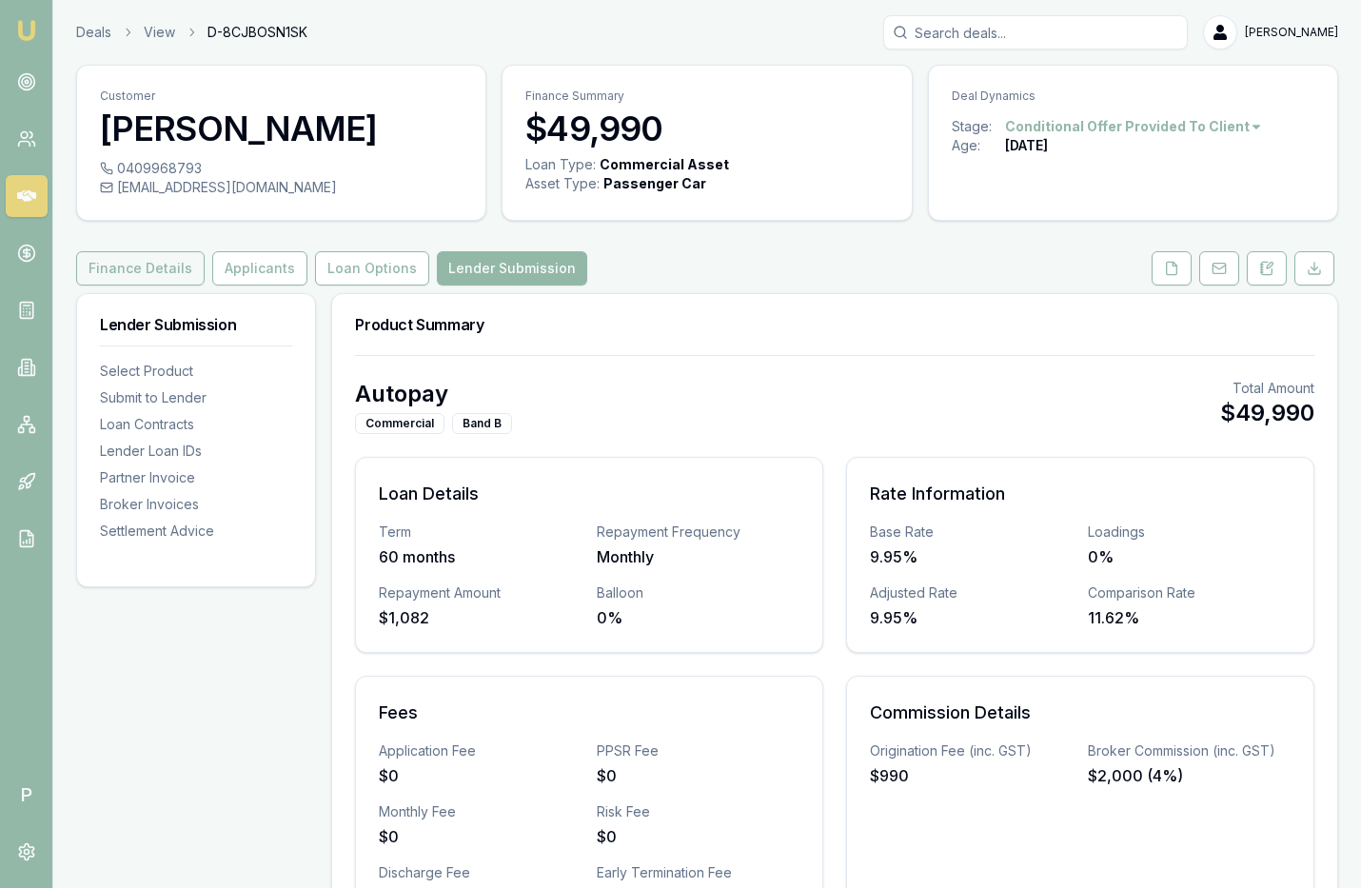
click at [143, 271] on button "Finance Details" at bounding box center [140, 268] width 128 height 34
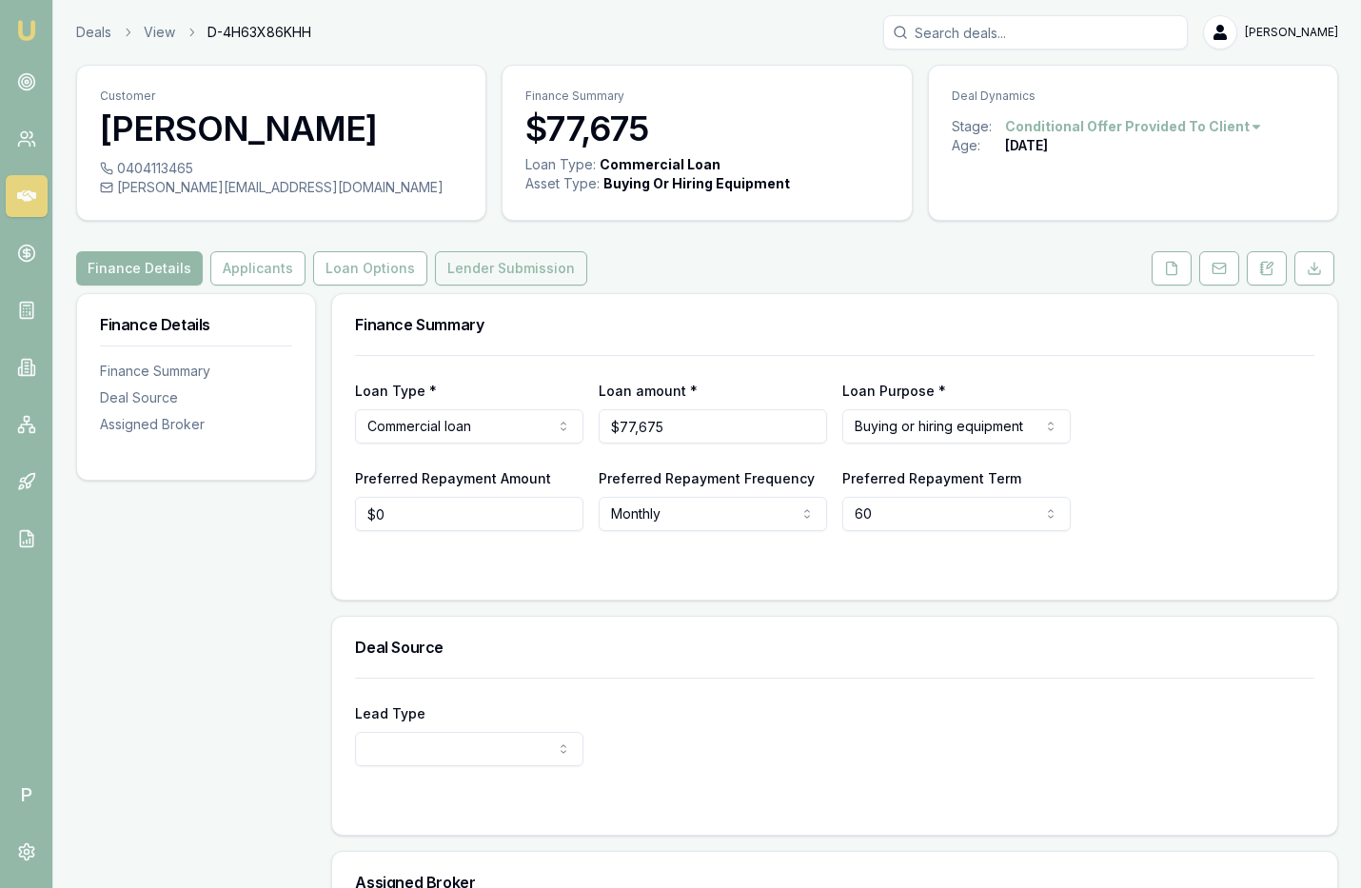
click at [505, 265] on button "Lender Submission" at bounding box center [511, 268] width 152 height 34
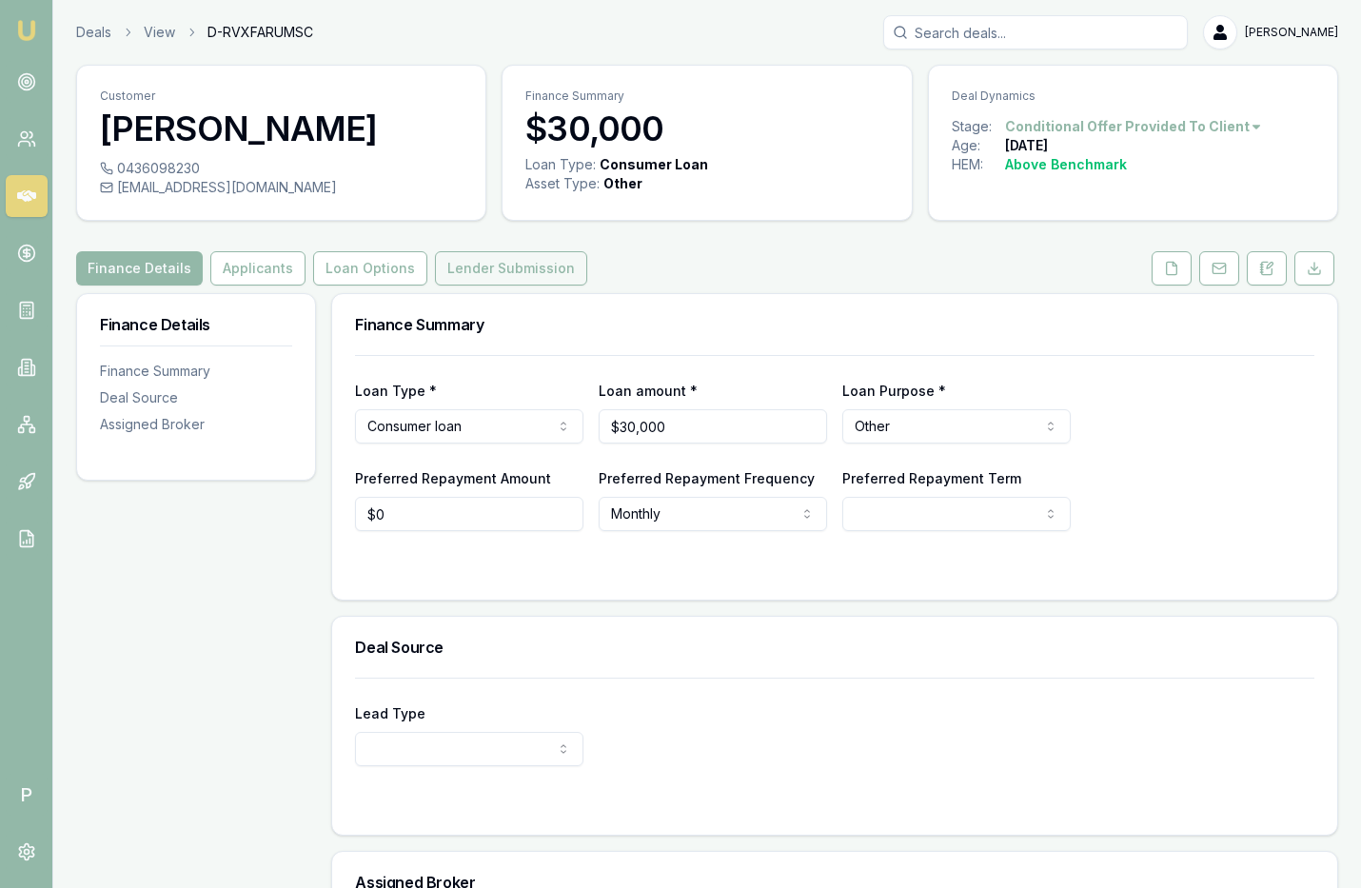
click at [451, 268] on button "Lender Submission" at bounding box center [511, 268] width 152 height 34
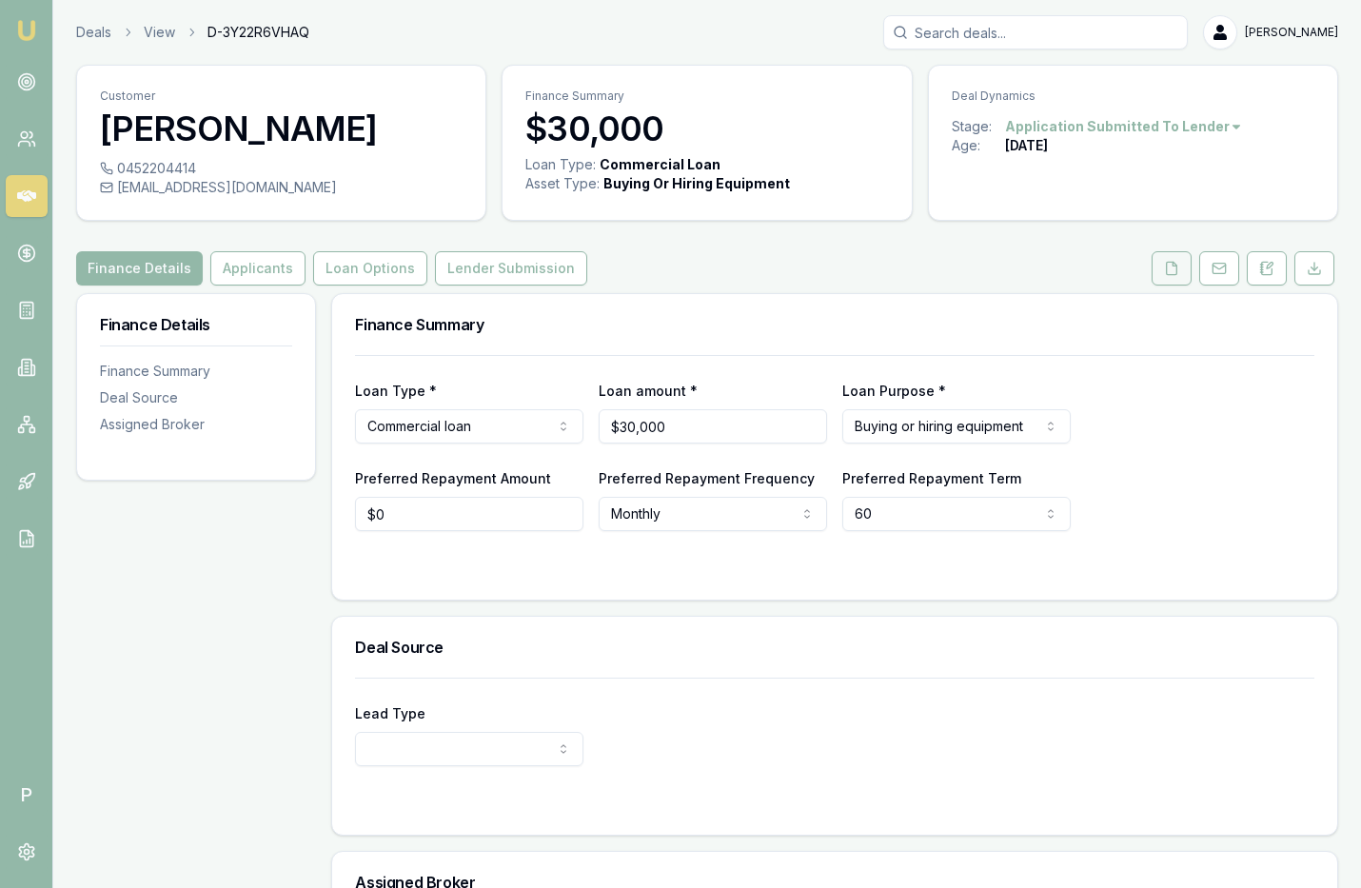
click at [1175, 261] on icon at bounding box center [1171, 268] width 15 height 15
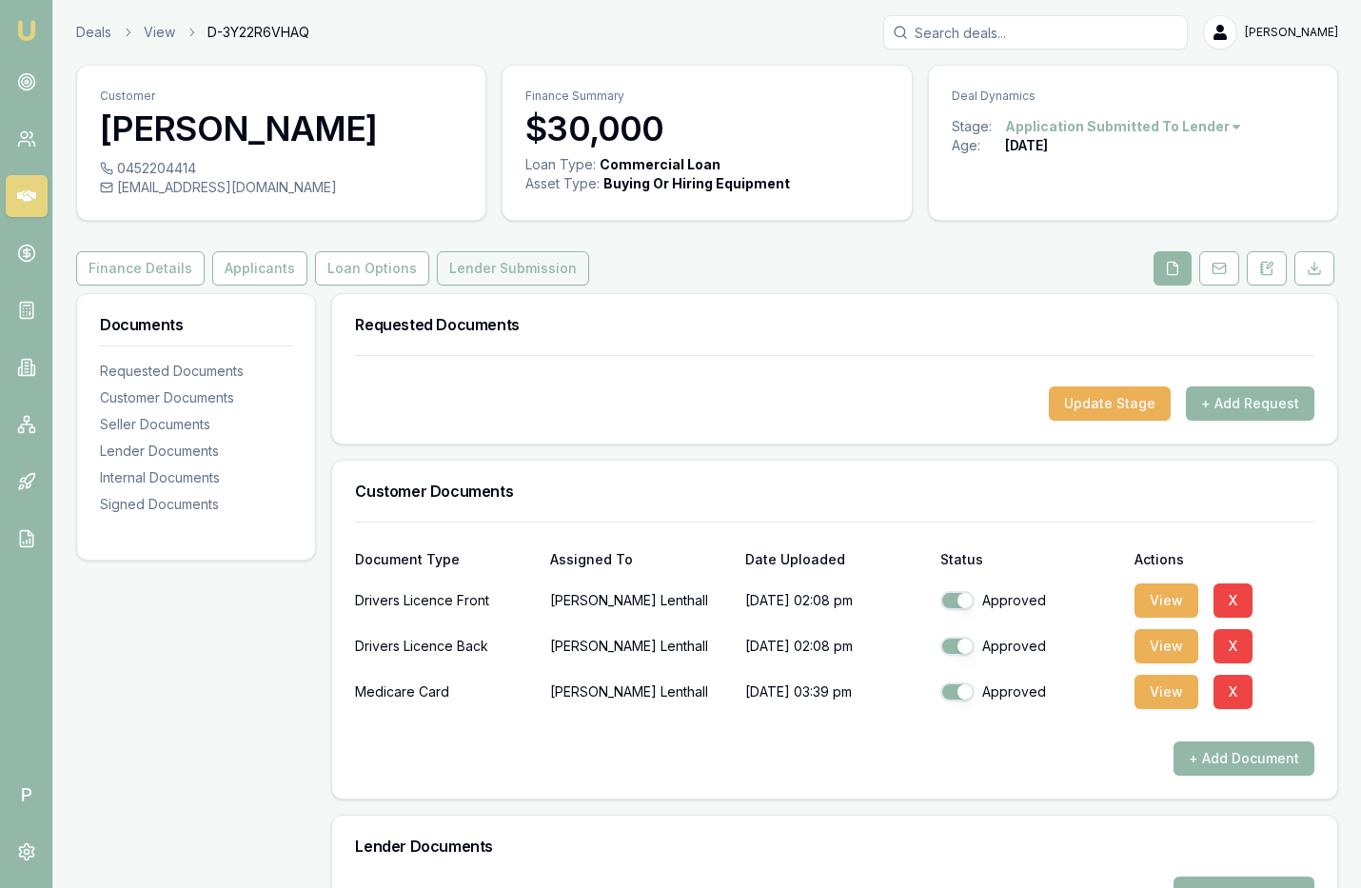
click at [562, 274] on button "Lender Submission" at bounding box center [513, 268] width 152 height 34
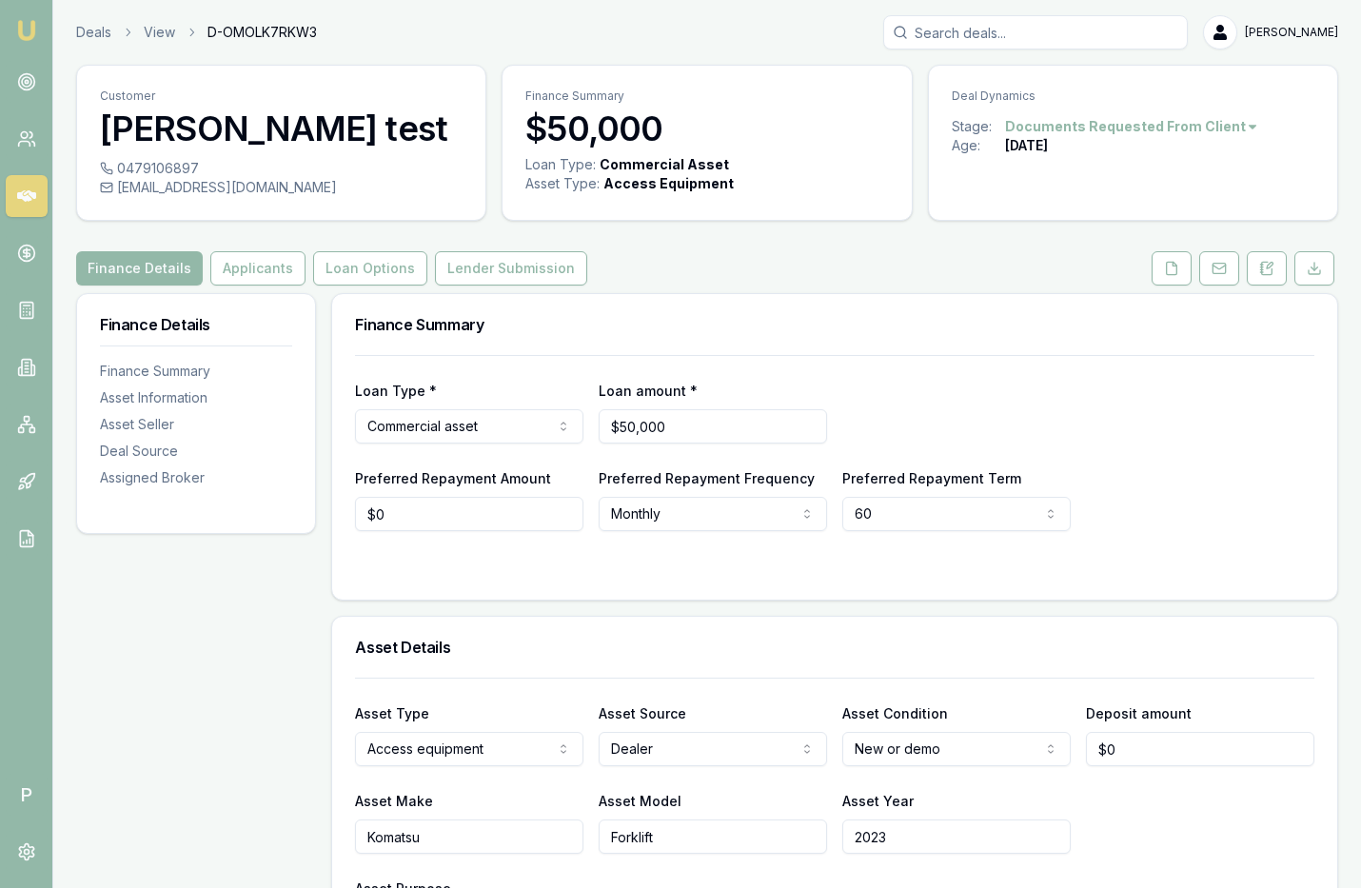
click at [1208, 141] on div "Age: [DATE]" at bounding box center [1133, 145] width 363 height 19
click at [1218, 127] on html "Emu Broker P Deals View D-OMOLK7RKW3 [PERSON_NAME] Toggle Menu Customer [PERSON…" at bounding box center [680, 444] width 1361 height 888
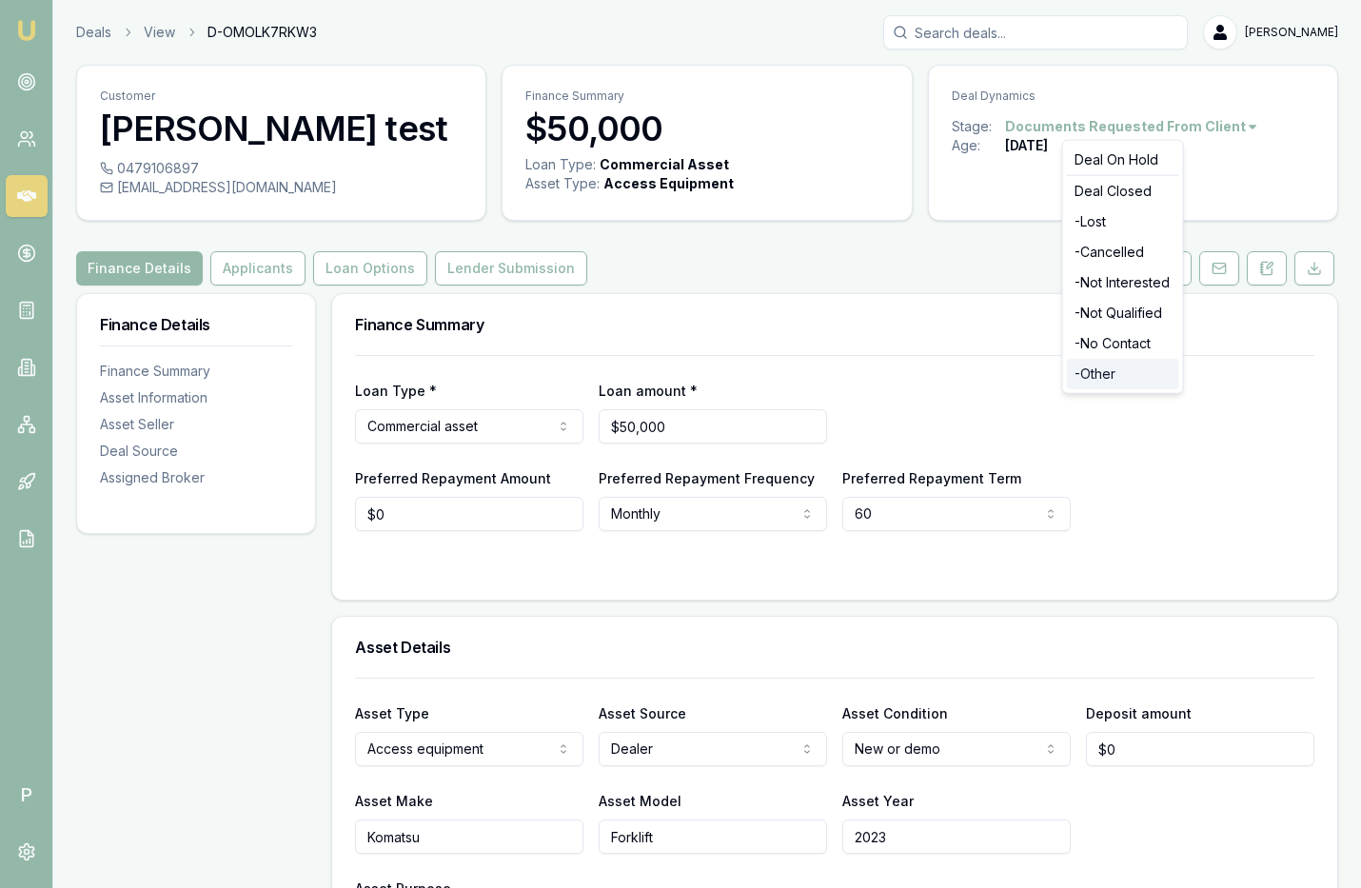
click at [1115, 376] on div "- Other" at bounding box center [1123, 374] width 112 height 30
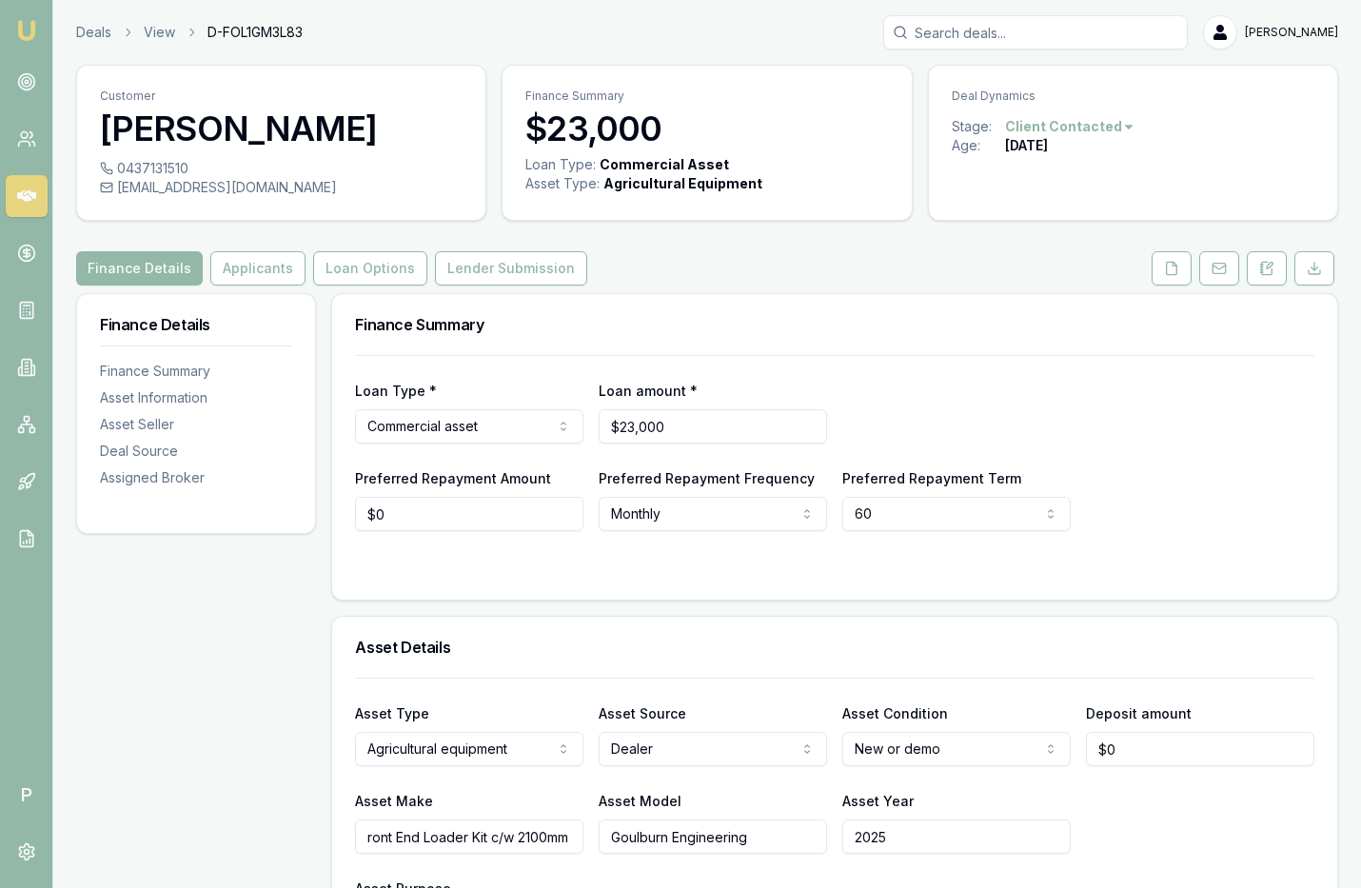
click at [1116, 127] on html "Emu Broker P Deals View D-FOL1GM3L83 [PERSON_NAME] Toggle Menu Customer [PERSON…" at bounding box center [680, 444] width 1361 height 888
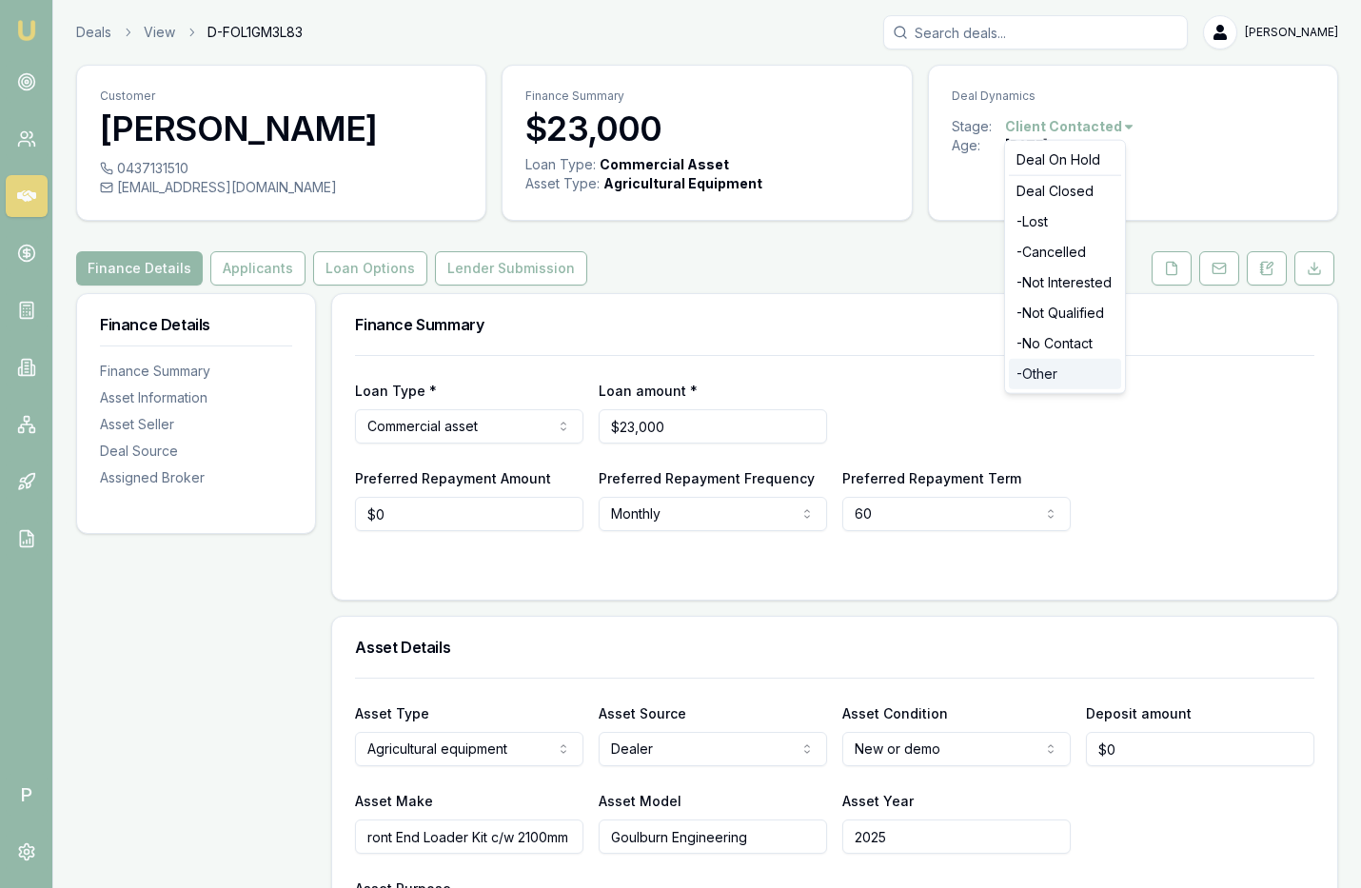
click at [1058, 378] on div "- Other" at bounding box center [1065, 374] width 112 height 30
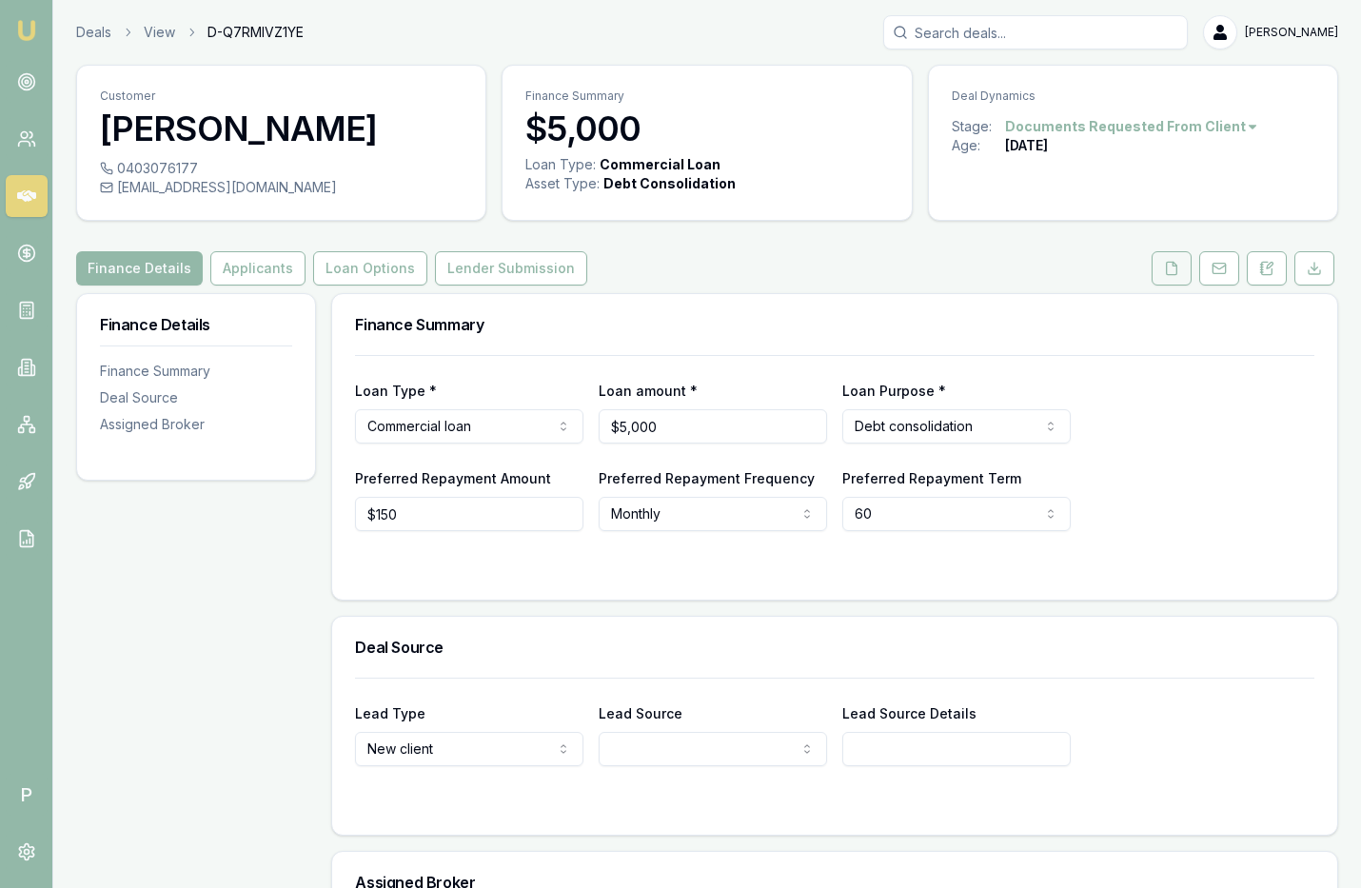
click at [1165, 269] on button at bounding box center [1172, 268] width 40 height 34
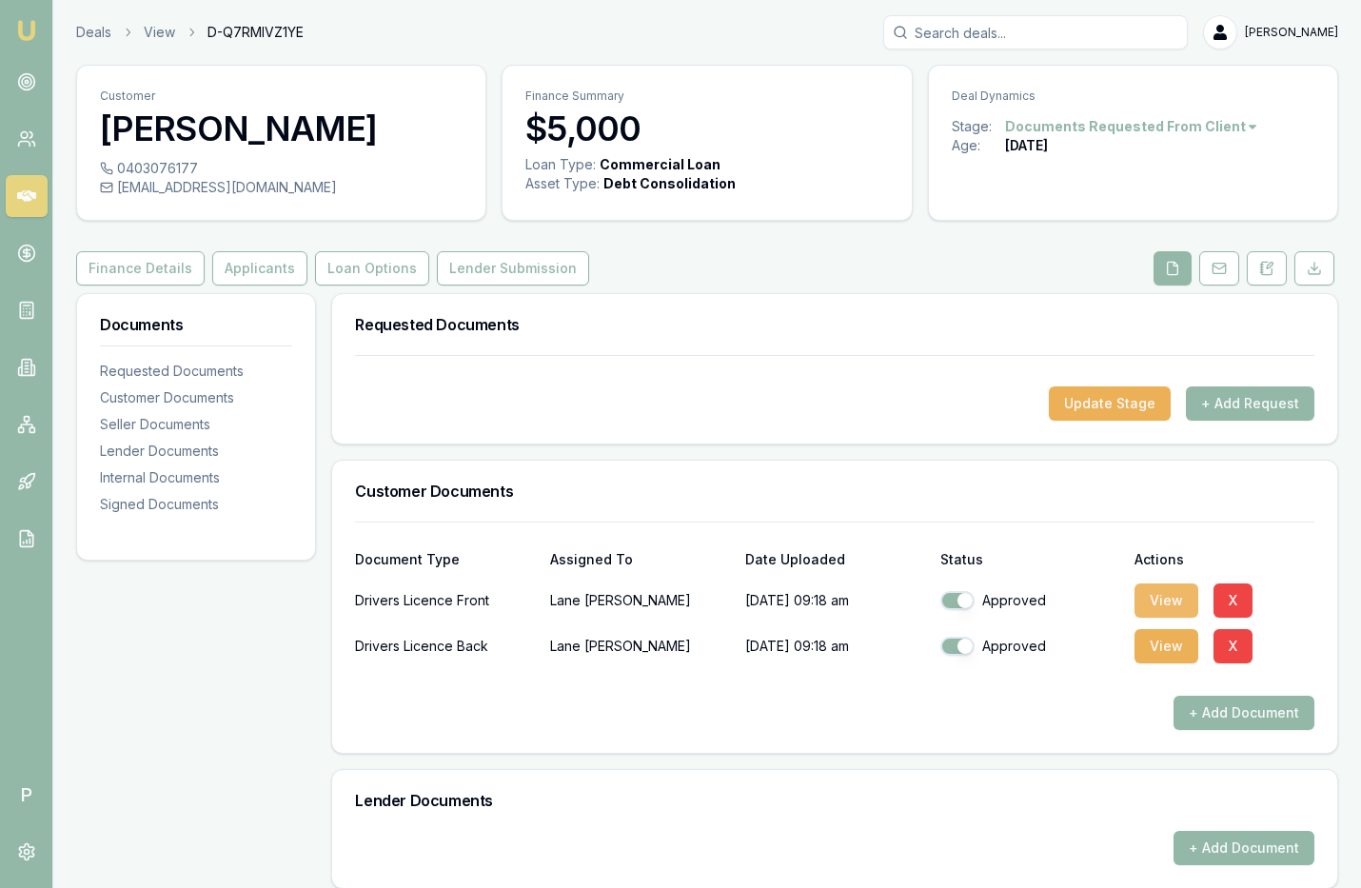
click at [1165, 603] on button "View" at bounding box center [1167, 600] width 64 height 34
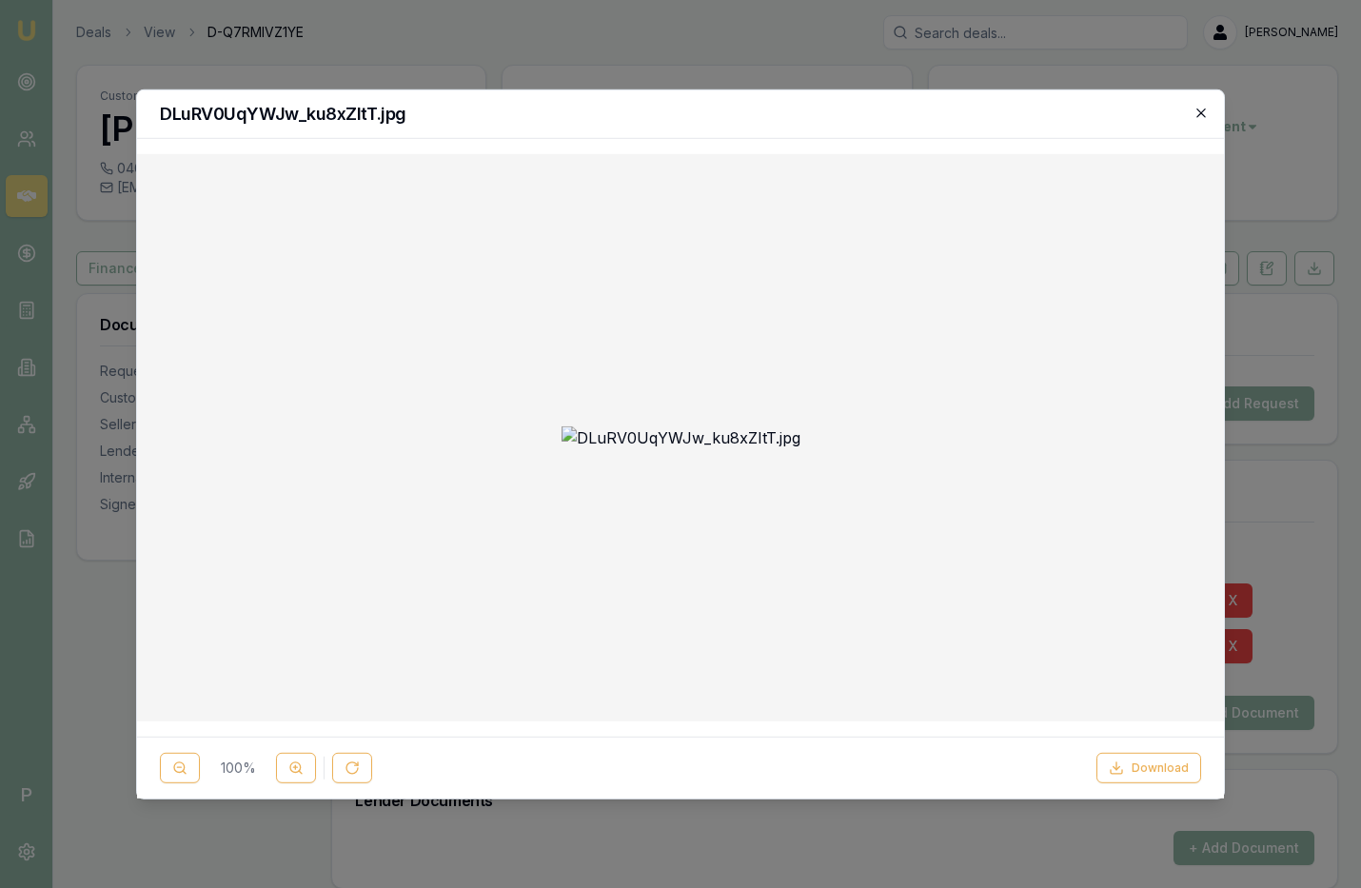
click at [1197, 111] on icon "button" at bounding box center [1201, 112] width 15 height 15
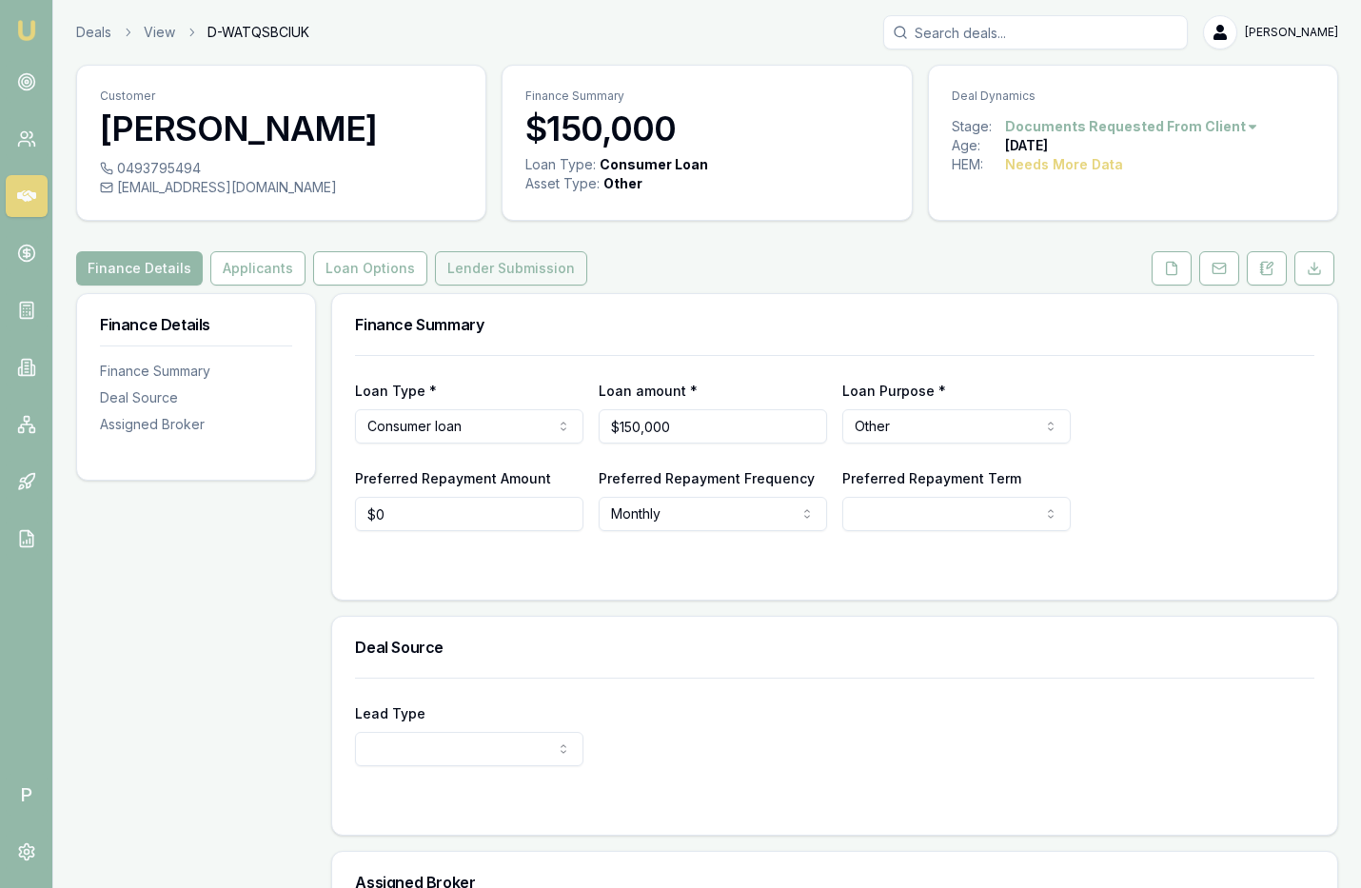
click at [513, 268] on button "Lender Submission" at bounding box center [511, 268] width 152 height 34
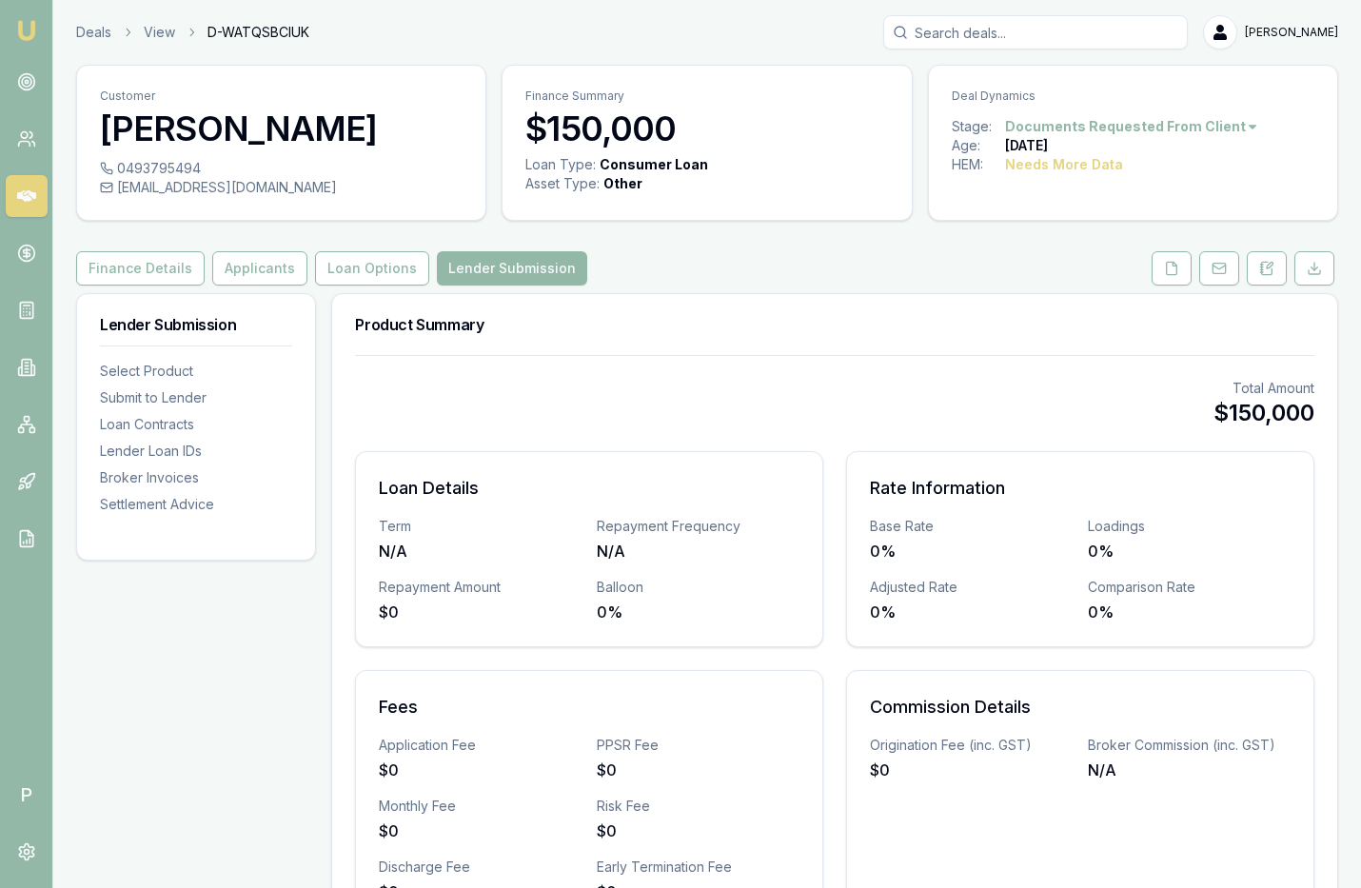
click at [27, 205] on icon at bounding box center [26, 196] width 19 height 19
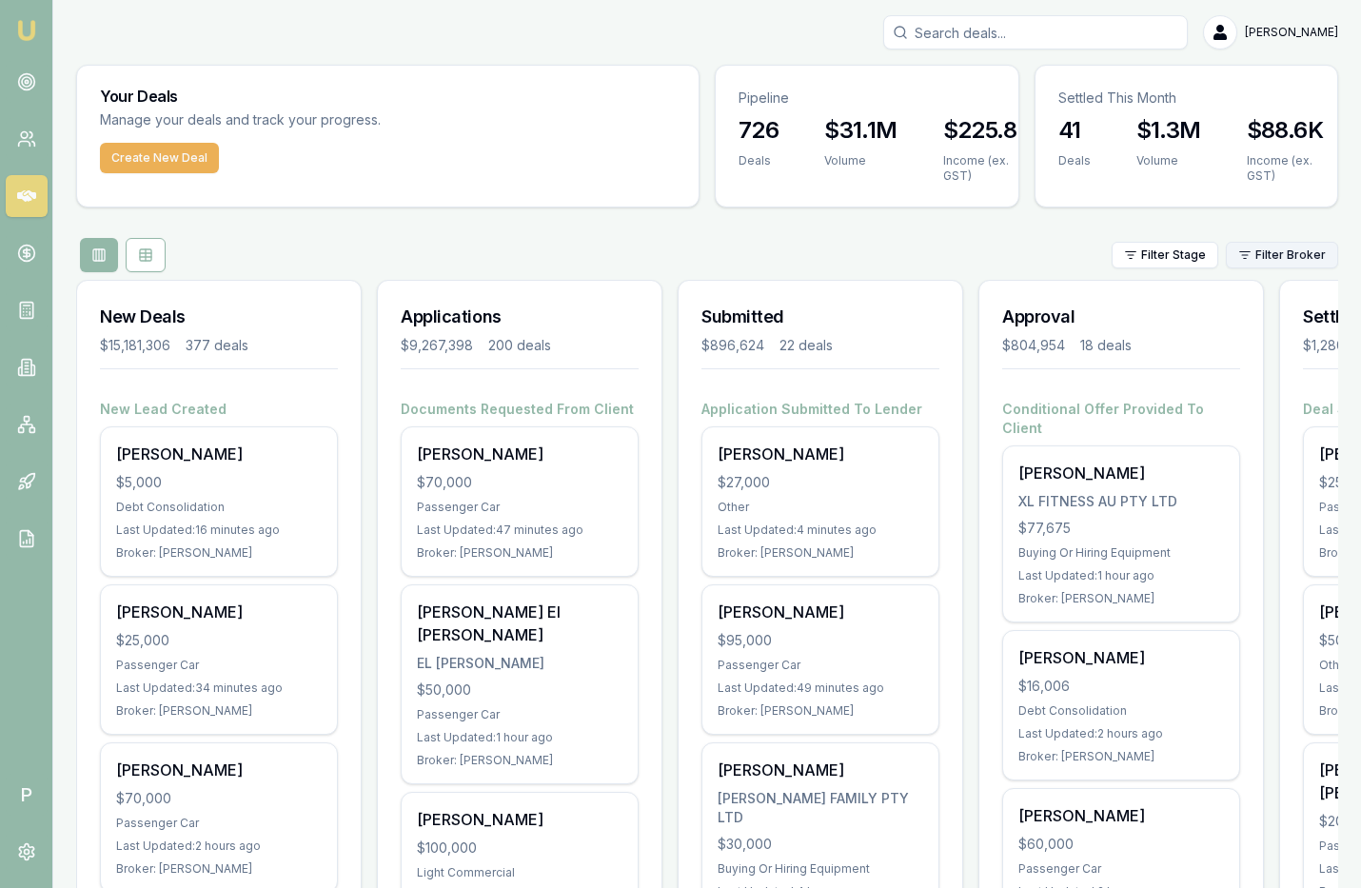
click at [1277, 253] on html "Emu Broker P [PERSON_NAME] Toggle Menu Your Deals Manage your deals and track y…" at bounding box center [680, 444] width 1361 height 888
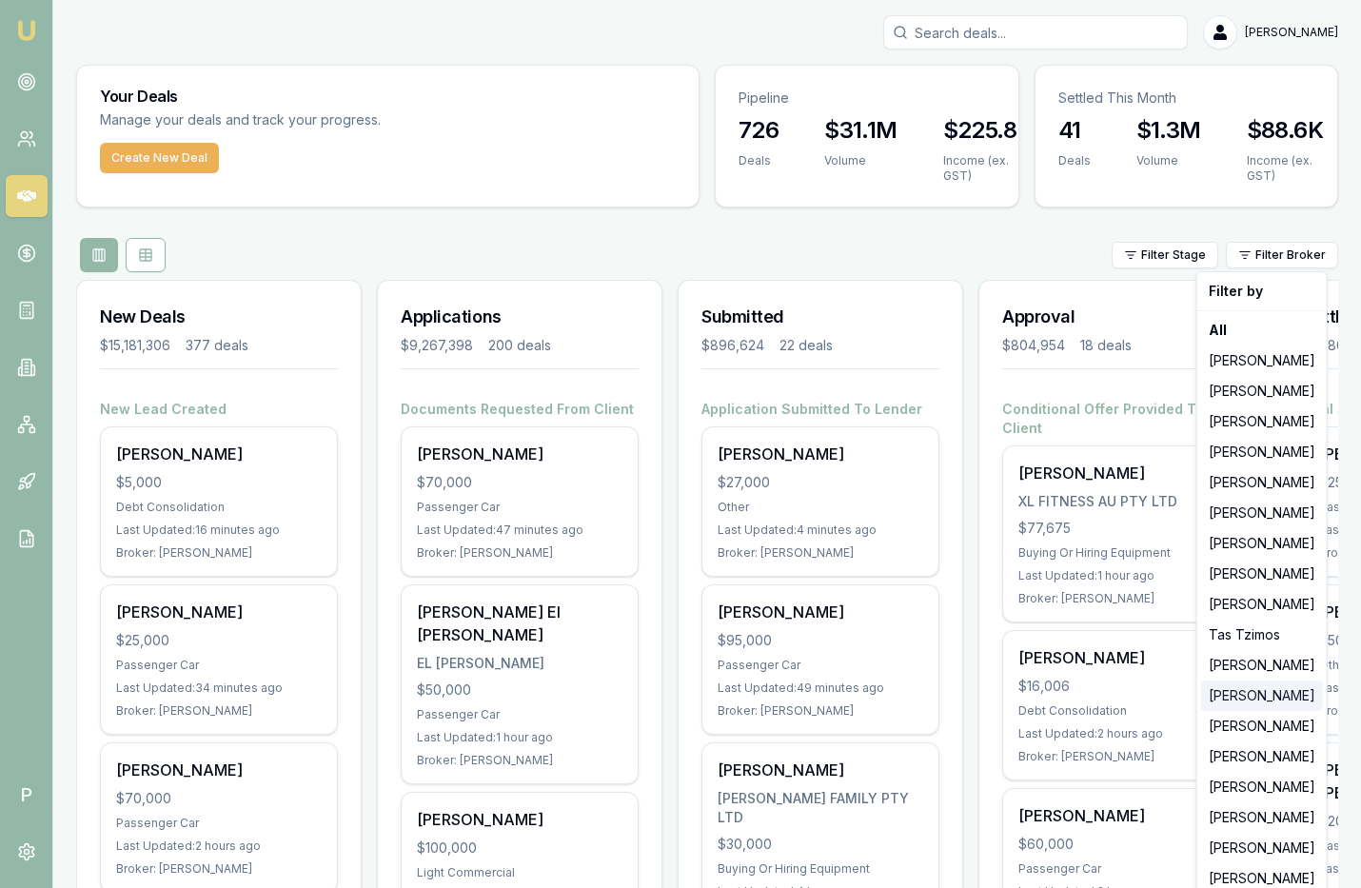
click at [1250, 695] on div "[PERSON_NAME]" at bounding box center [1262, 696] width 122 height 30
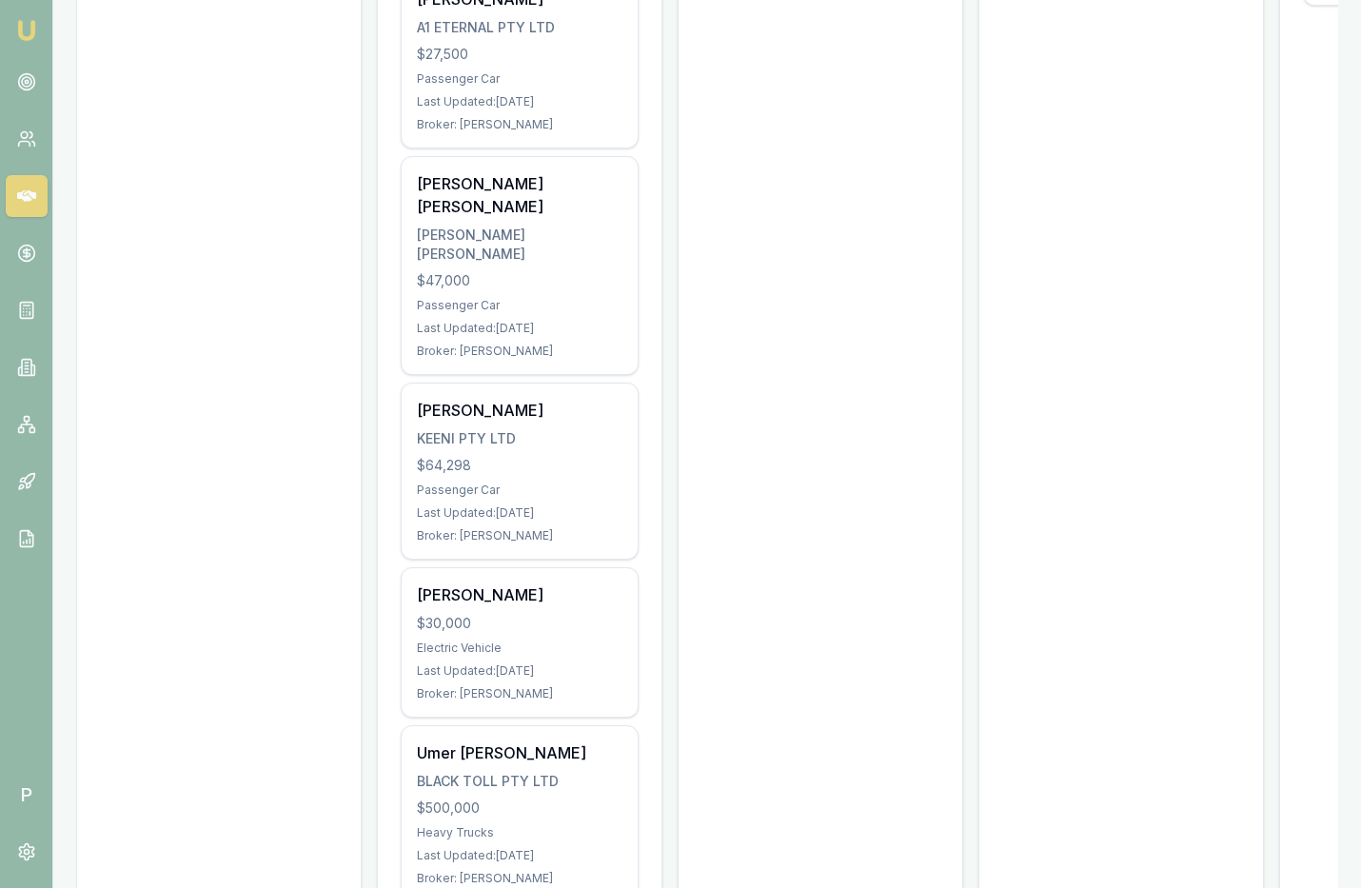
scroll to position [847, 0]
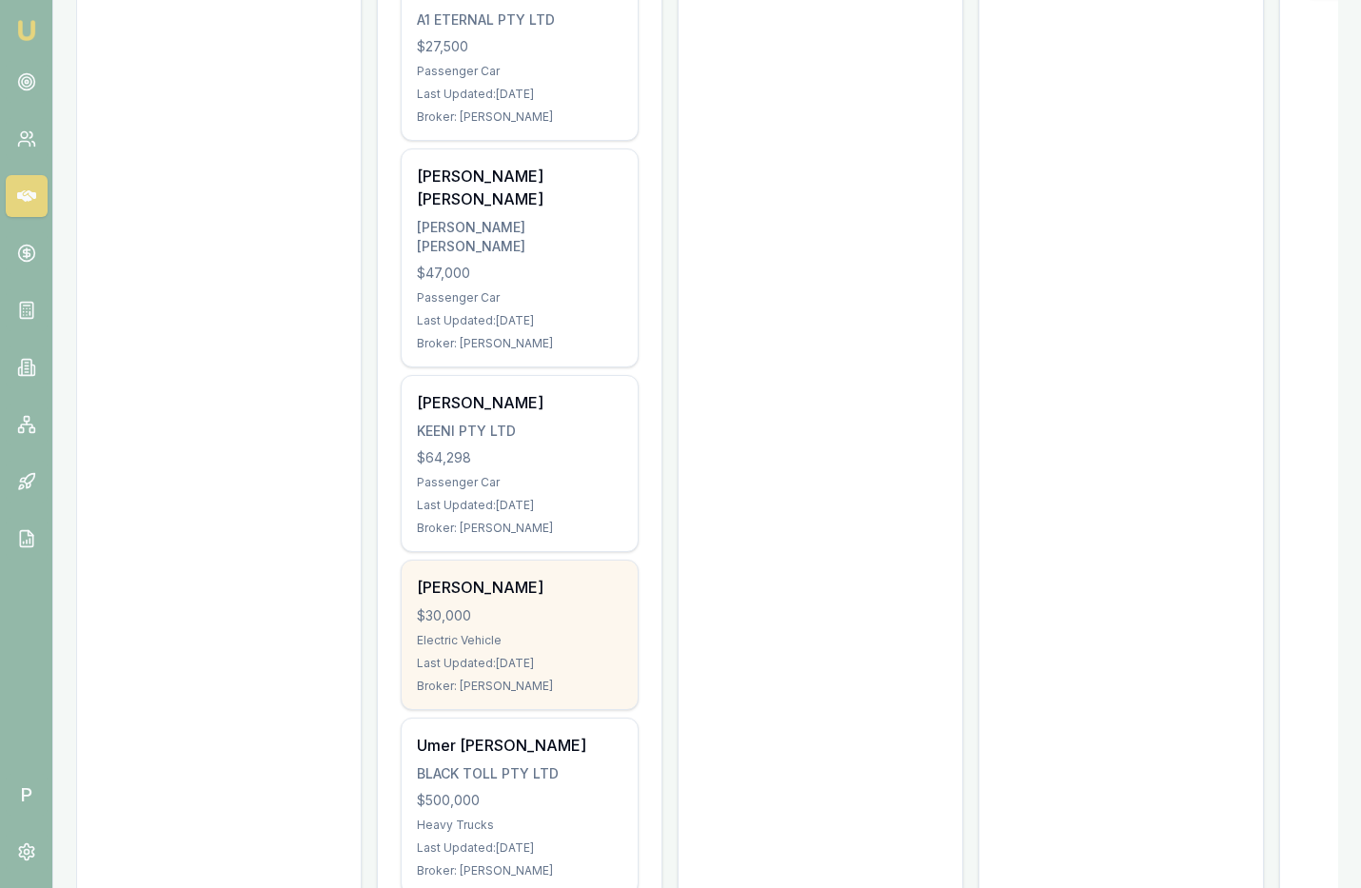
click at [557, 576] on div "[PERSON_NAME]" at bounding box center [520, 587] width 206 height 23
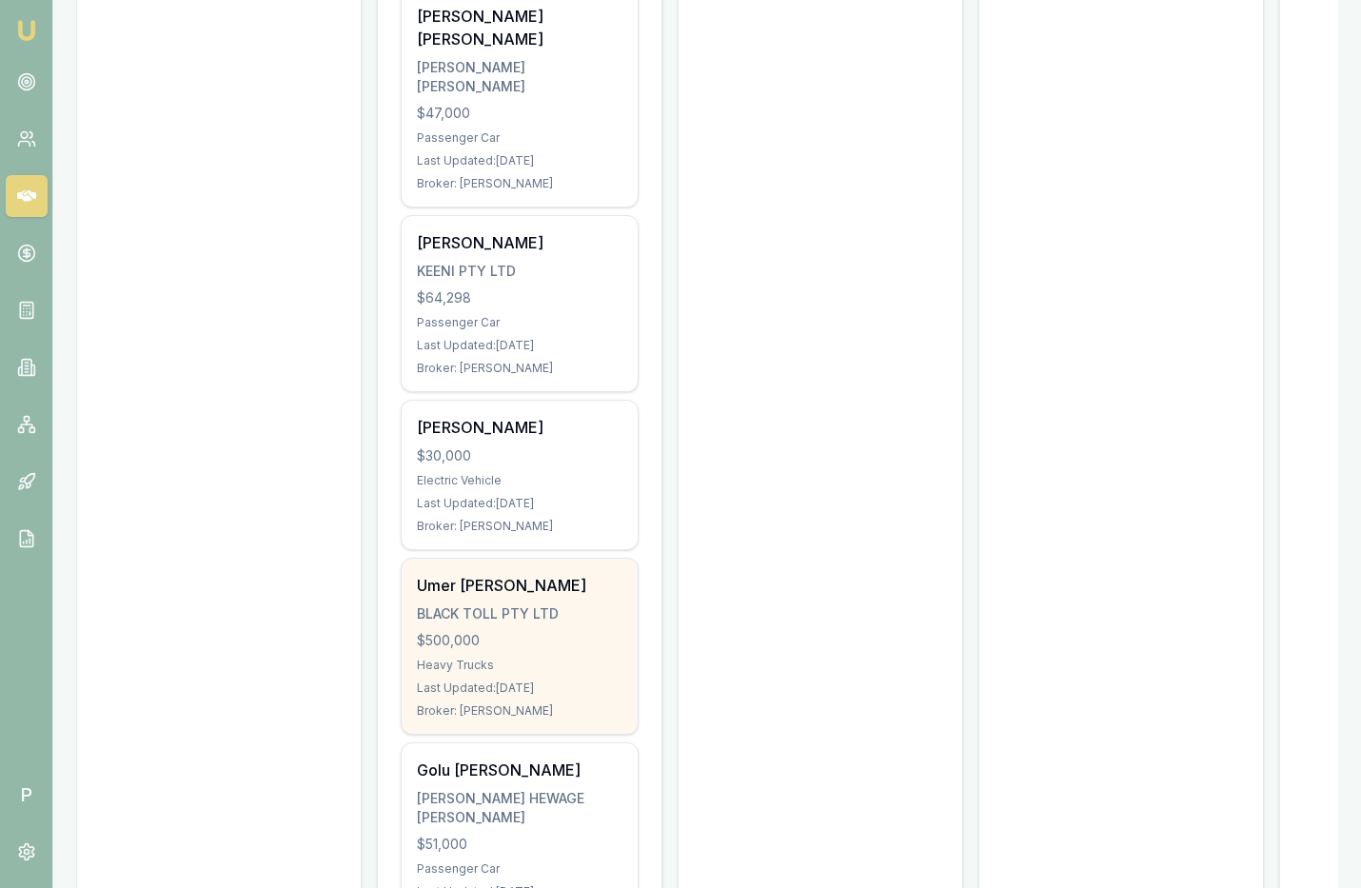
scroll to position [1095, 0]
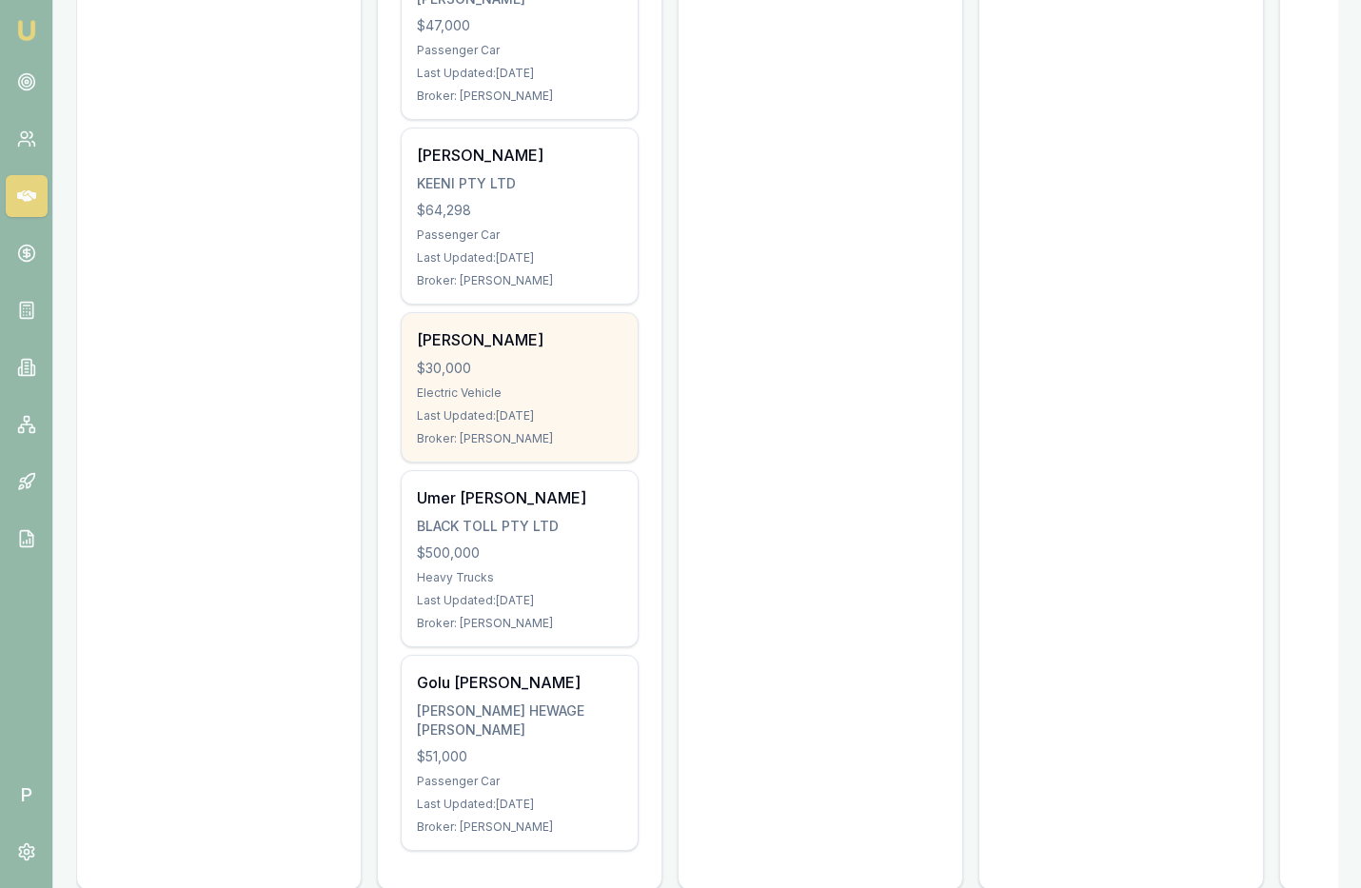
click at [567, 328] on div "[PERSON_NAME]" at bounding box center [520, 339] width 206 height 23
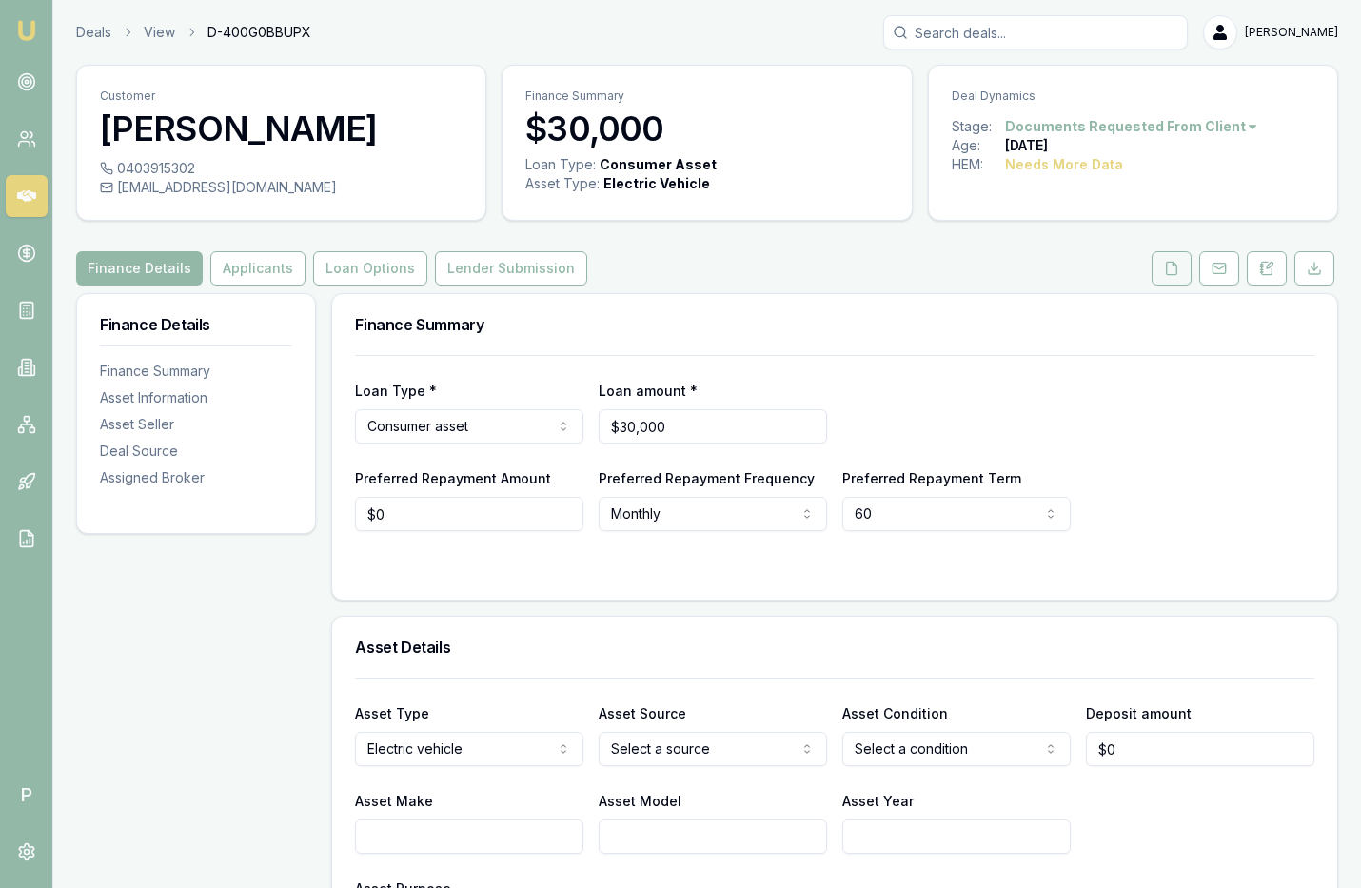
click at [1169, 264] on icon at bounding box center [1171, 268] width 15 height 15
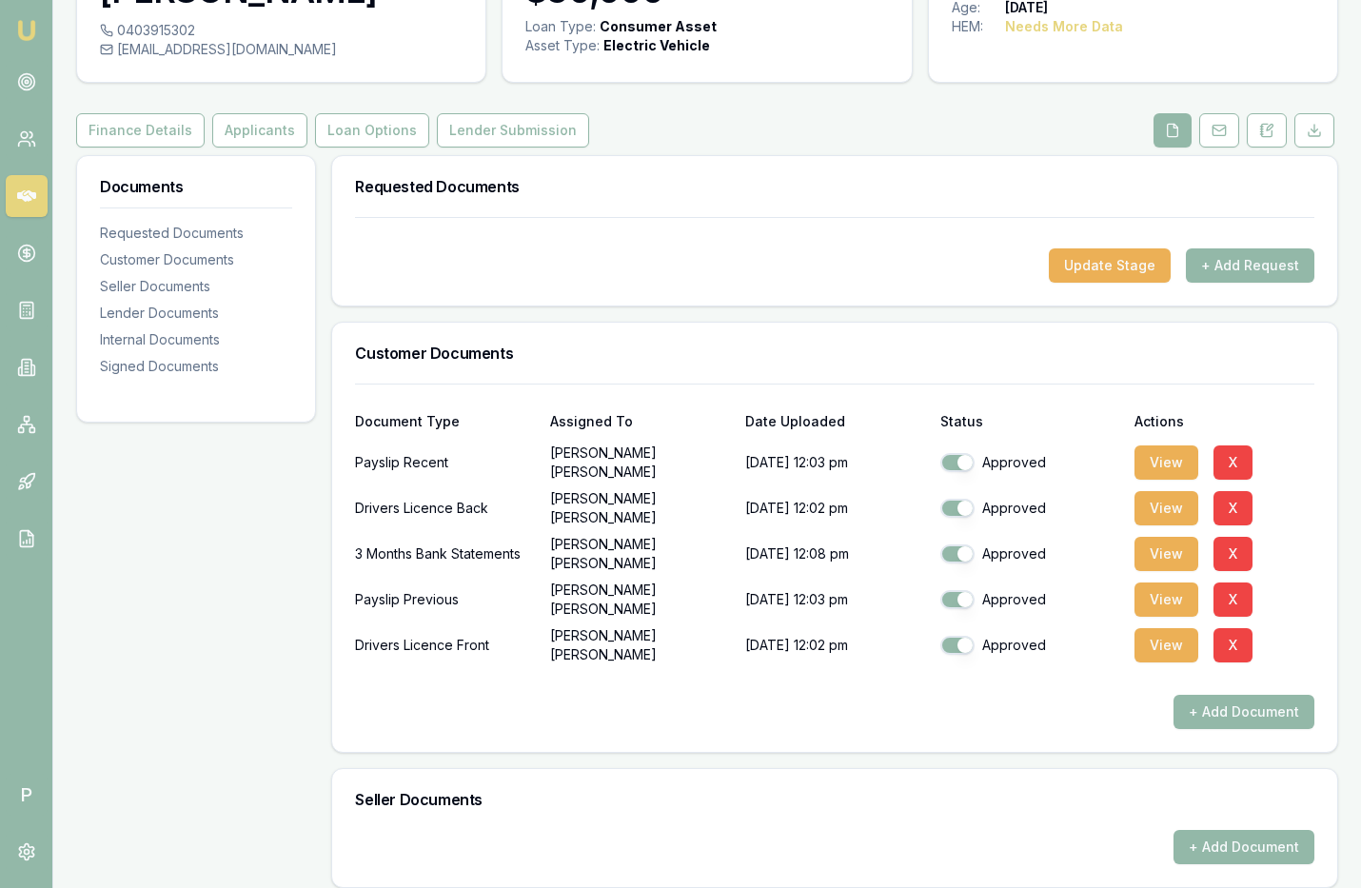
scroll to position [39, 0]
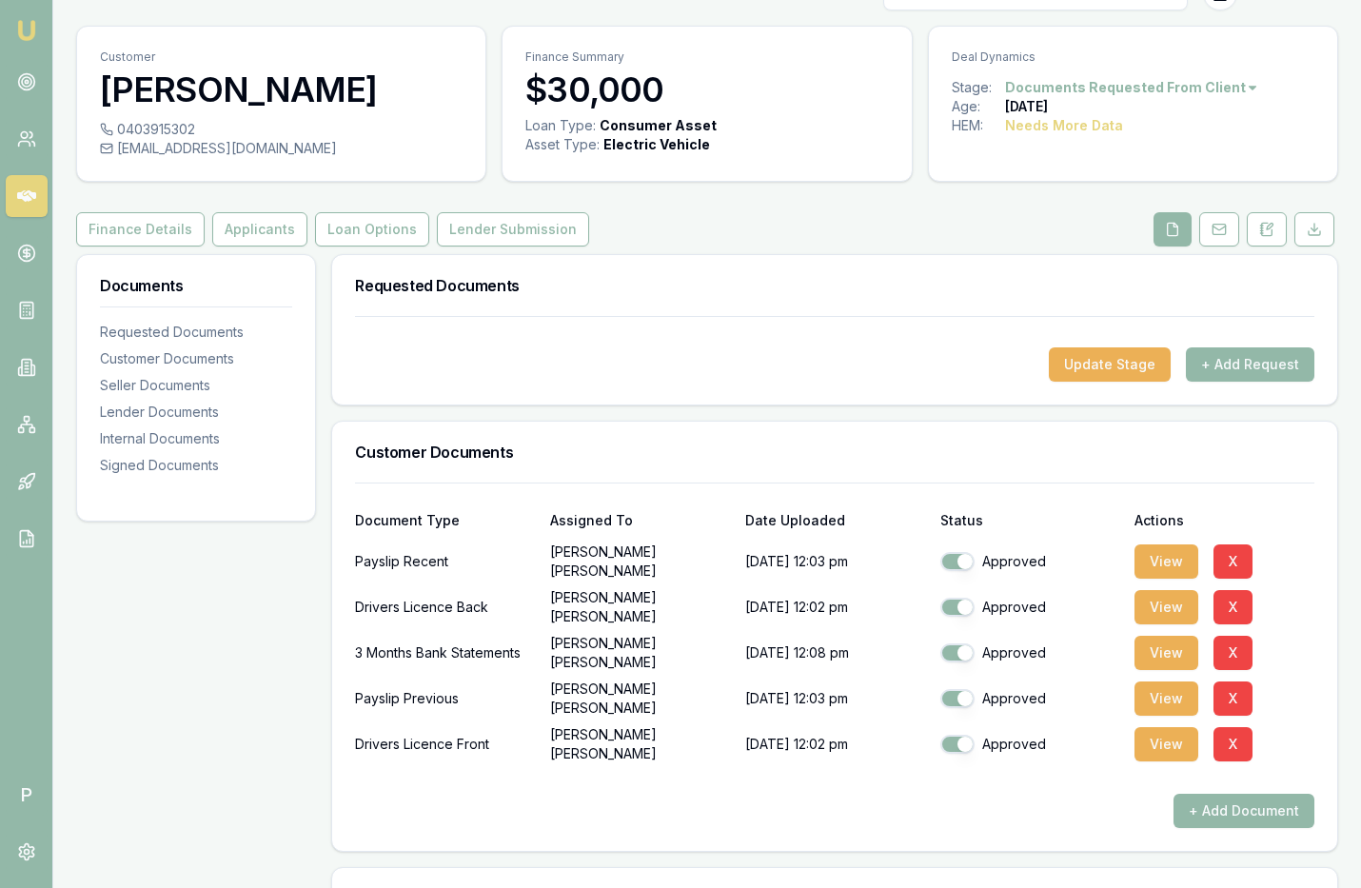
click at [25, 191] on icon at bounding box center [26, 195] width 19 height 11
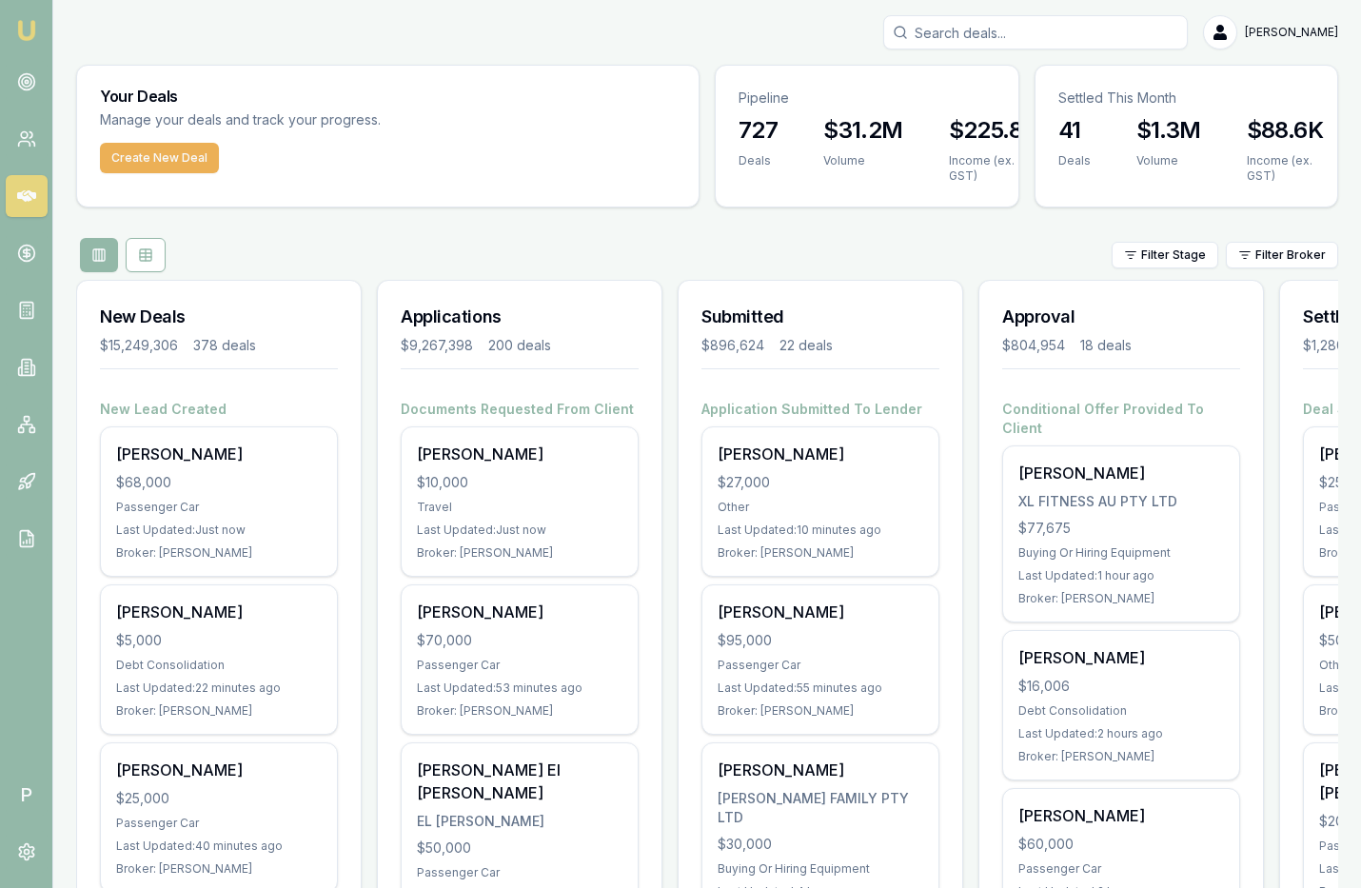
click at [1074, 245] on div "Filter Stage Filter Broker" at bounding box center [707, 255] width 1262 height 34
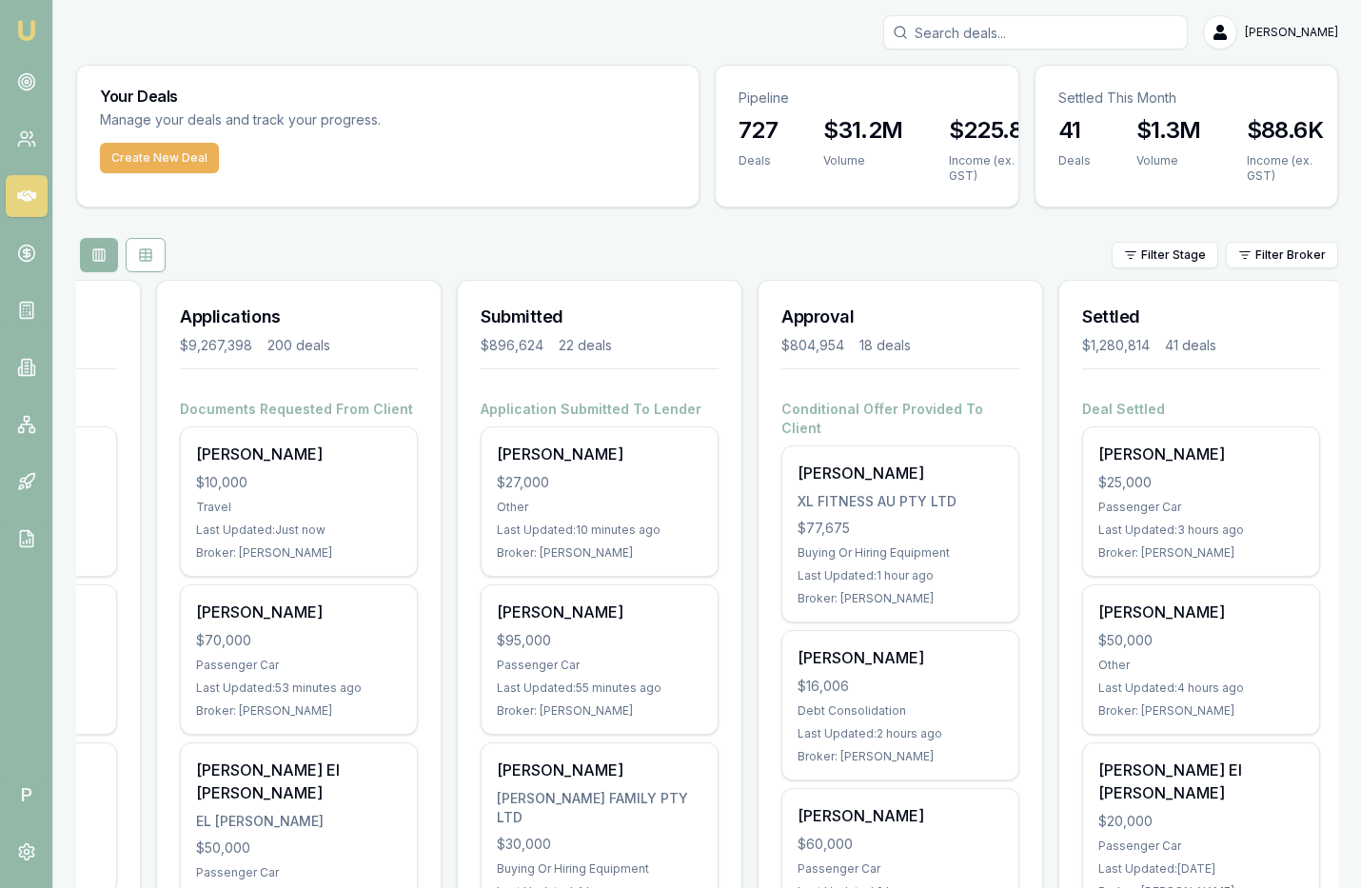
scroll to position [0, 226]
